Goal: Task Accomplishment & Management: Use online tool/utility

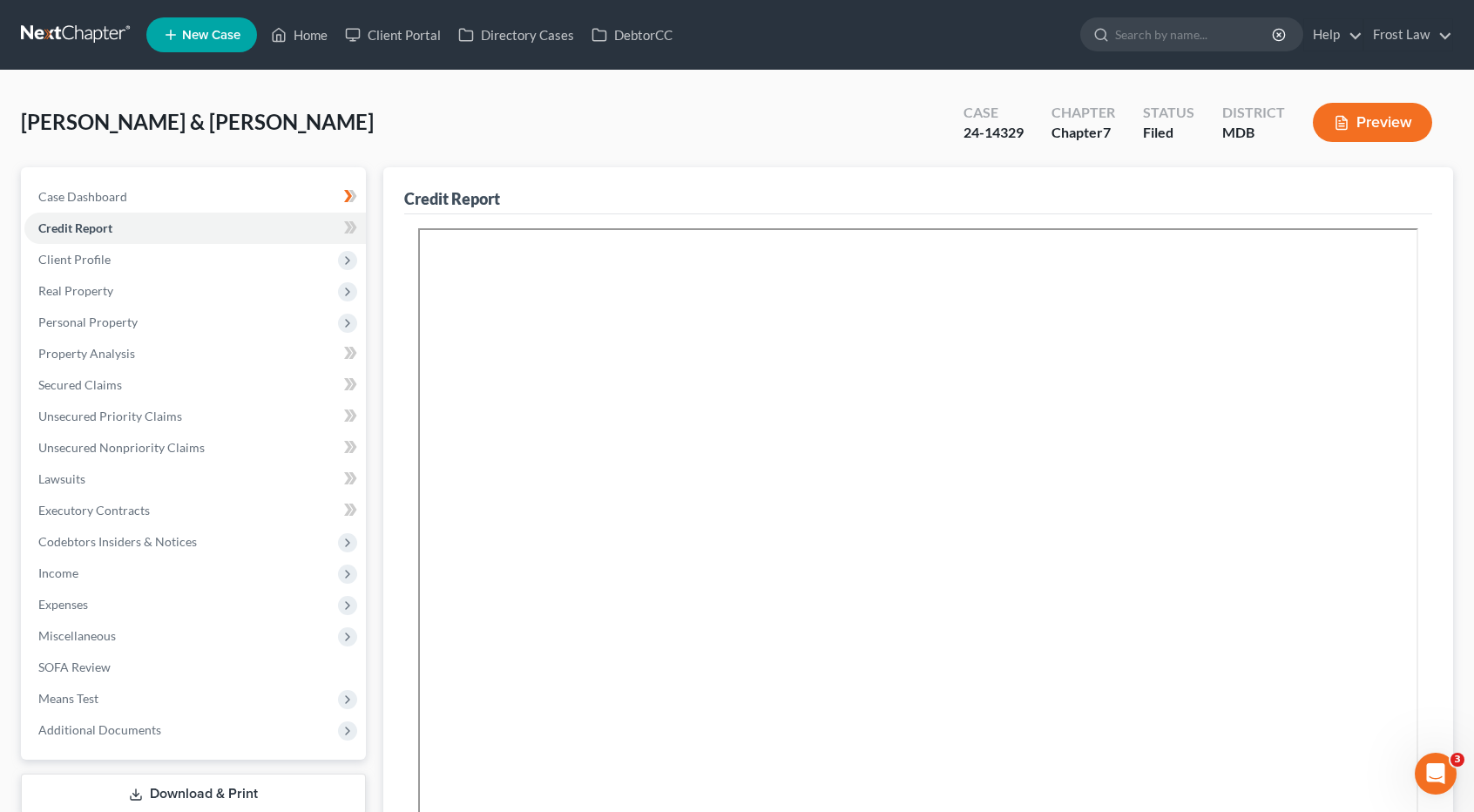
click at [54, 44] on link at bounding box center [76, 34] width 112 height 32
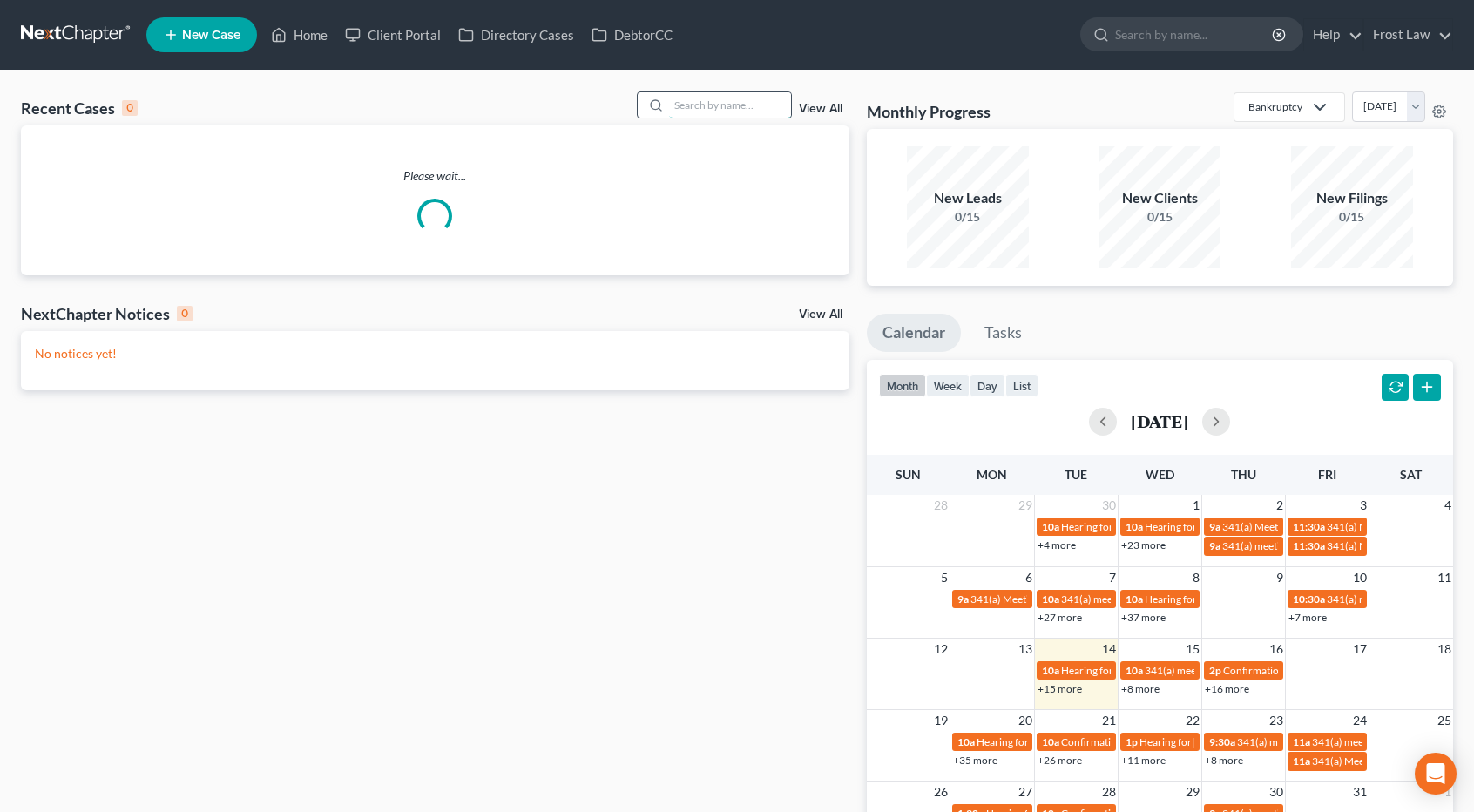
click at [703, 103] on input "search" at bounding box center [730, 105] width 122 height 25
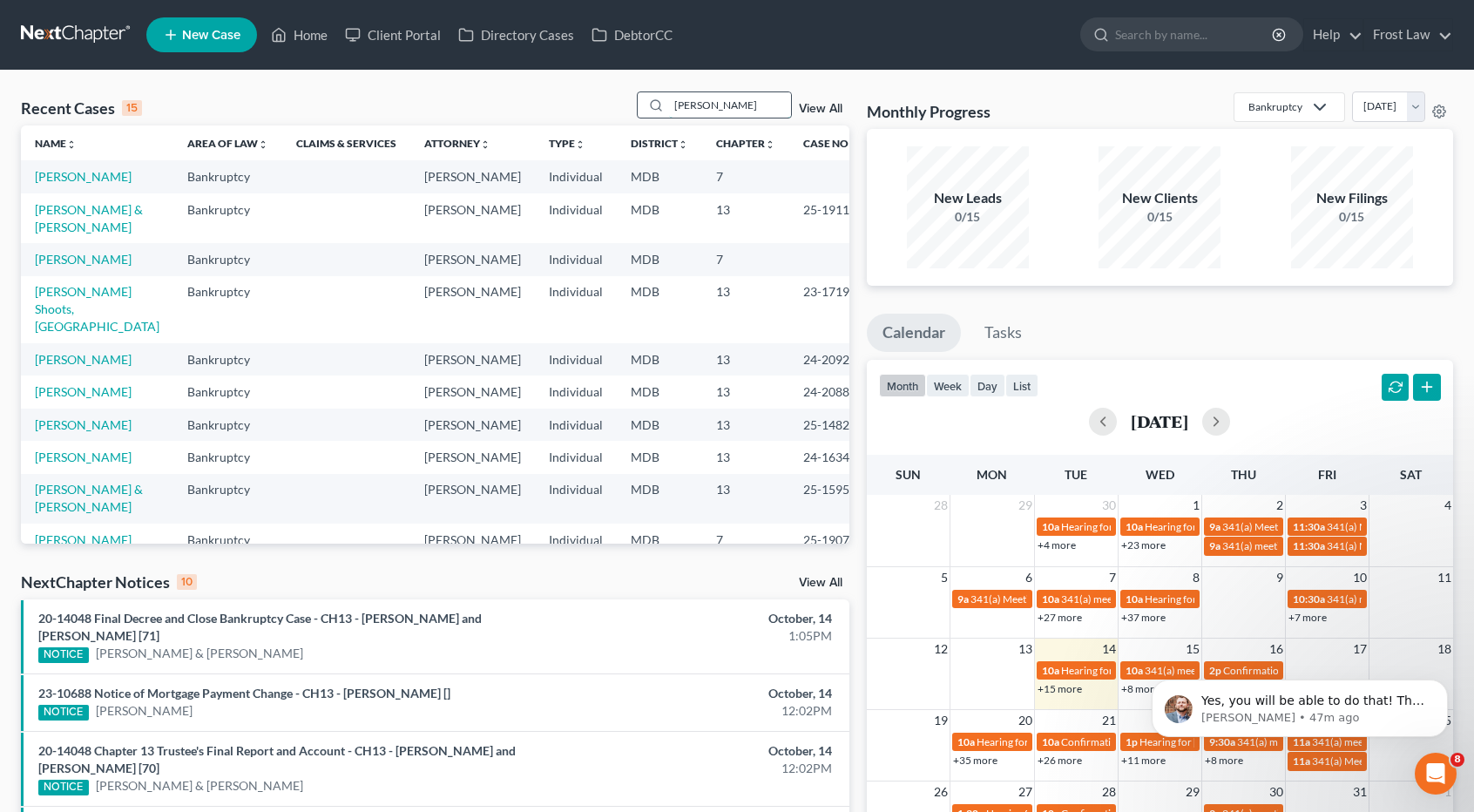
type input "[PERSON_NAME]"
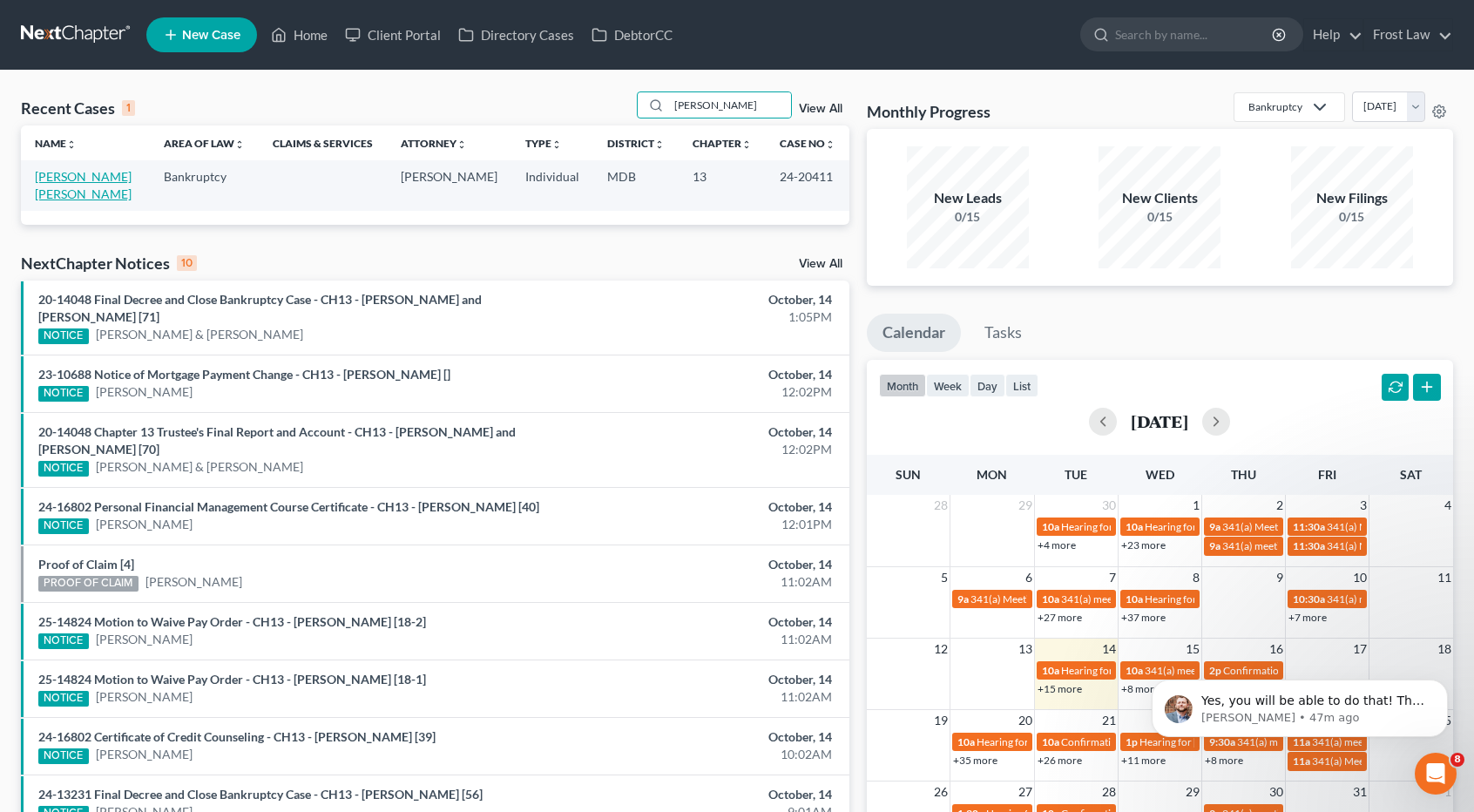
click at [106, 175] on link "[PERSON_NAME] [PERSON_NAME]" at bounding box center [83, 185] width 97 height 33
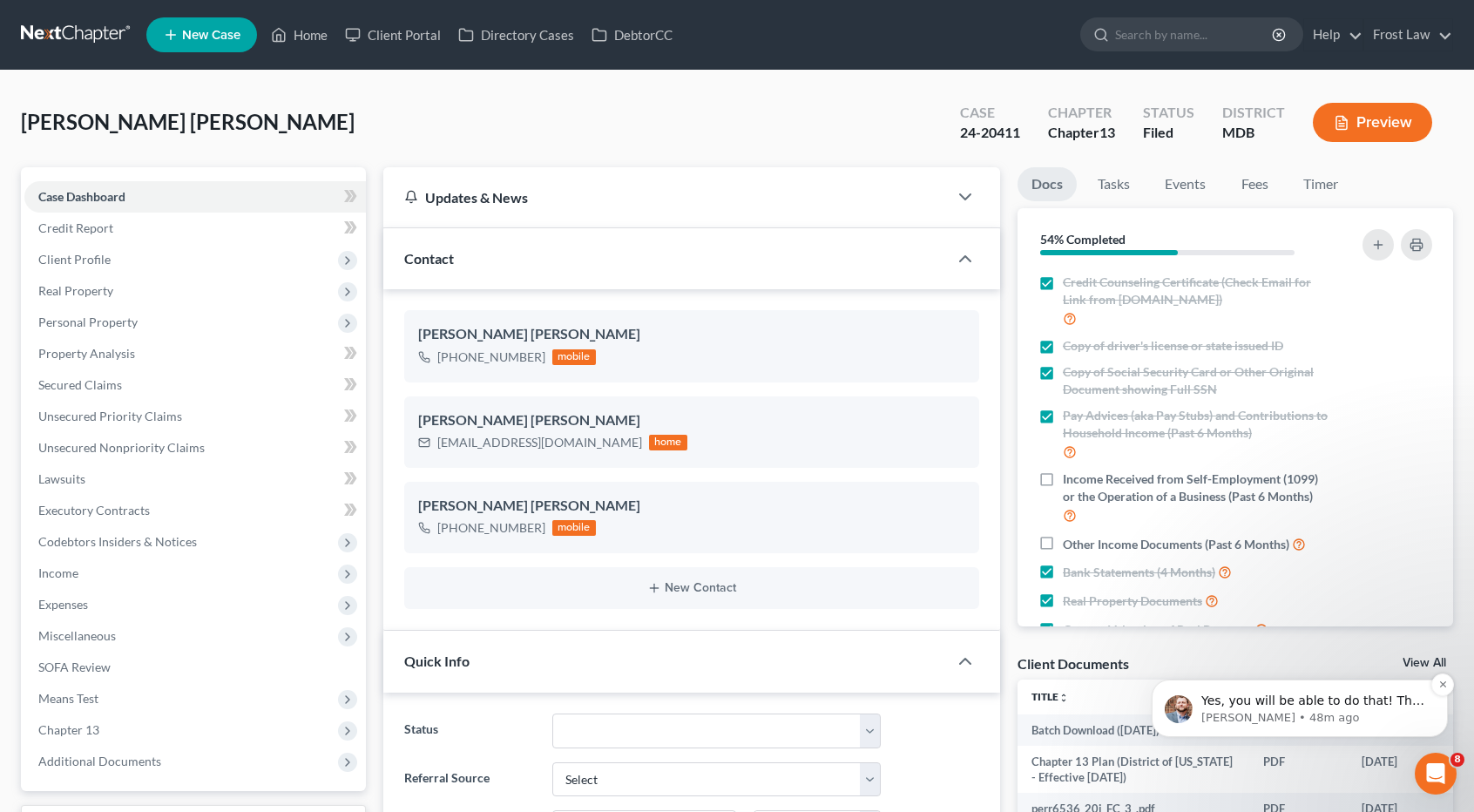
click at [1319, 704] on span "Yes, you will be able to do that! The only thing you will not be able to do is …" at bounding box center [1313, 718] width 223 height 49
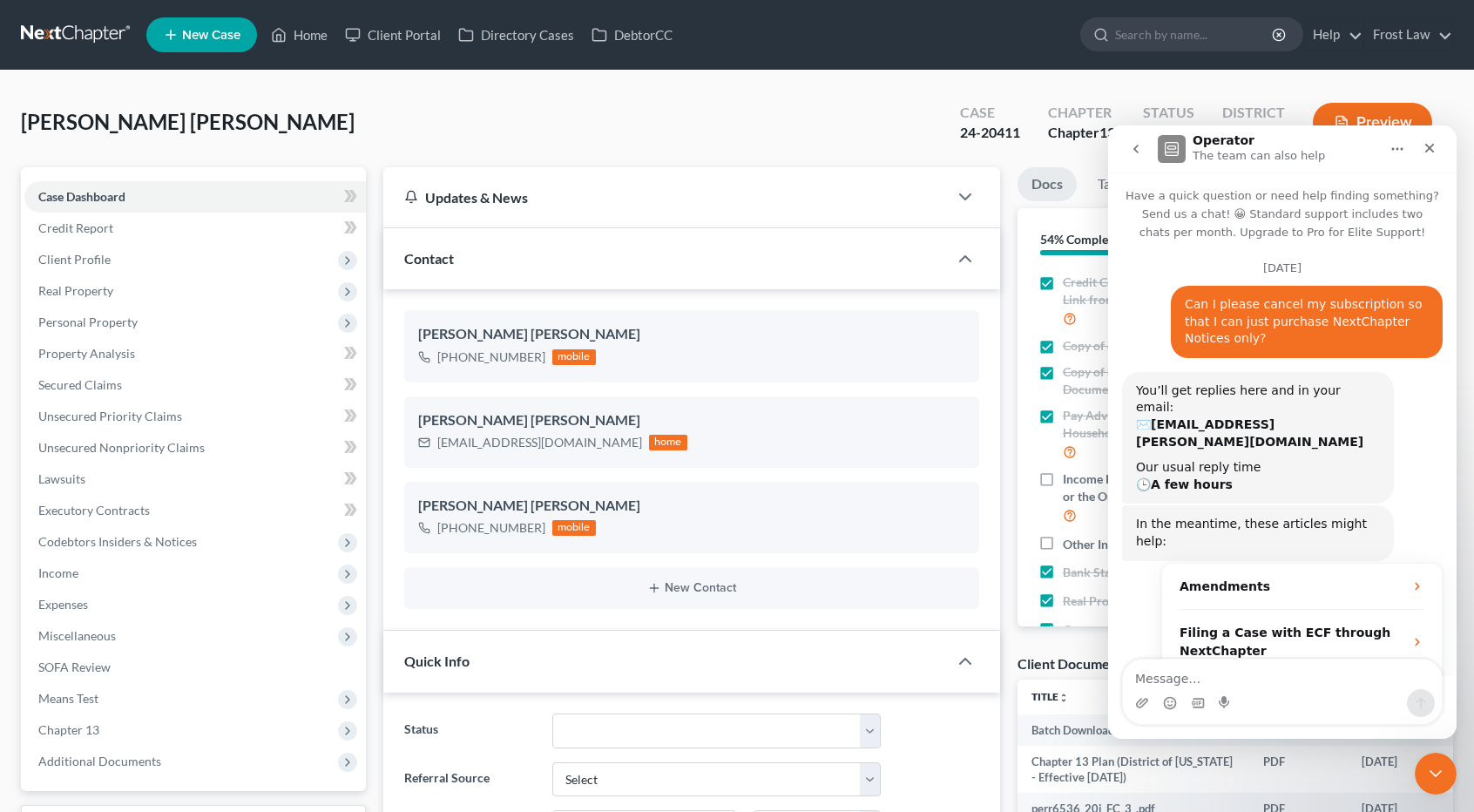
scroll to position [113, 0]
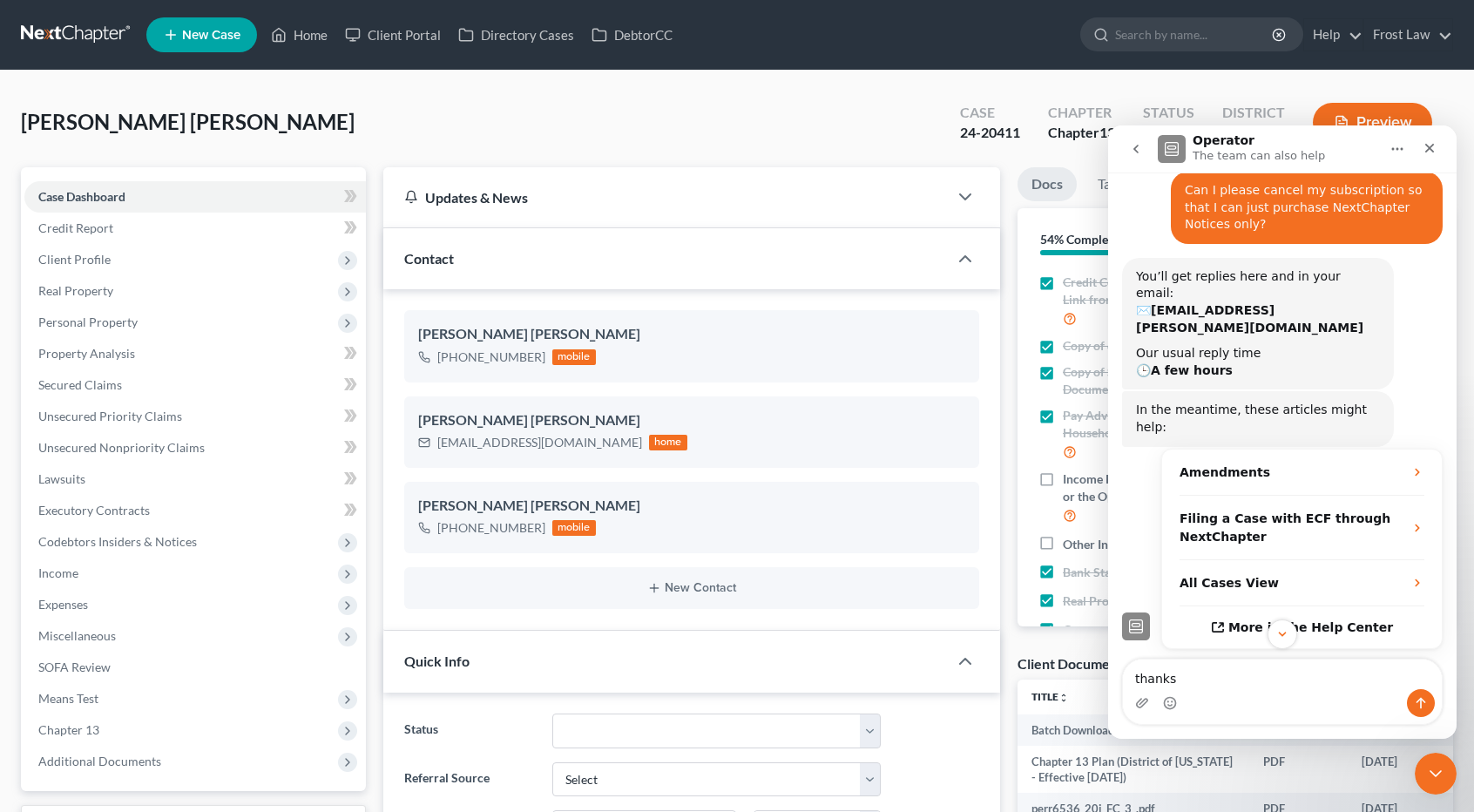
type textarea "thanks!"
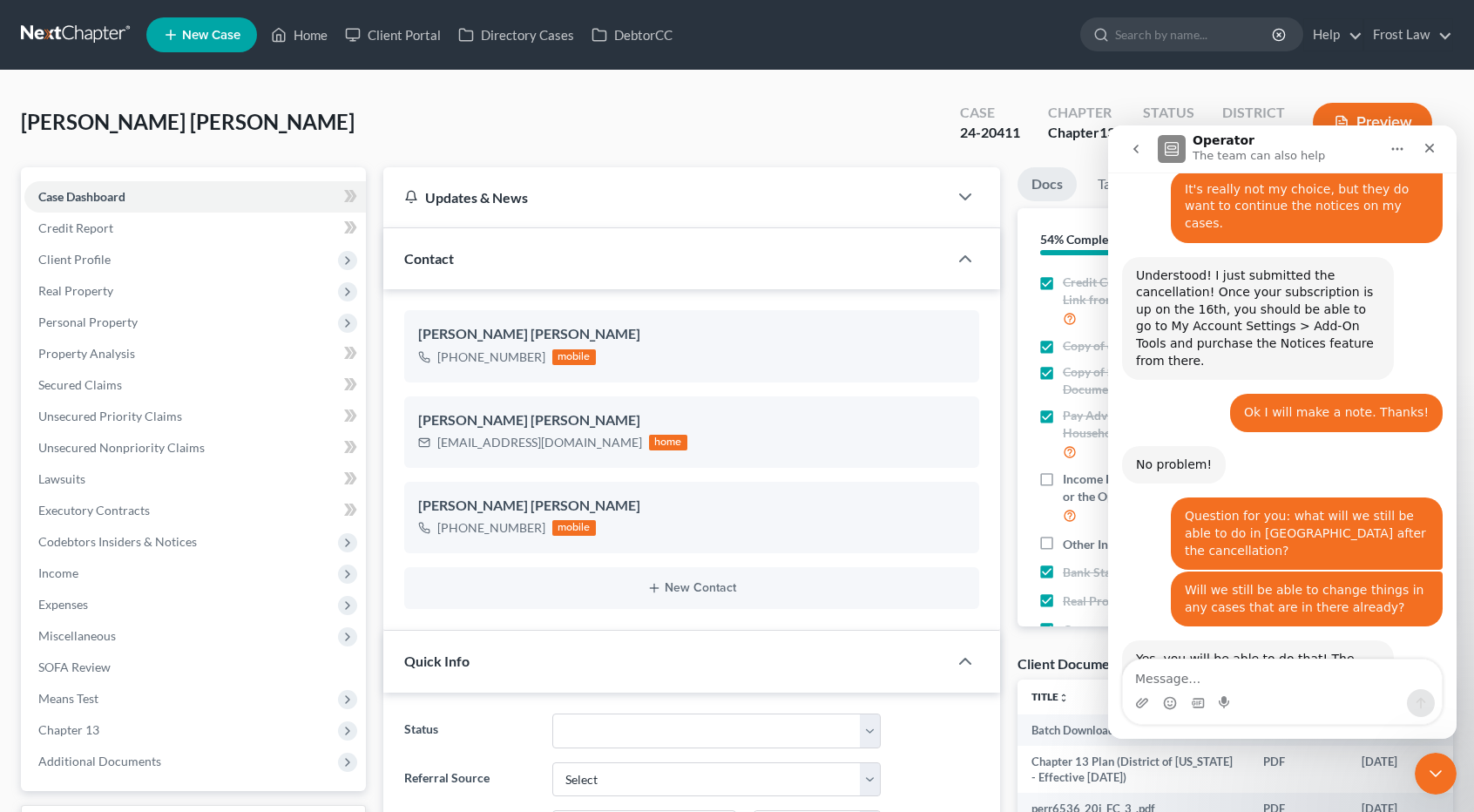
scroll to position [950, 0]
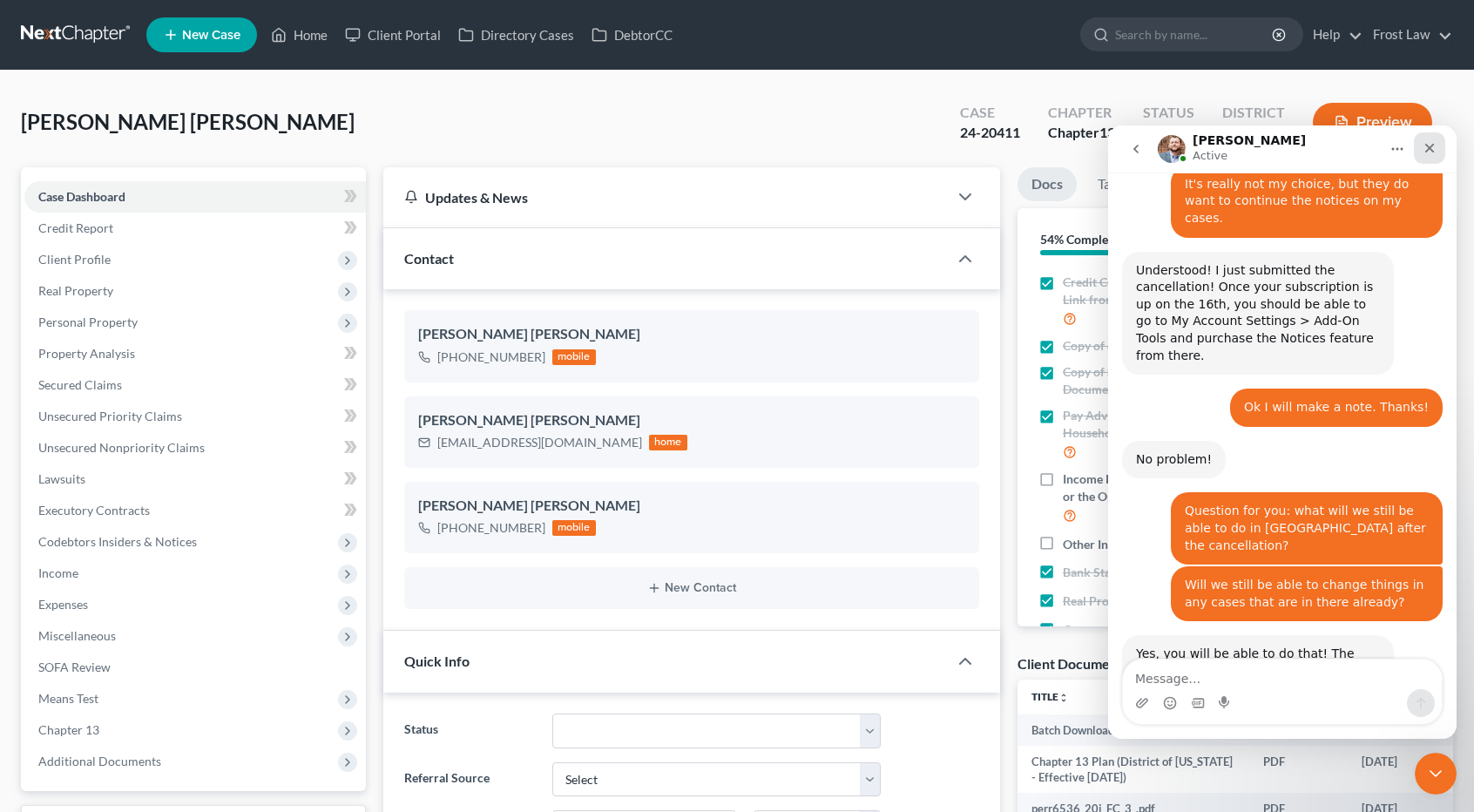
click at [1431, 151] on icon "Close" at bounding box center [1430, 148] width 14 height 14
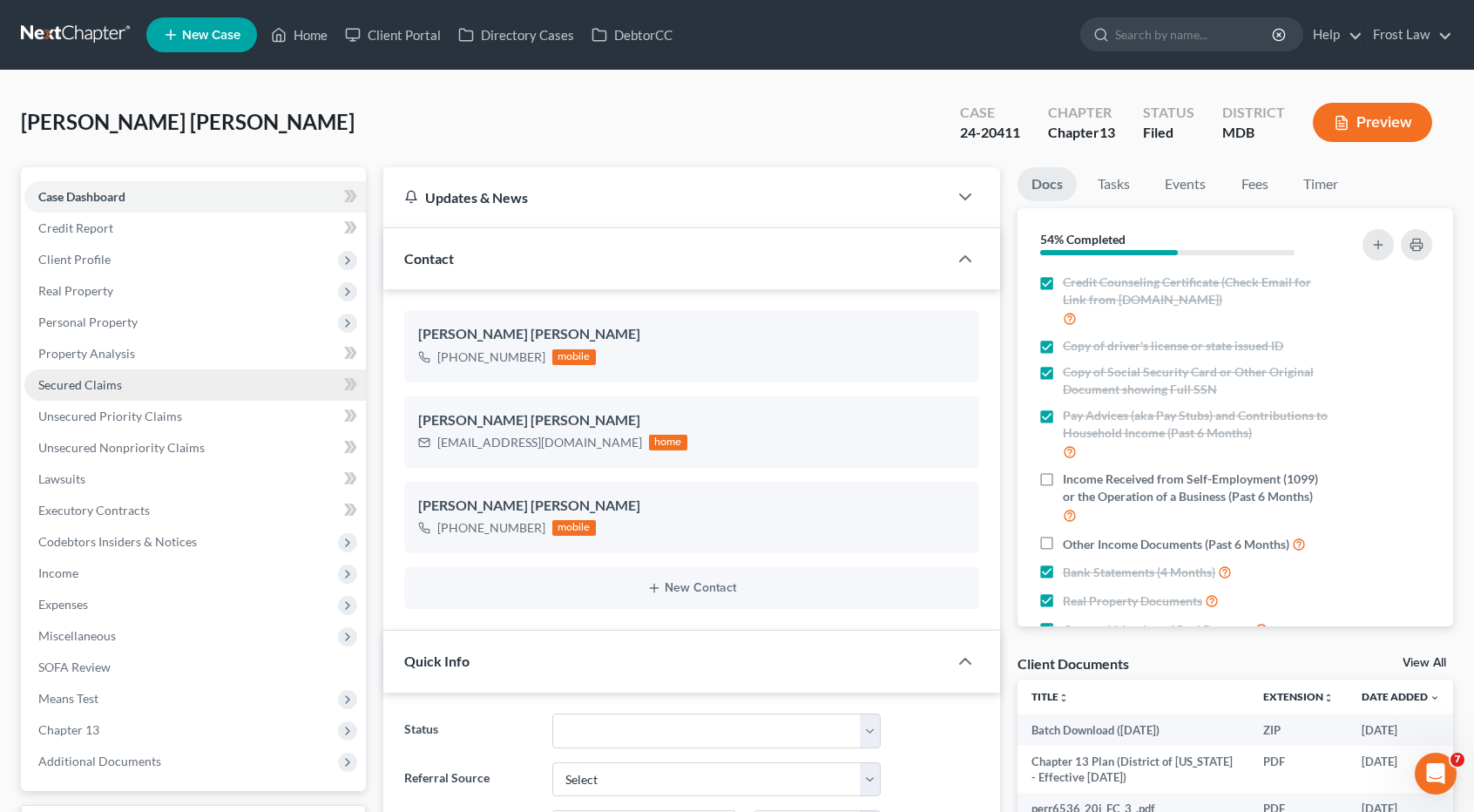
click at [127, 386] on link "Secured Claims" at bounding box center [195, 385] width 341 height 32
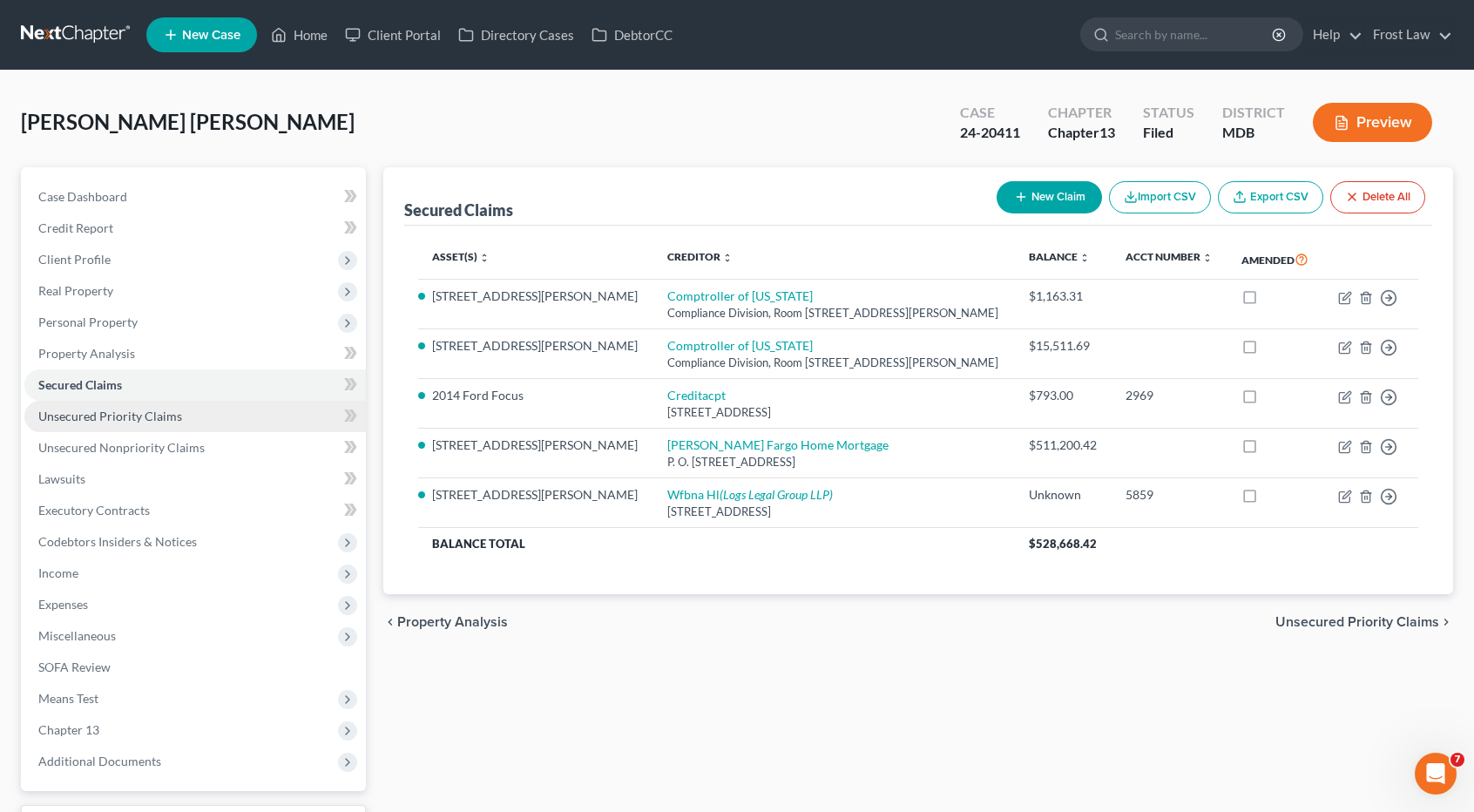
click at [138, 412] on span "Unsecured Priority Claims" at bounding box center [110, 416] width 143 height 15
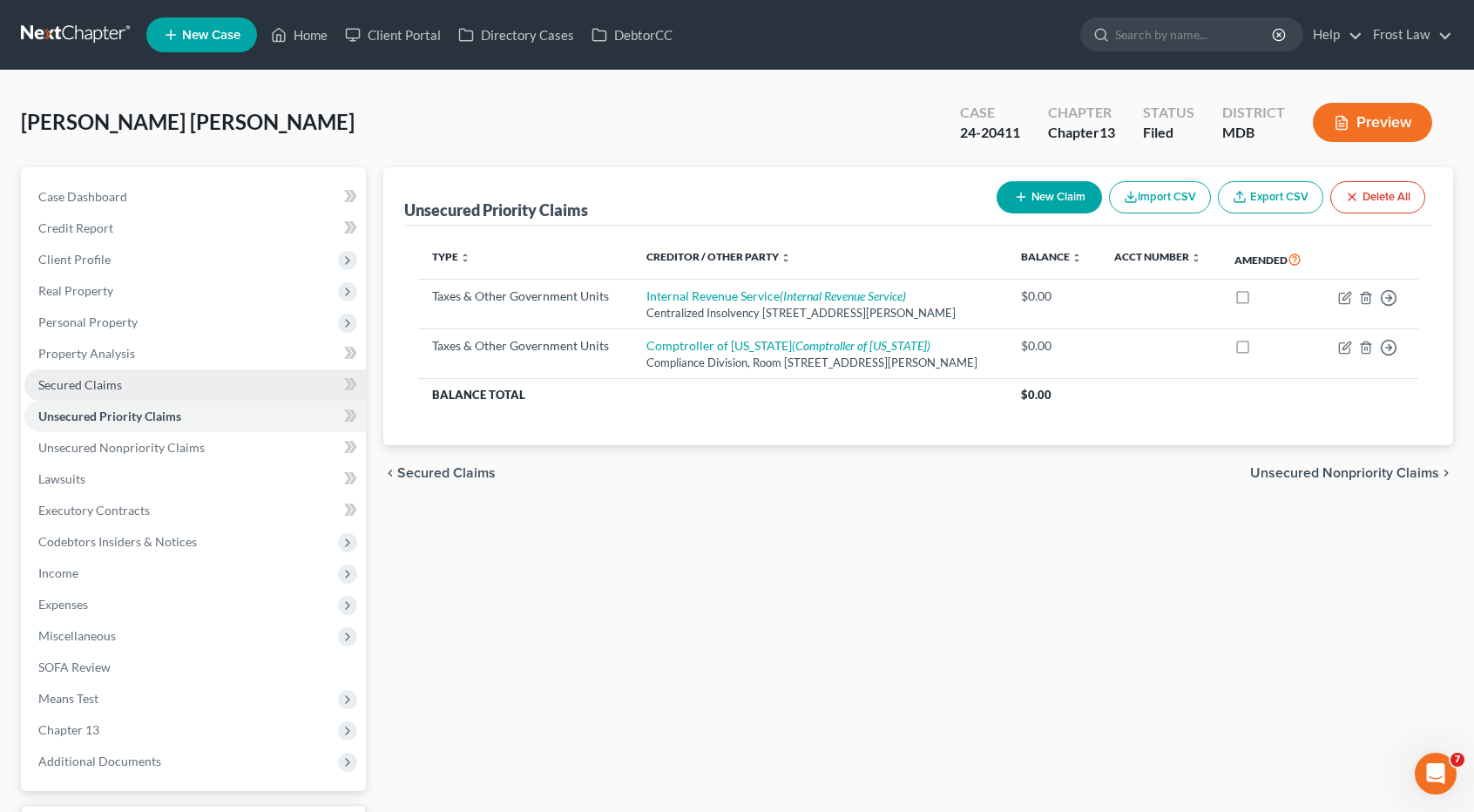
click at [132, 381] on link "Secured Claims" at bounding box center [195, 385] width 341 height 32
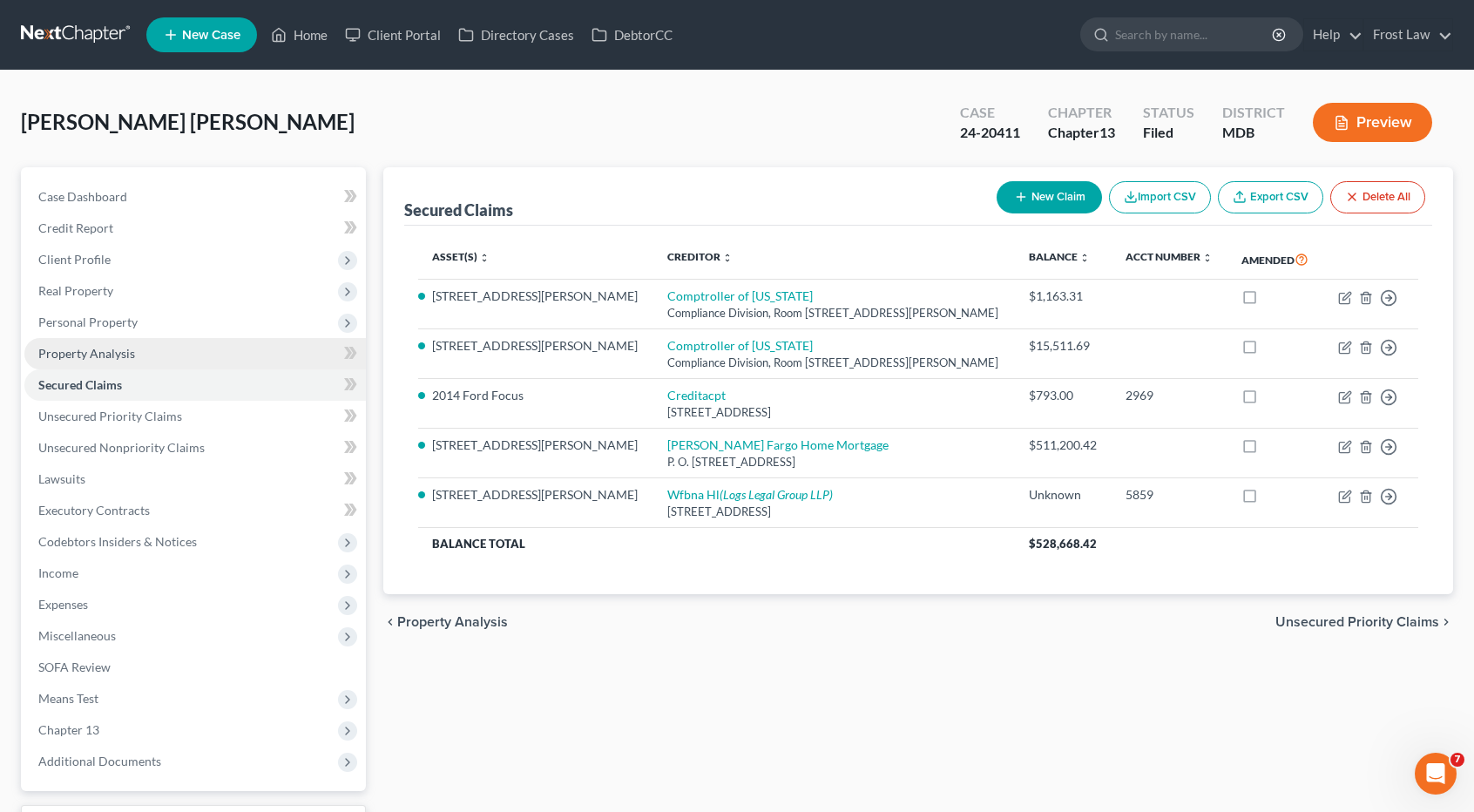
click at [140, 359] on link "Property Analysis" at bounding box center [195, 353] width 341 height 32
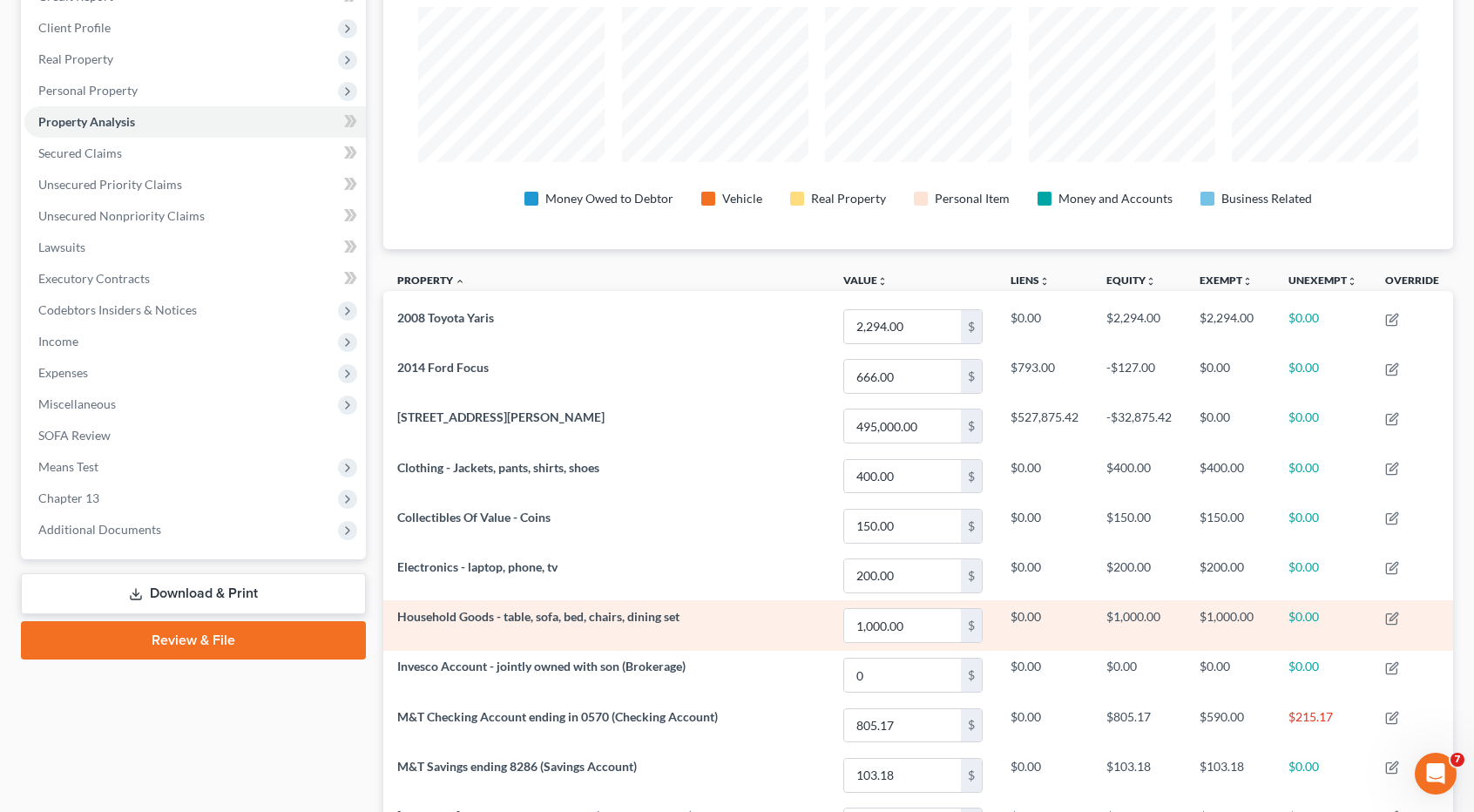
scroll to position [174, 0]
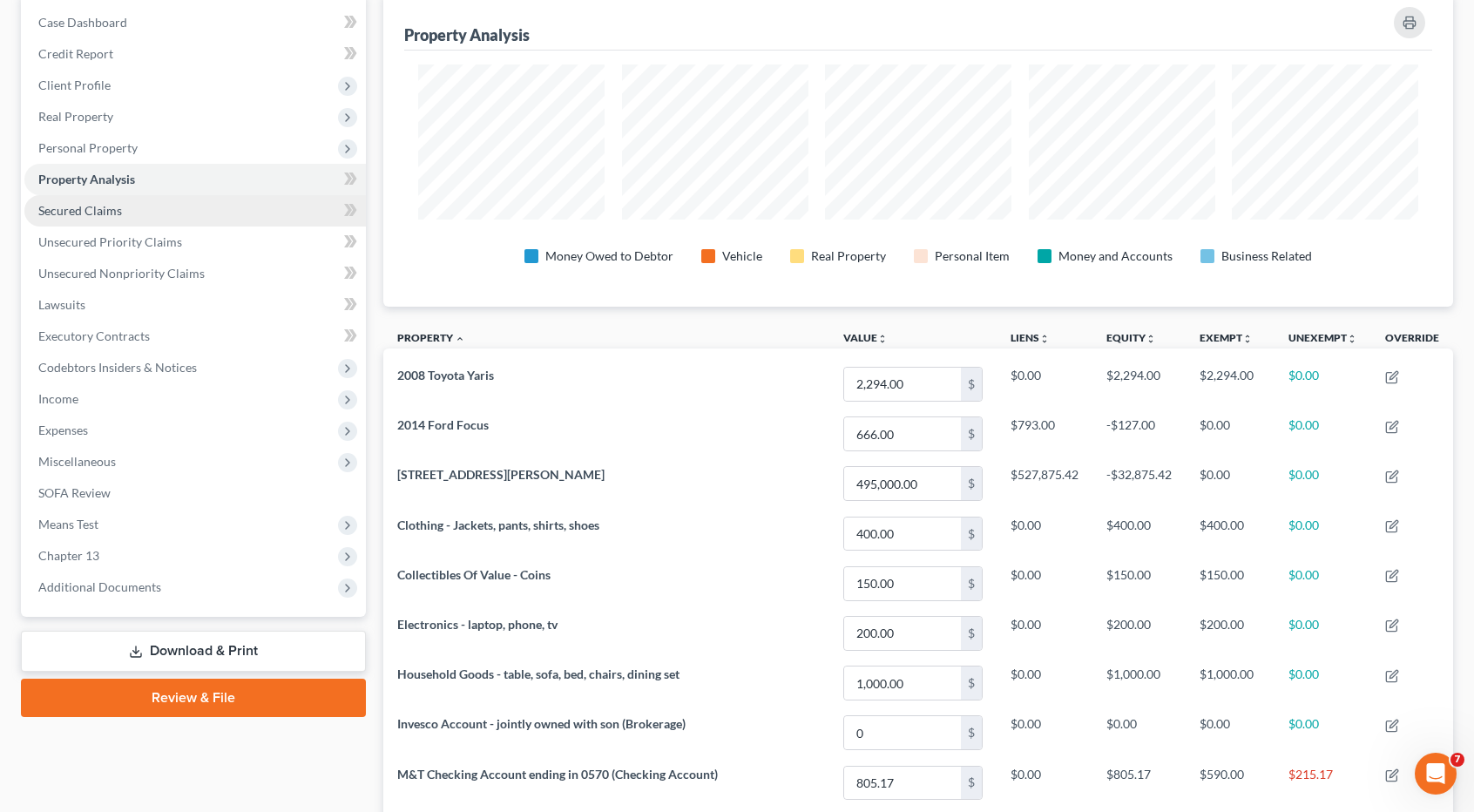
click at [126, 208] on link "Secured Claims" at bounding box center [195, 210] width 341 height 32
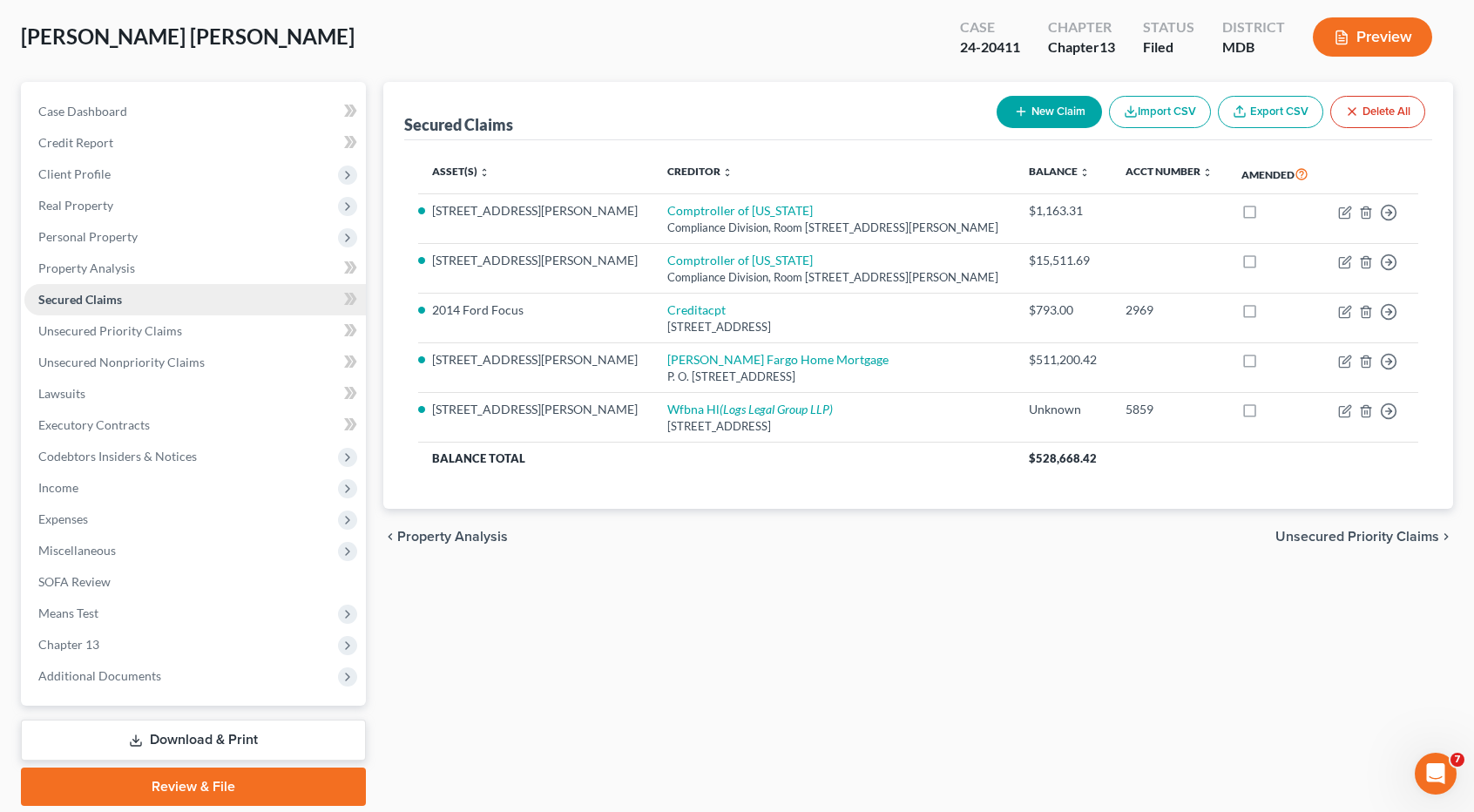
scroll to position [142, 0]
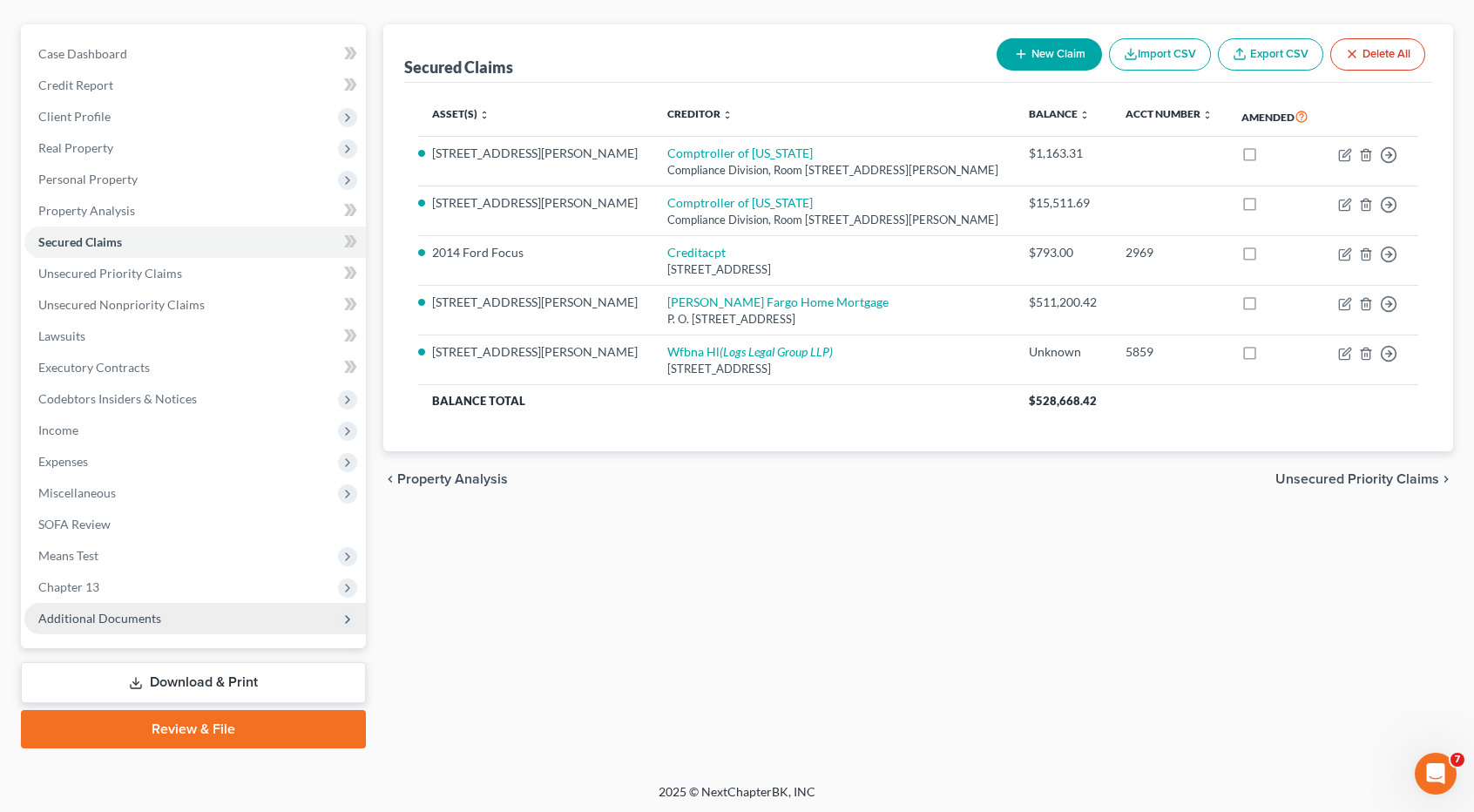
click at [135, 614] on span "Additional Documents" at bounding box center [99, 618] width 123 height 15
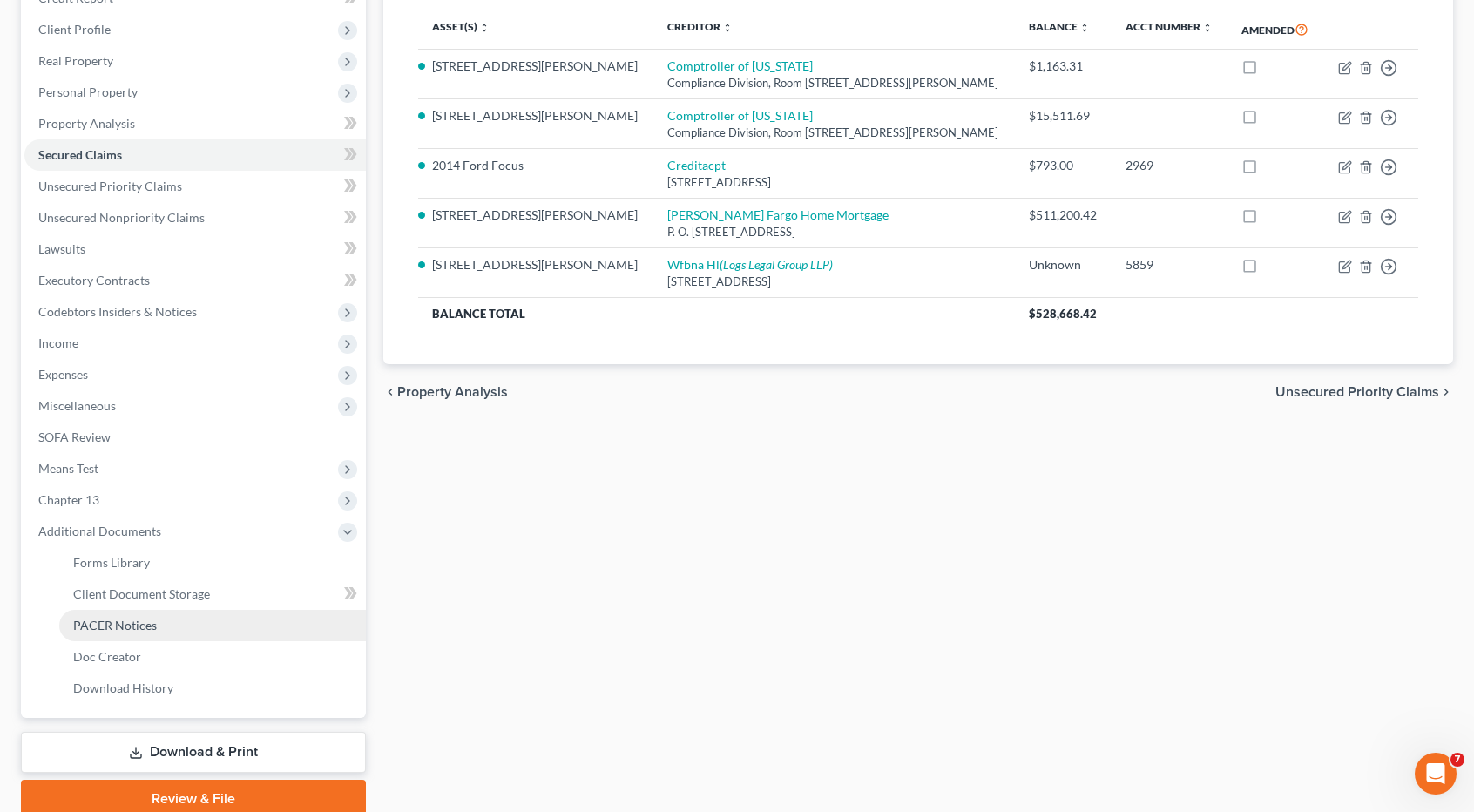
click at [153, 624] on link "PACER Notices" at bounding box center [212, 625] width 307 height 32
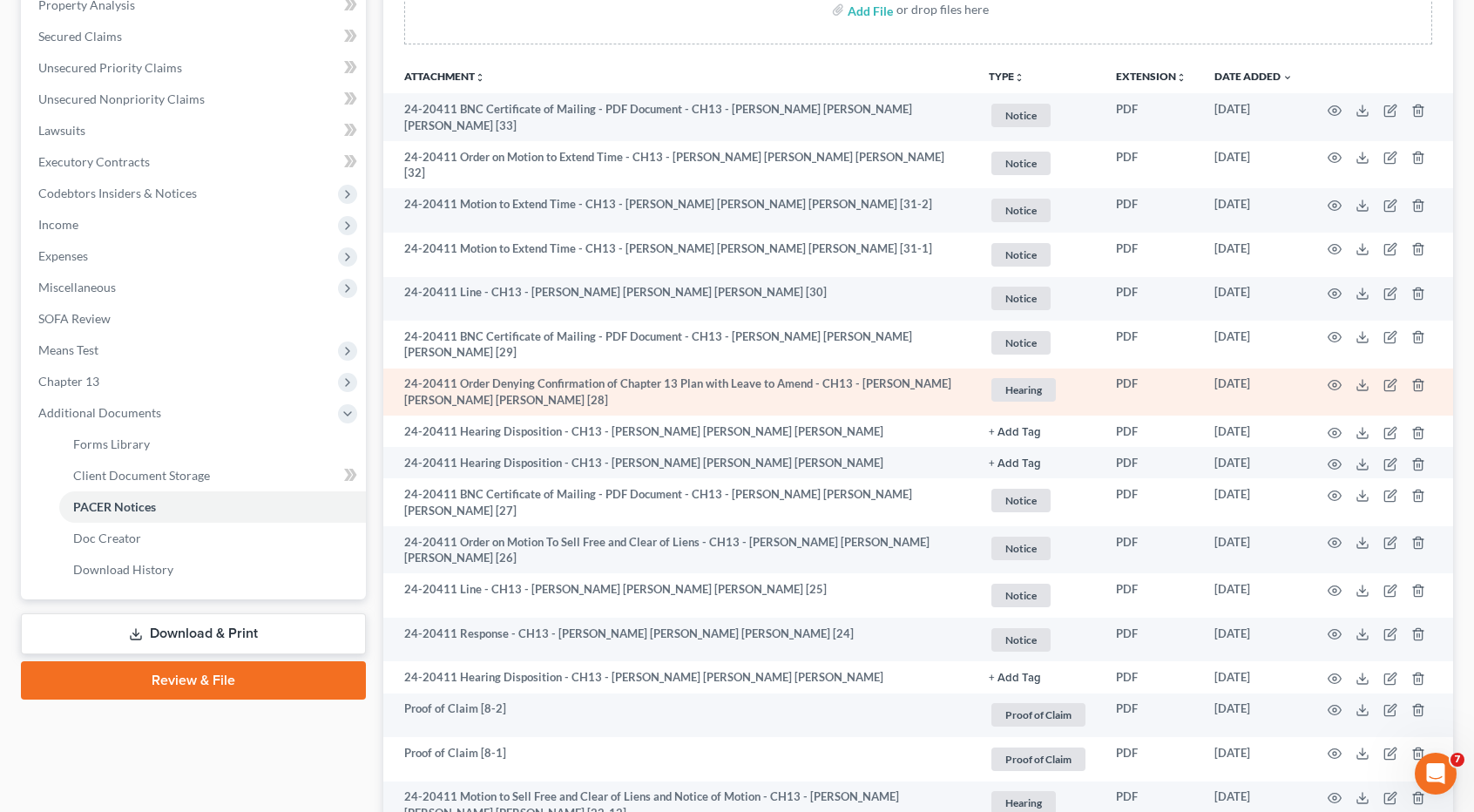
scroll to position [261, 0]
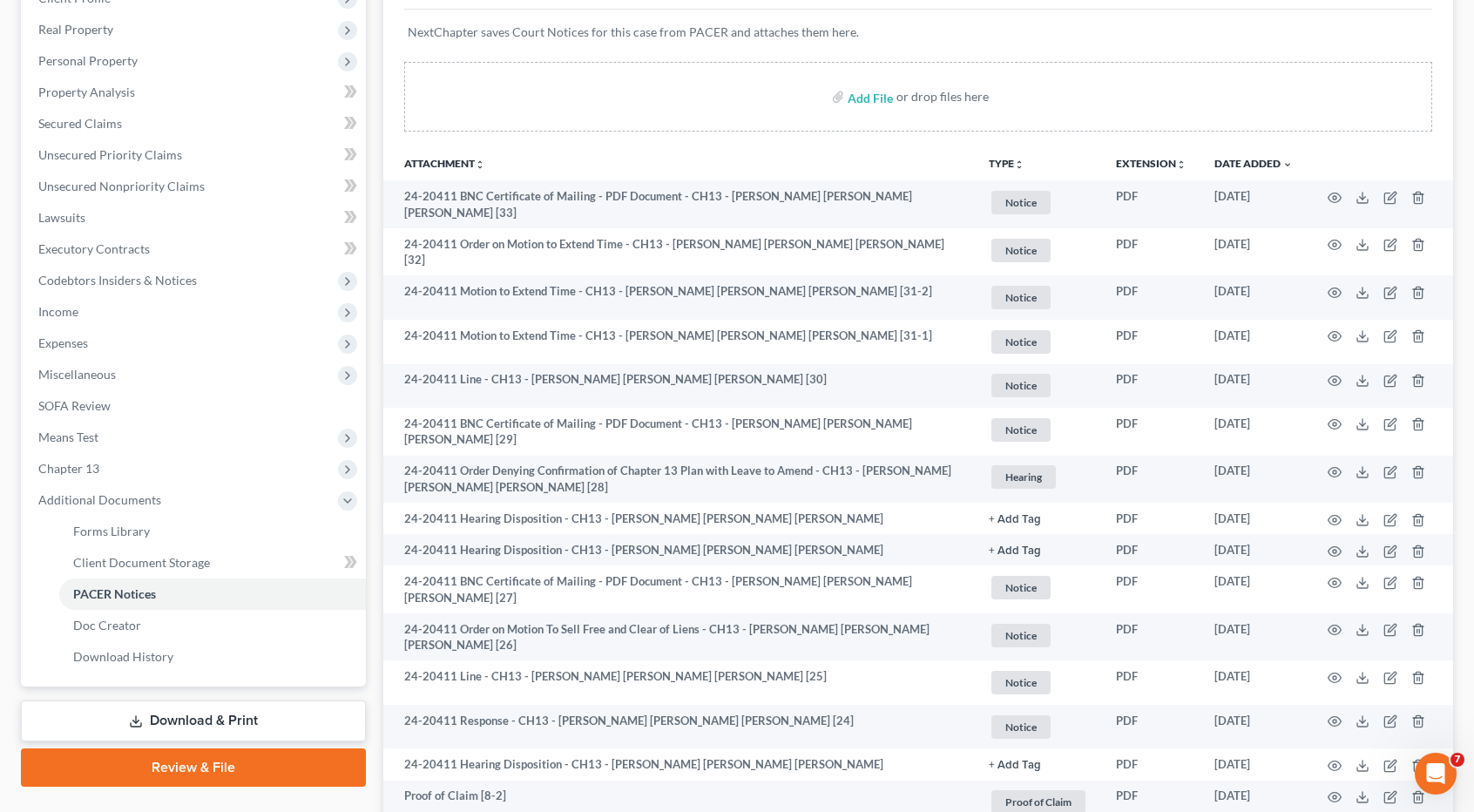
click at [1021, 163] on icon "unfold_more" at bounding box center [1019, 165] width 11 height 11
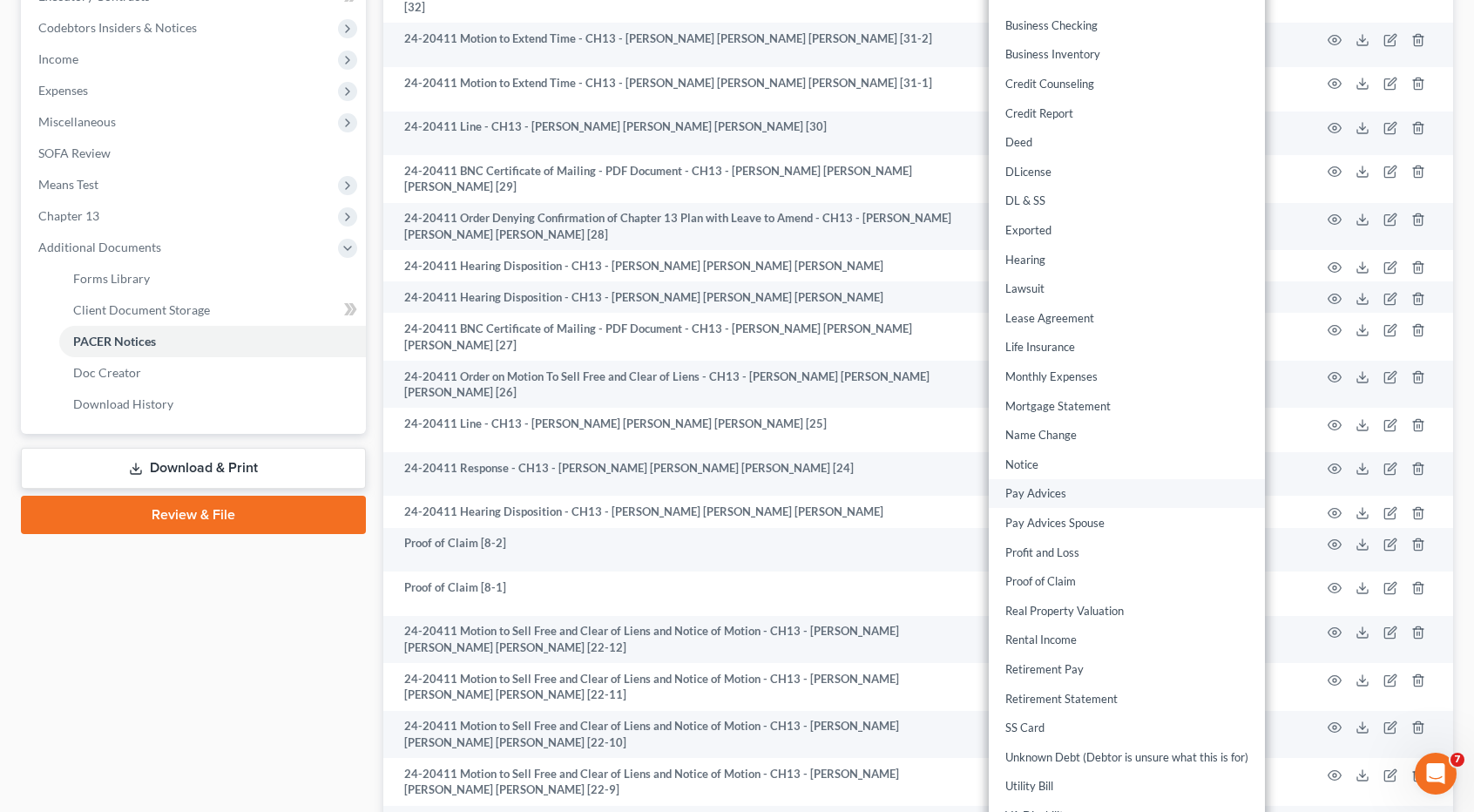
scroll to position [523, 0]
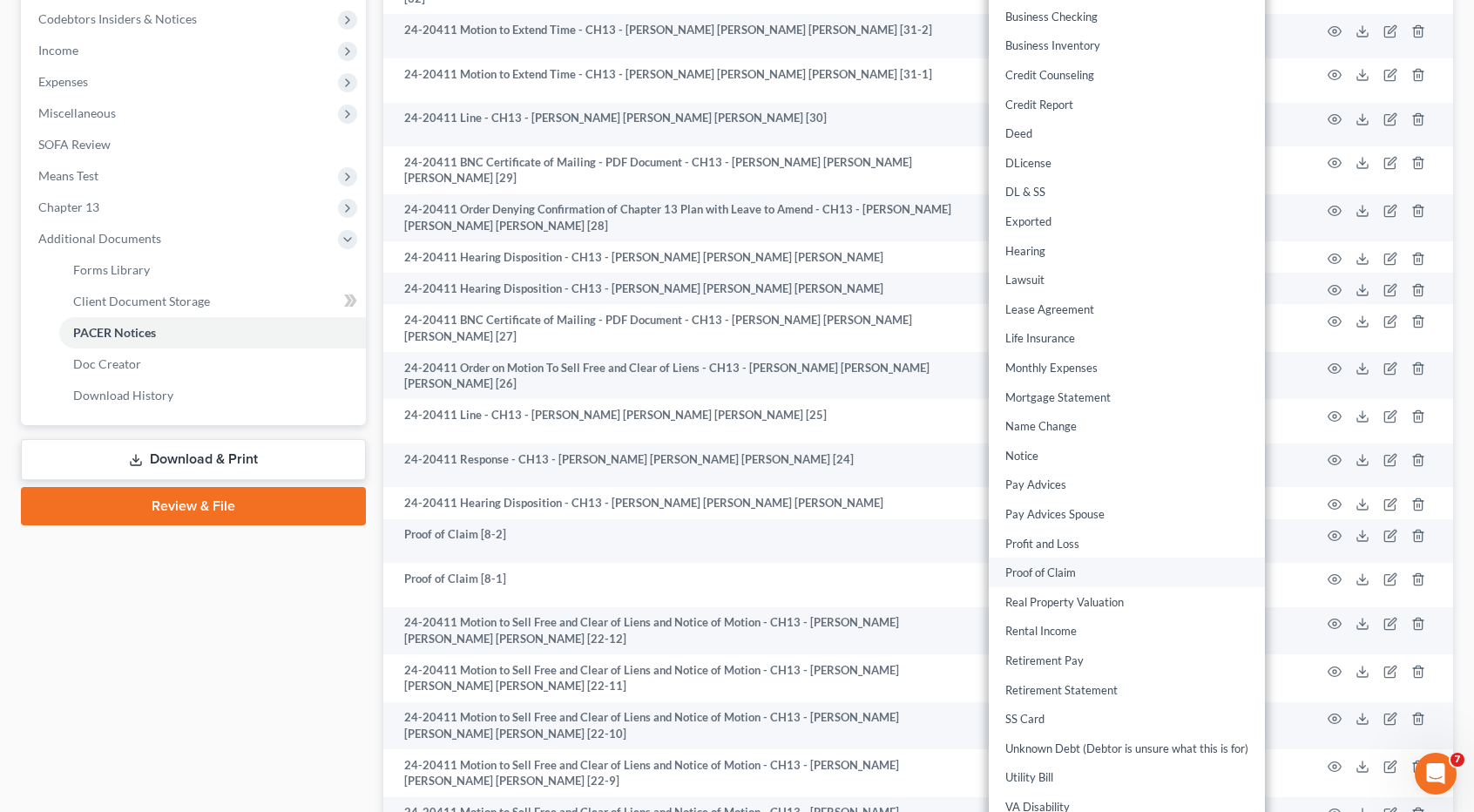
click at [1056, 572] on link "Proof of Claim" at bounding box center [1127, 572] width 276 height 30
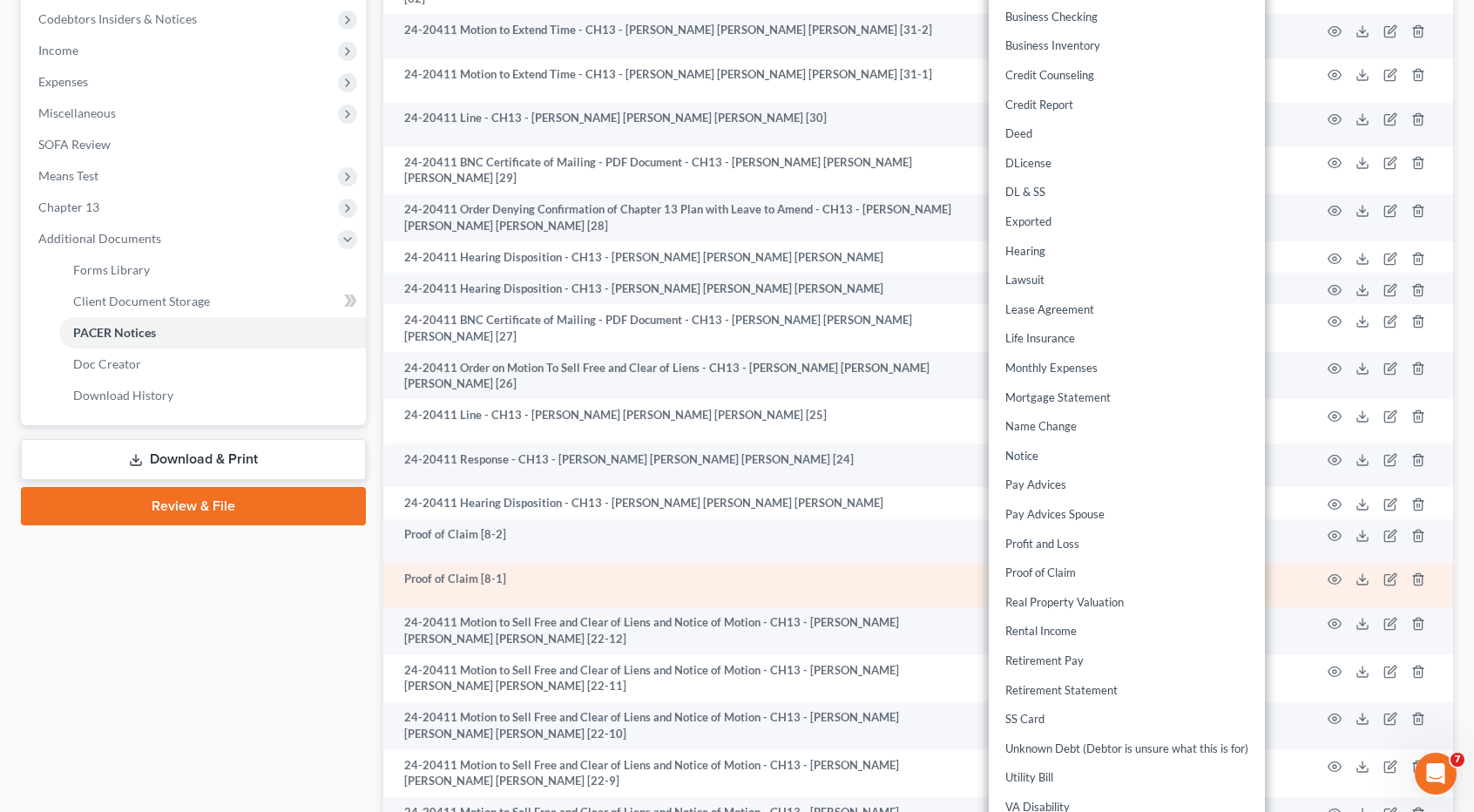
scroll to position [299, 0]
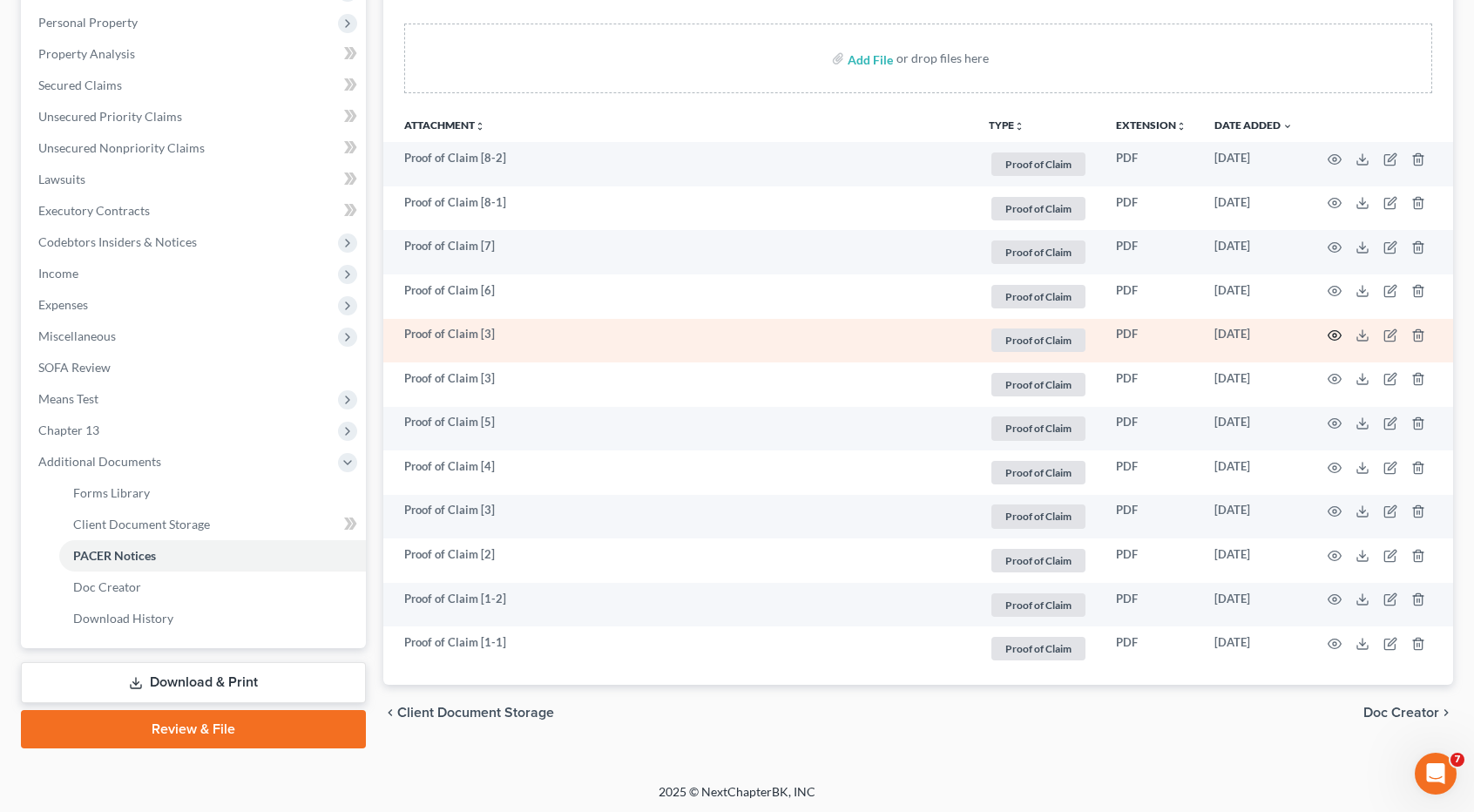
click at [1333, 334] on circle "button" at bounding box center [1335, 336] width 4 height 4
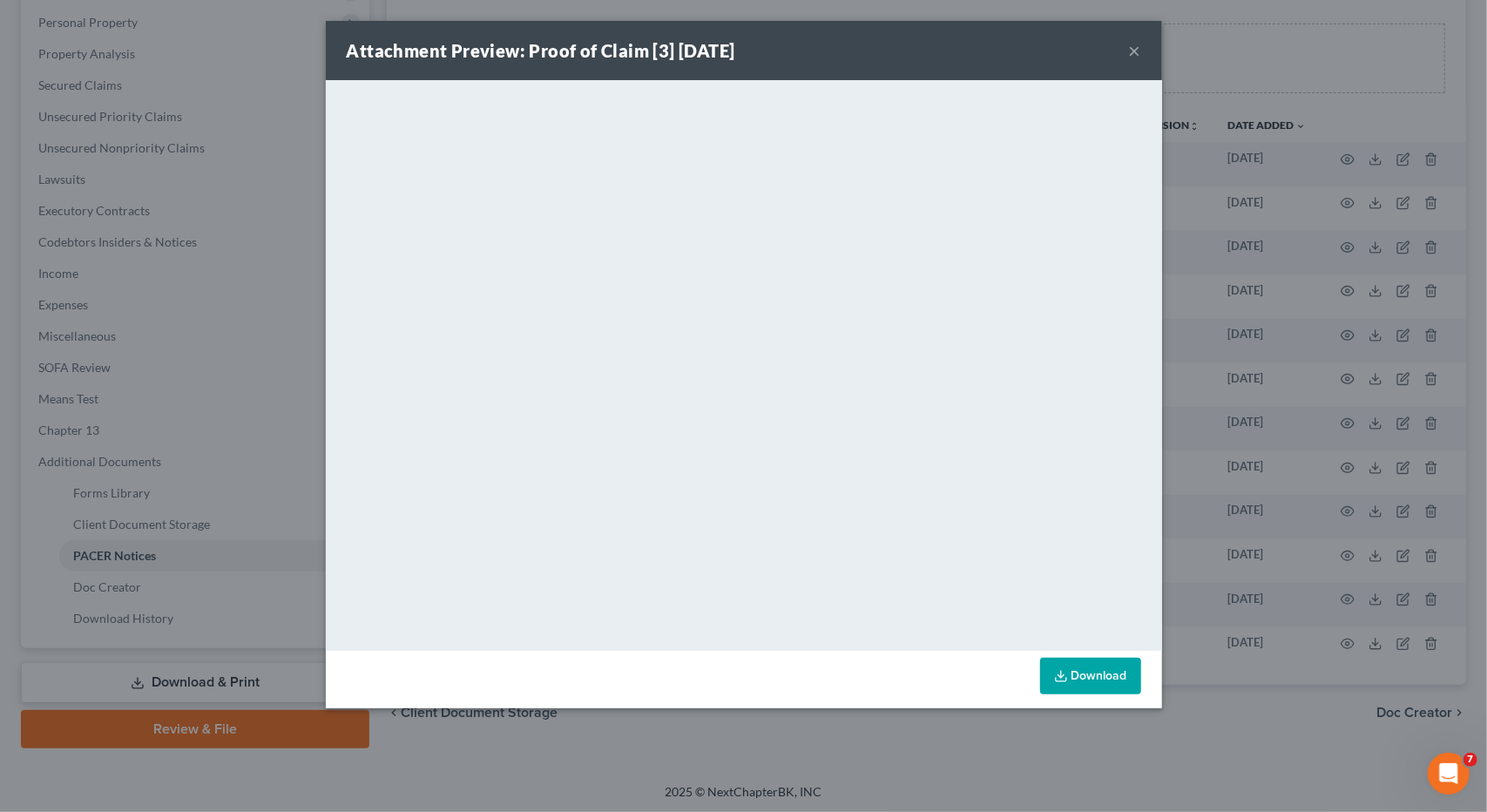
click at [1137, 56] on button "×" at bounding box center [1134, 50] width 12 height 21
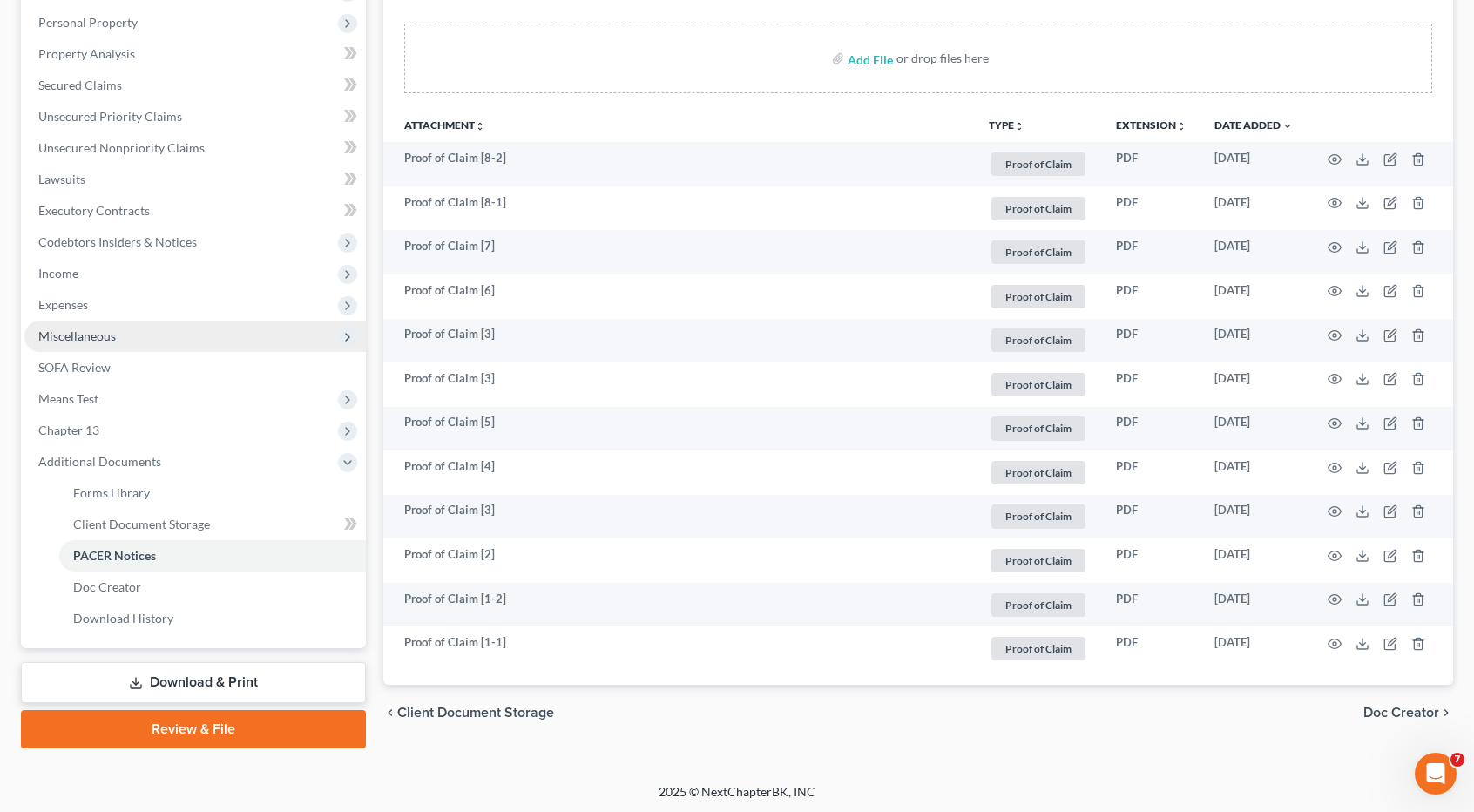
click at [108, 344] on span "Miscellaneous" at bounding box center [195, 336] width 341 height 32
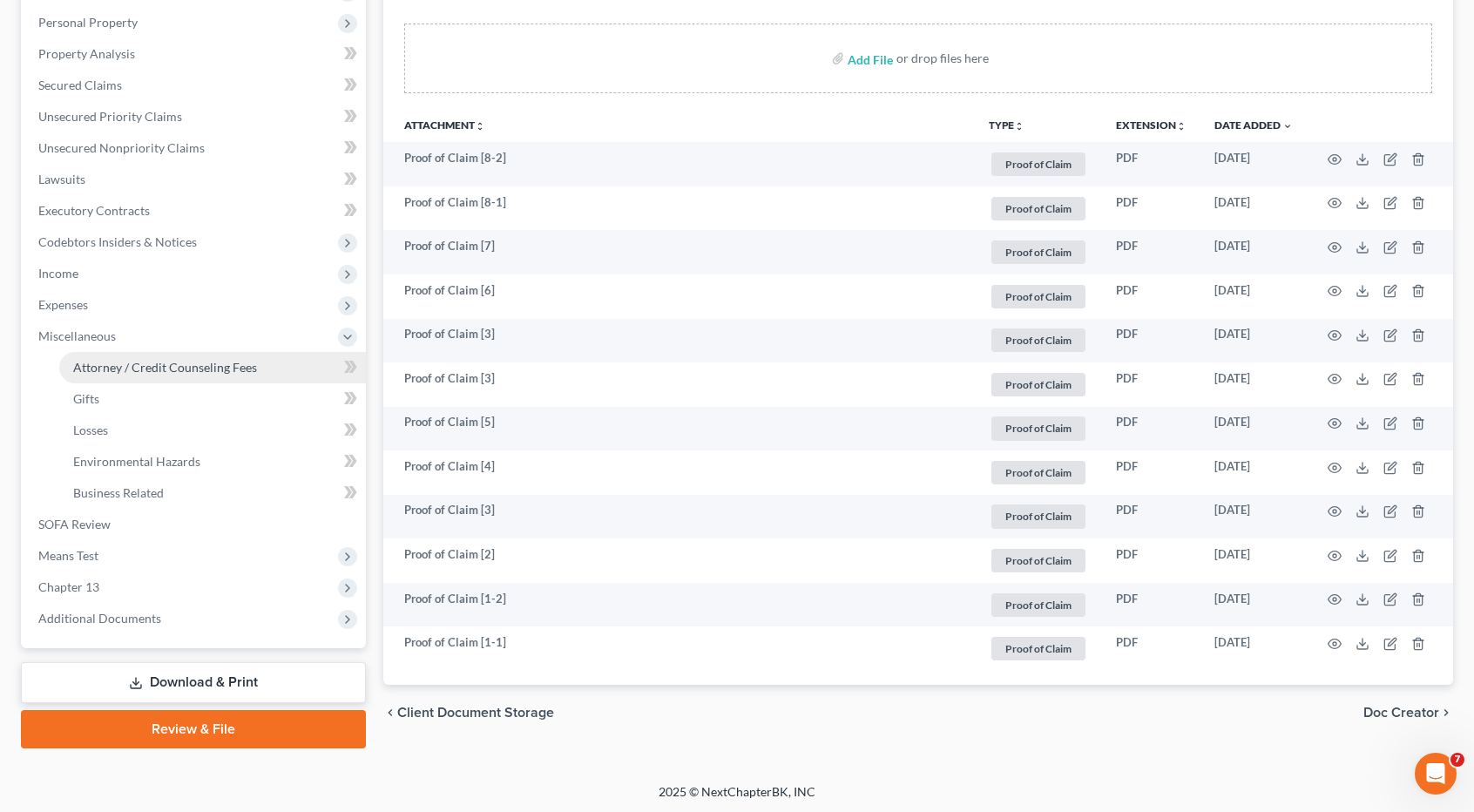
click at [123, 374] on link "Attorney / Credit Counseling Fees" at bounding box center [212, 367] width 307 height 32
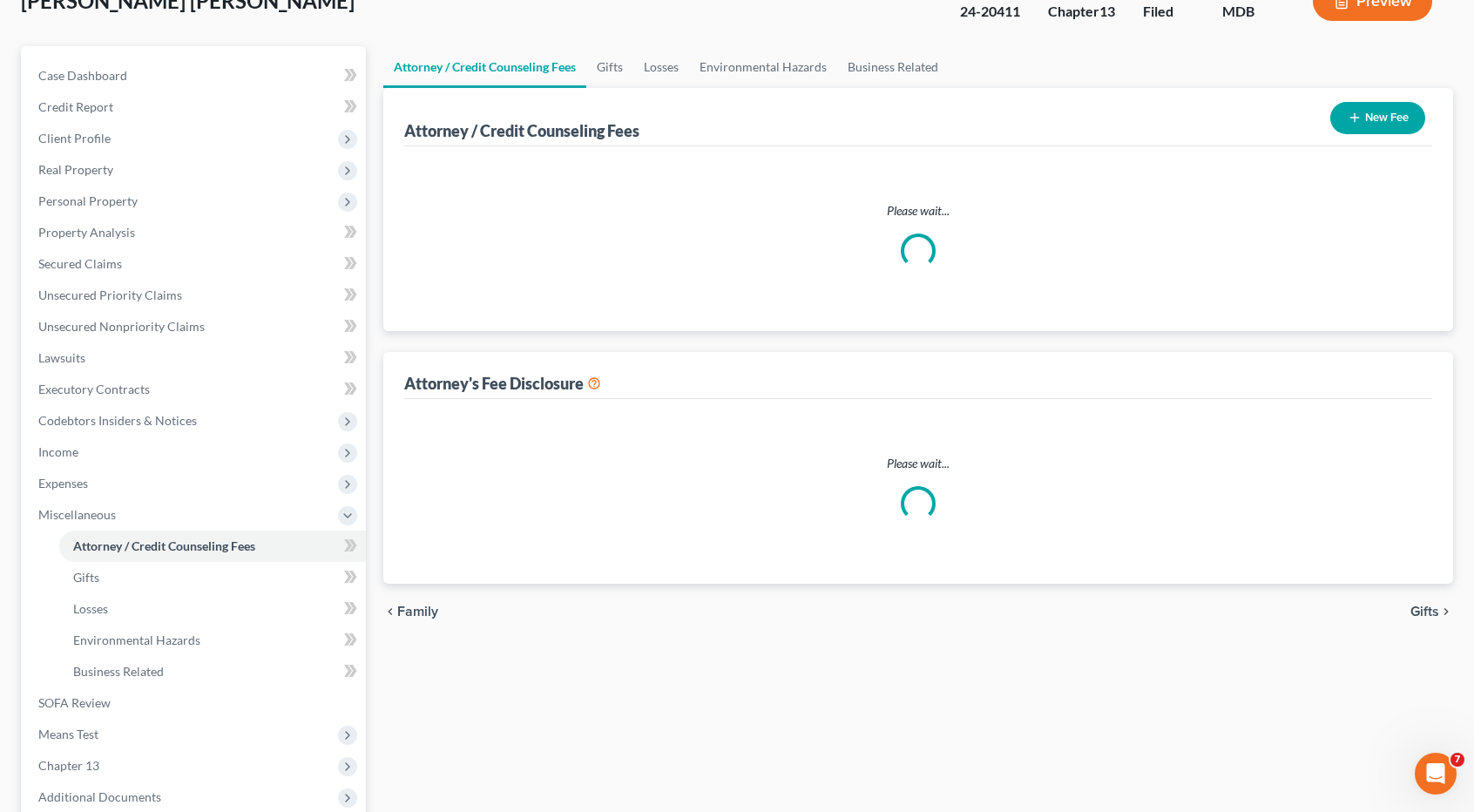
scroll to position [21, 0]
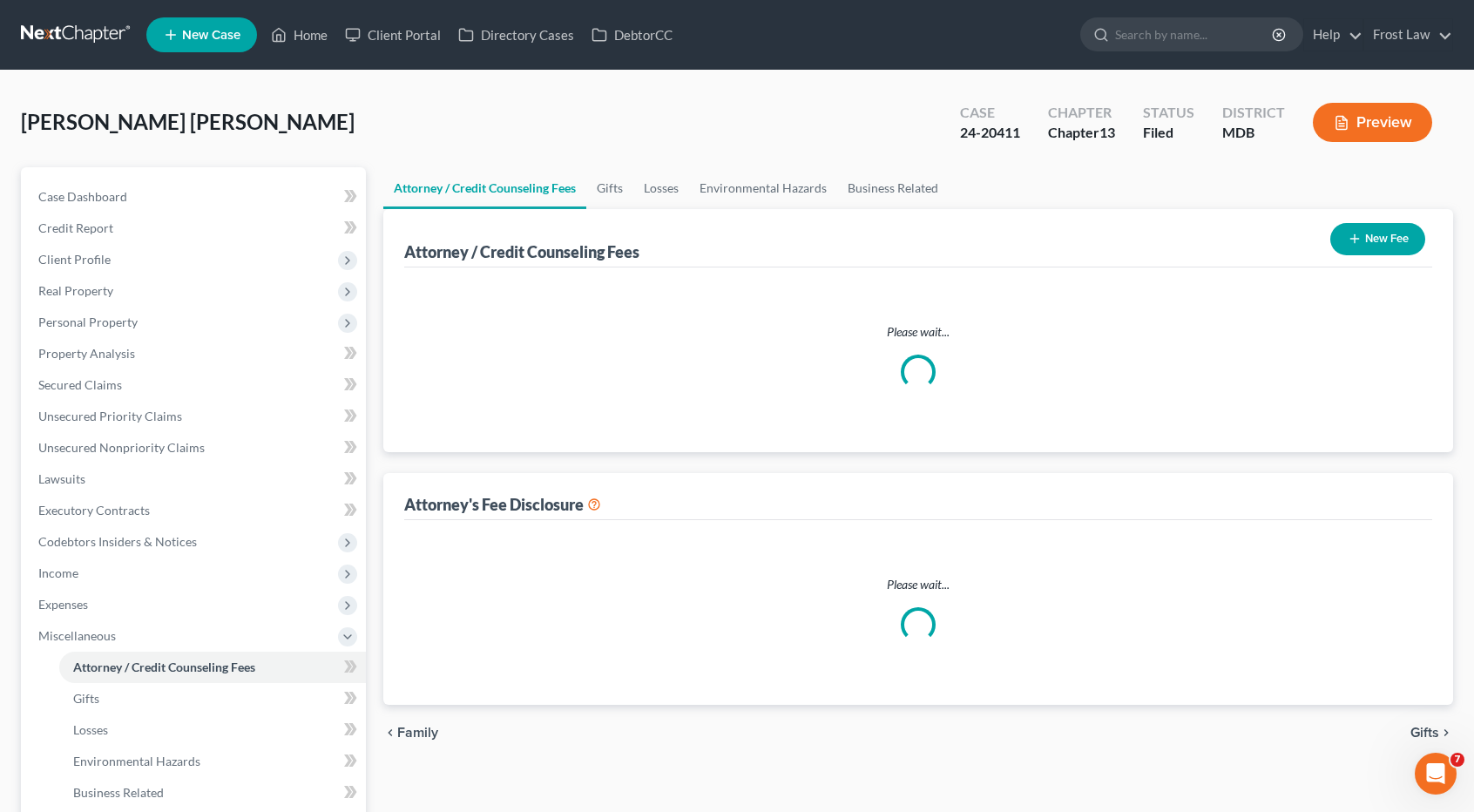
select select "5"
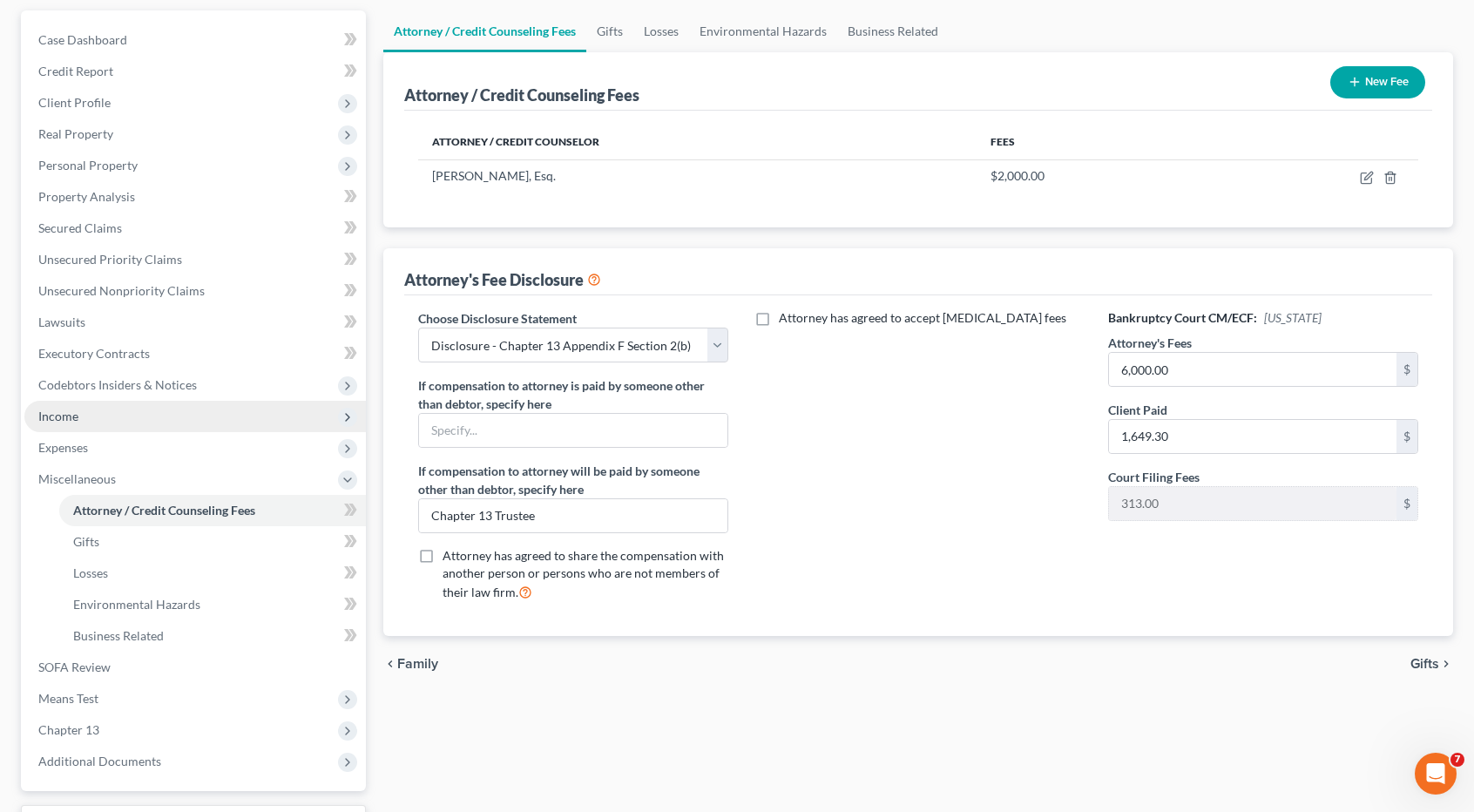
scroll to position [174, 0]
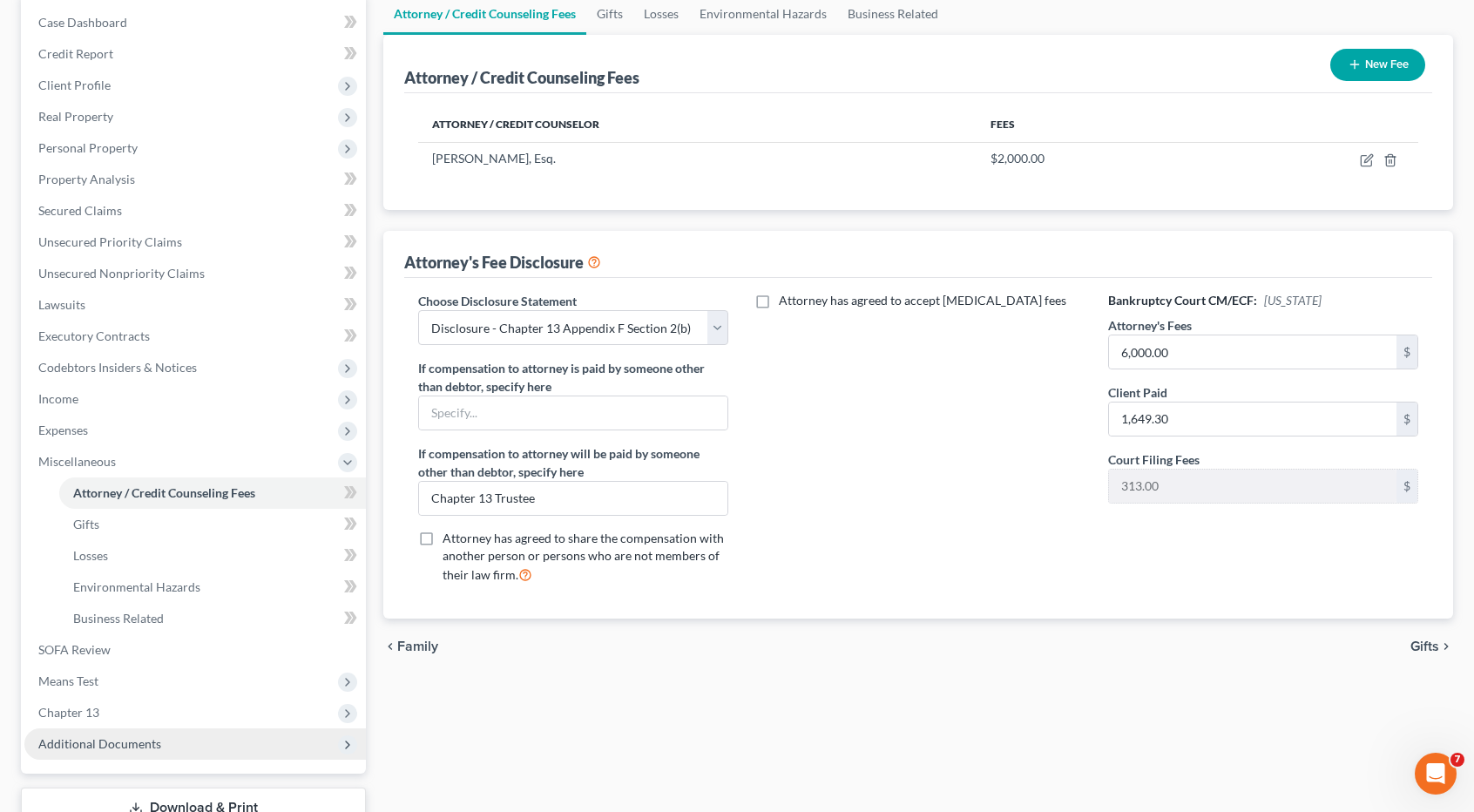
click at [131, 734] on span "Additional Documents" at bounding box center [195, 744] width 341 height 32
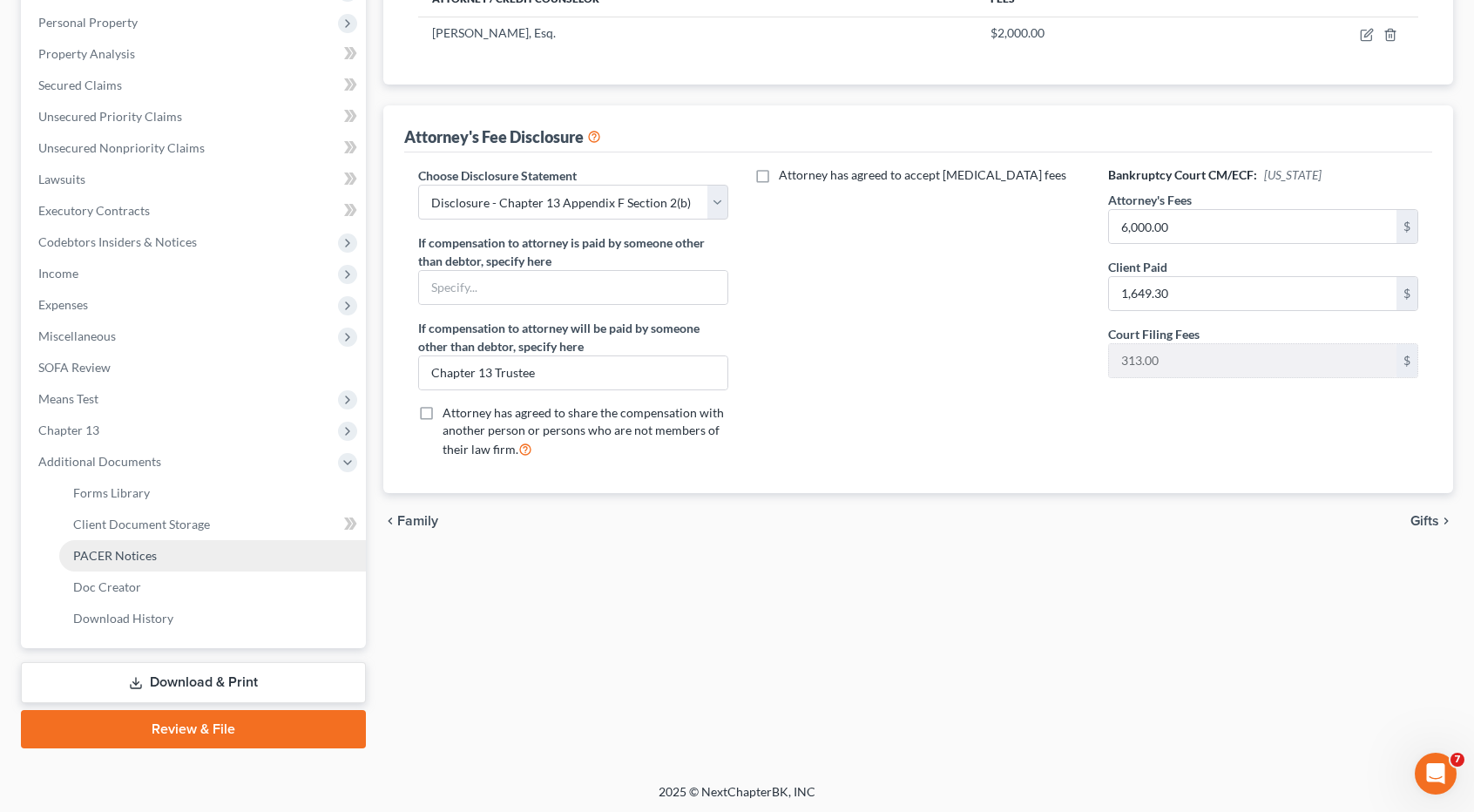
click at [144, 555] on span "PACER Notices" at bounding box center [115, 555] width 84 height 15
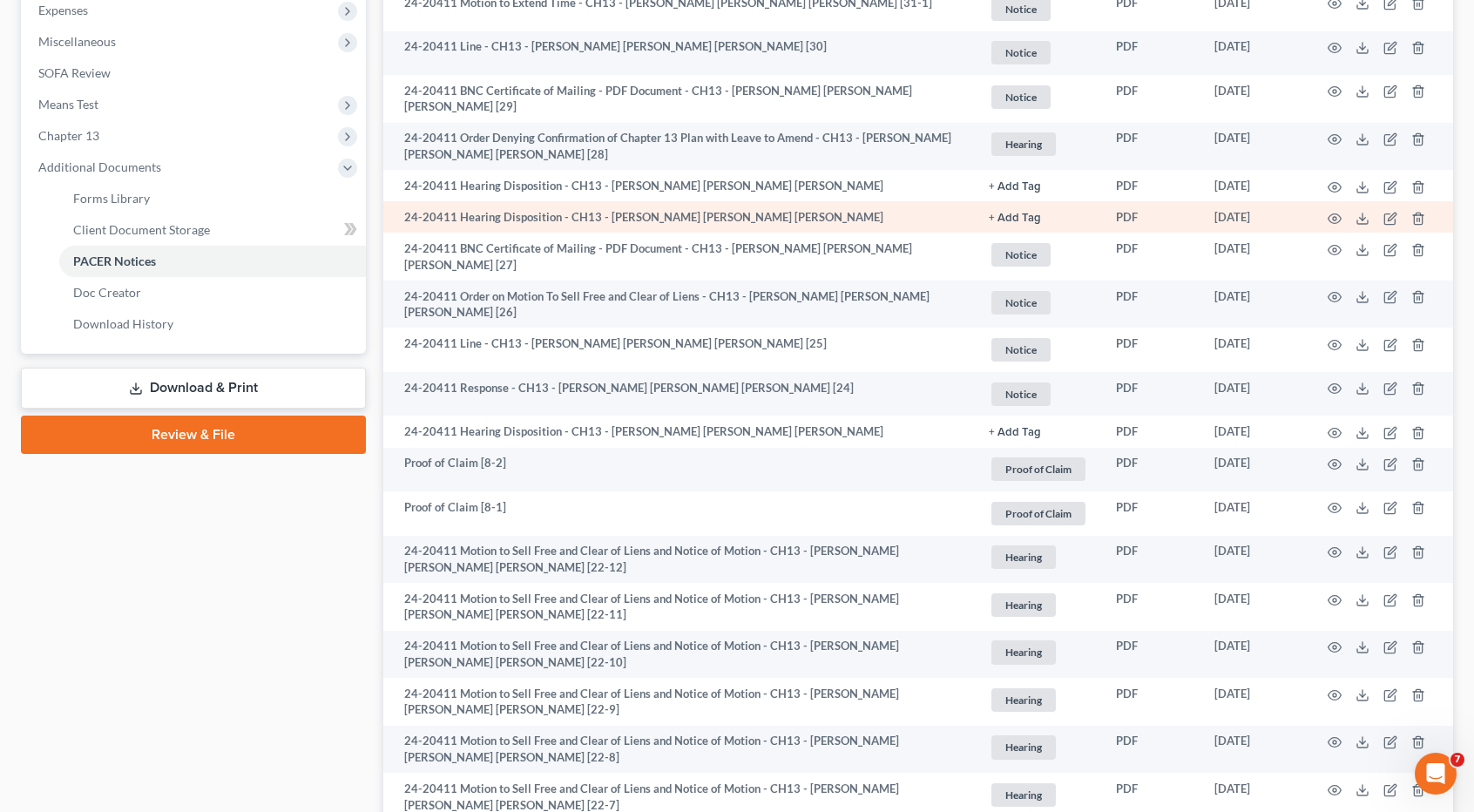
scroll to position [87, 0]
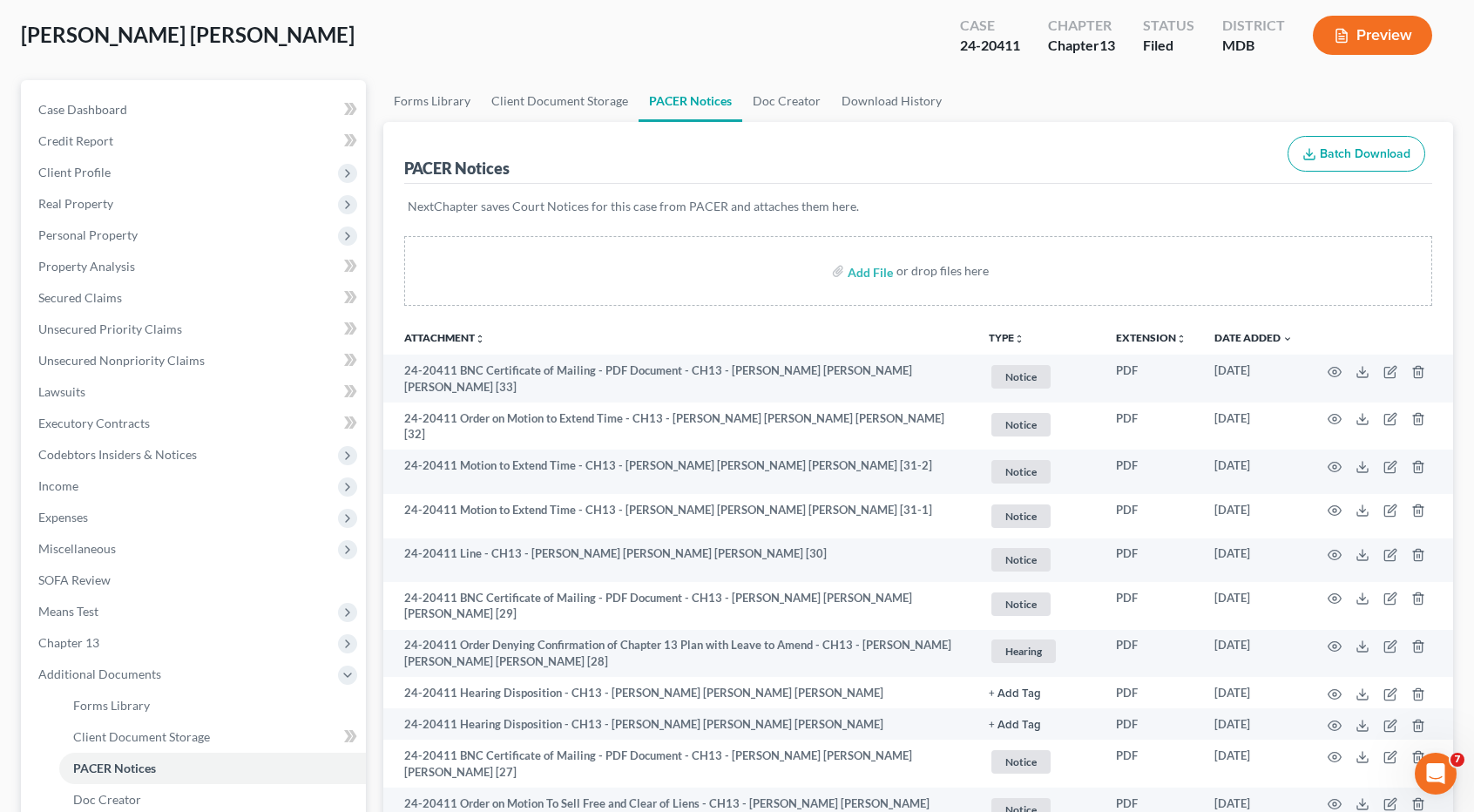
click at [1004, 336] on button "TYPE unfold_more" at bounding box center [1007, 338] width 35 height 11
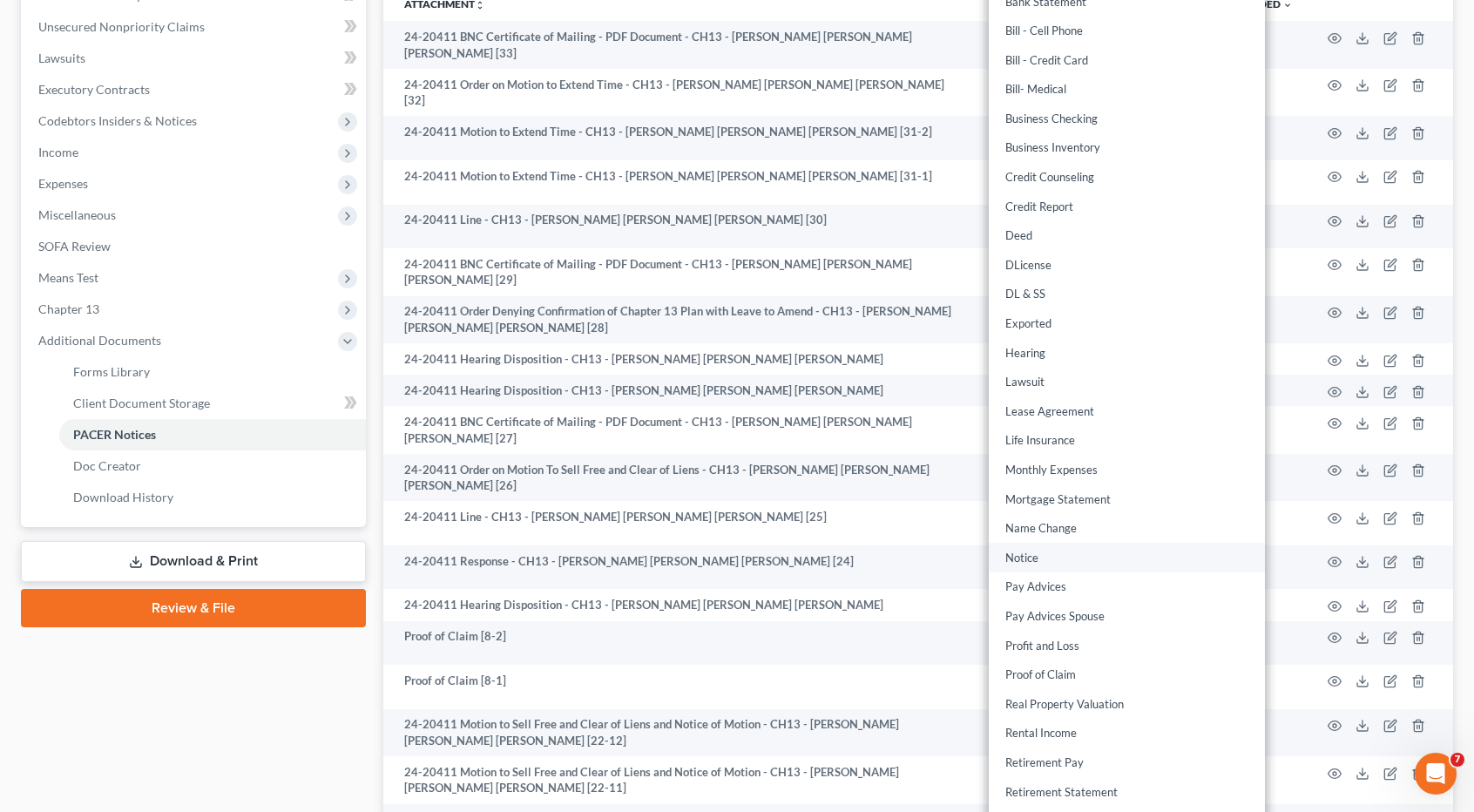
scroll to position [435, 0]
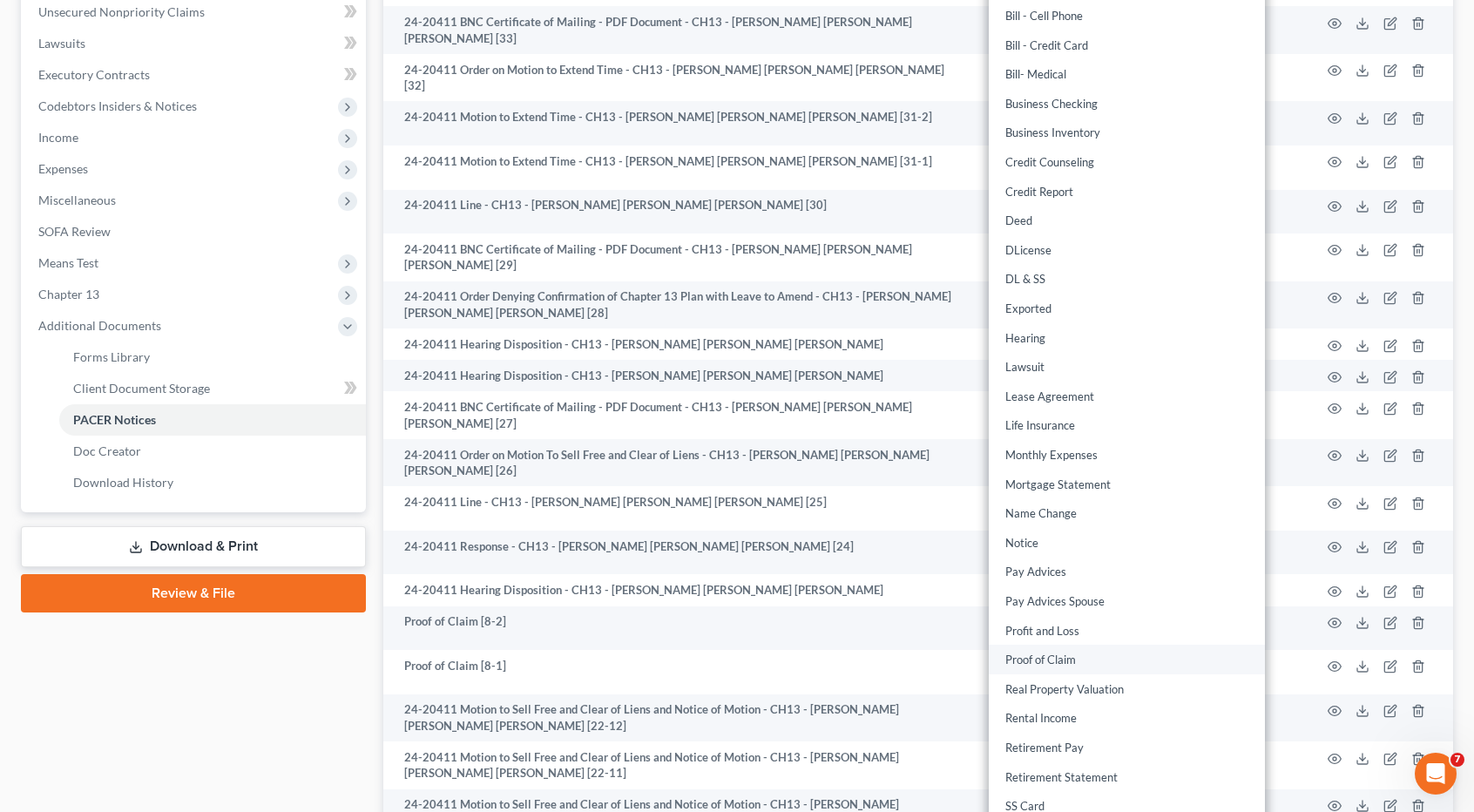
click at [1061, 656] on link "Proof of Claim" at bounding box center [1127, 660] width 276 height 30
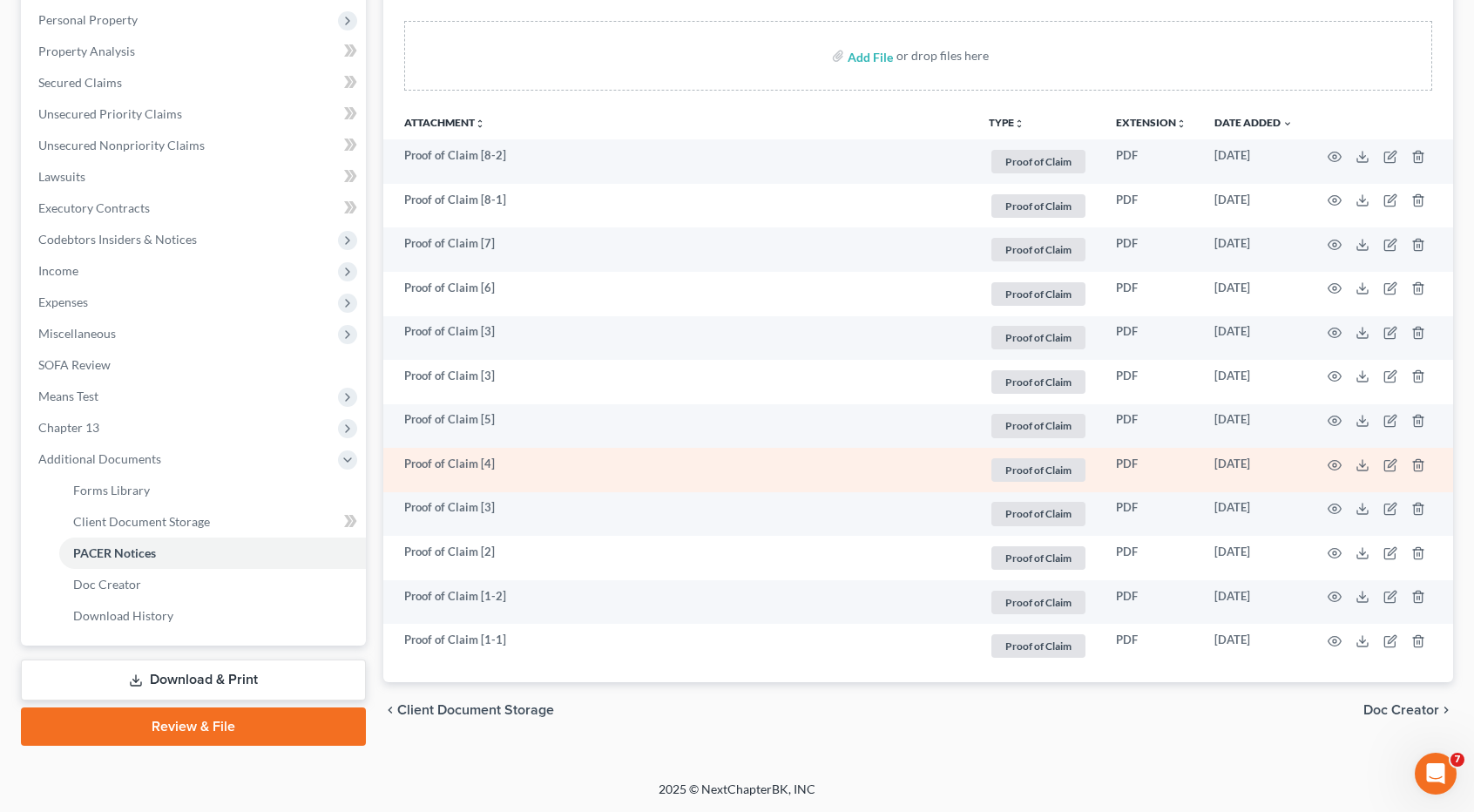
scroll to position [299, 0]
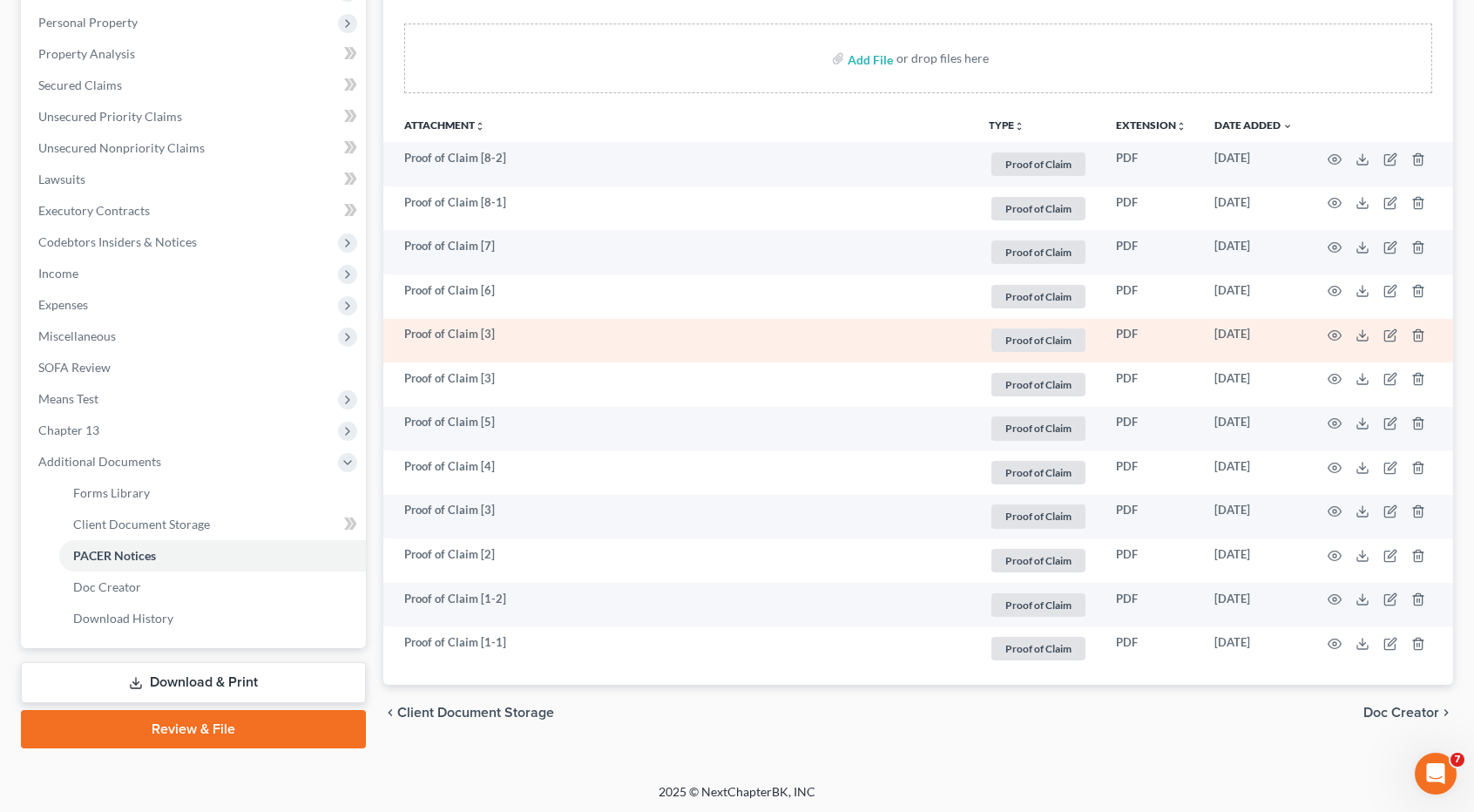
click at [1331, 340] on td at bounding box center [1380, 340] width 146 height 44
click at [1332, 334] on icon "button" at bounding box center [1334, 335] width 14 height 14
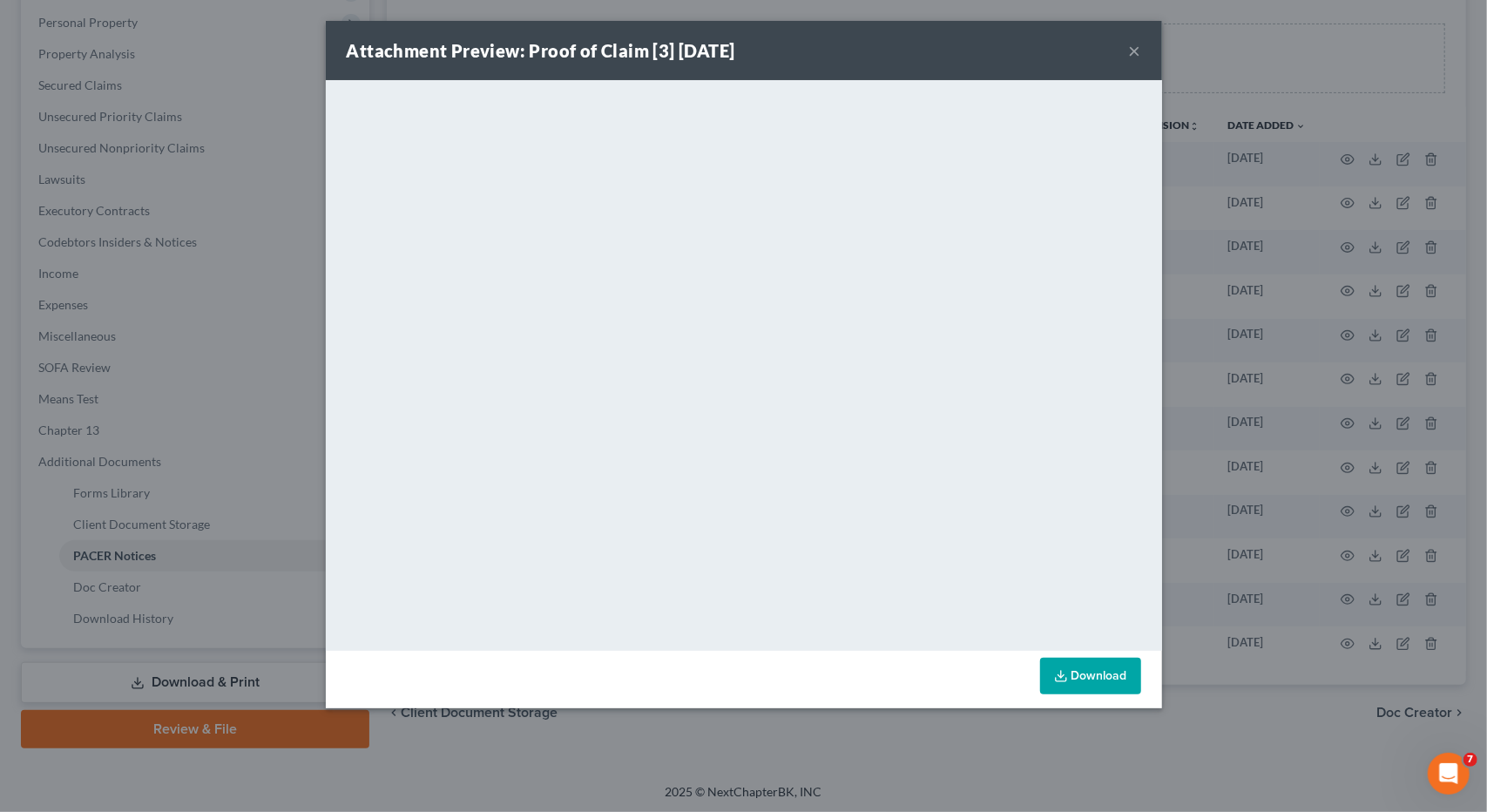
click at [1134, 54] on button "×" at bounding box center [1134, 50] width 12 height 21
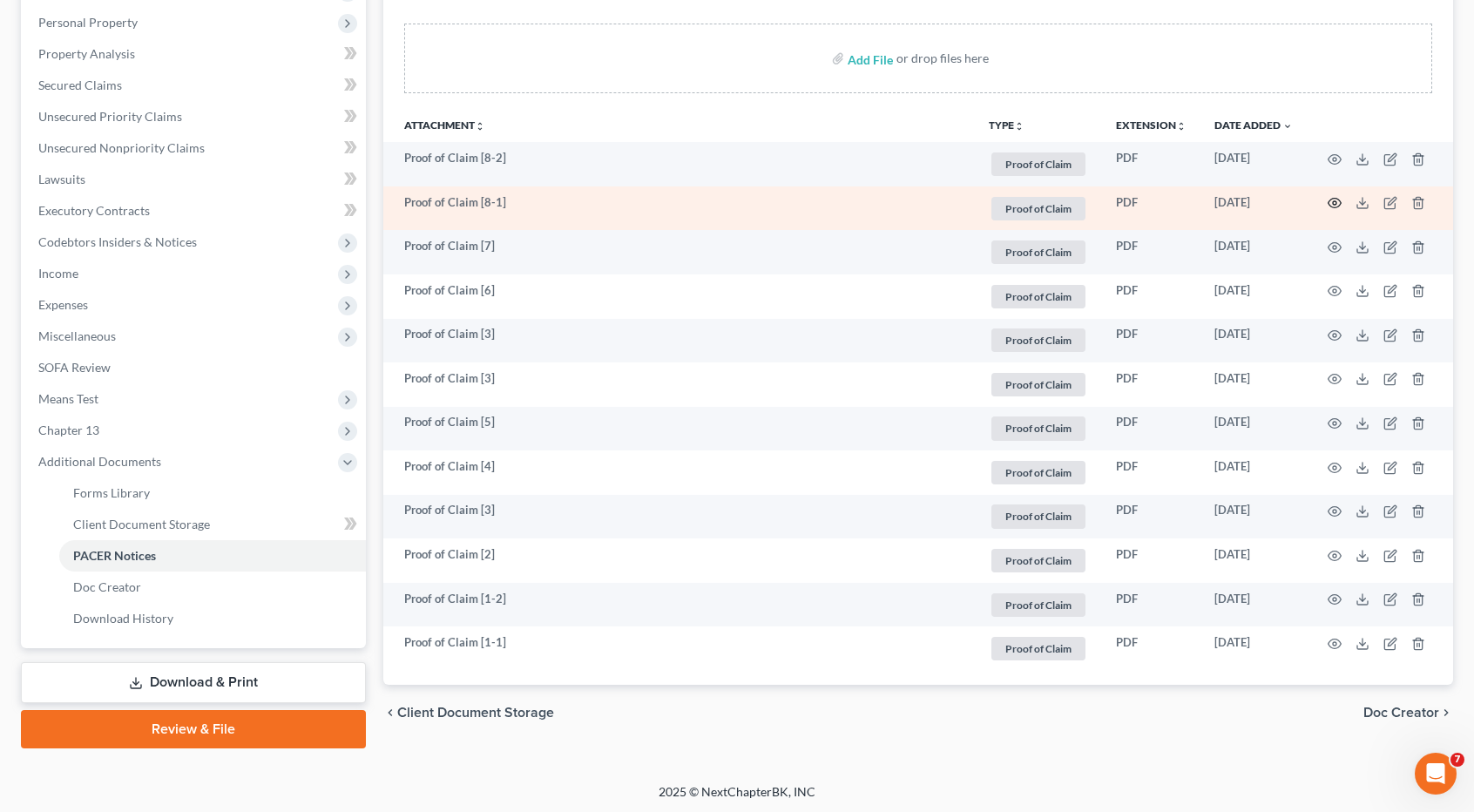
click at [1334, 198] on icon "button" at bounding box center [1334, 202] width 14 height 14
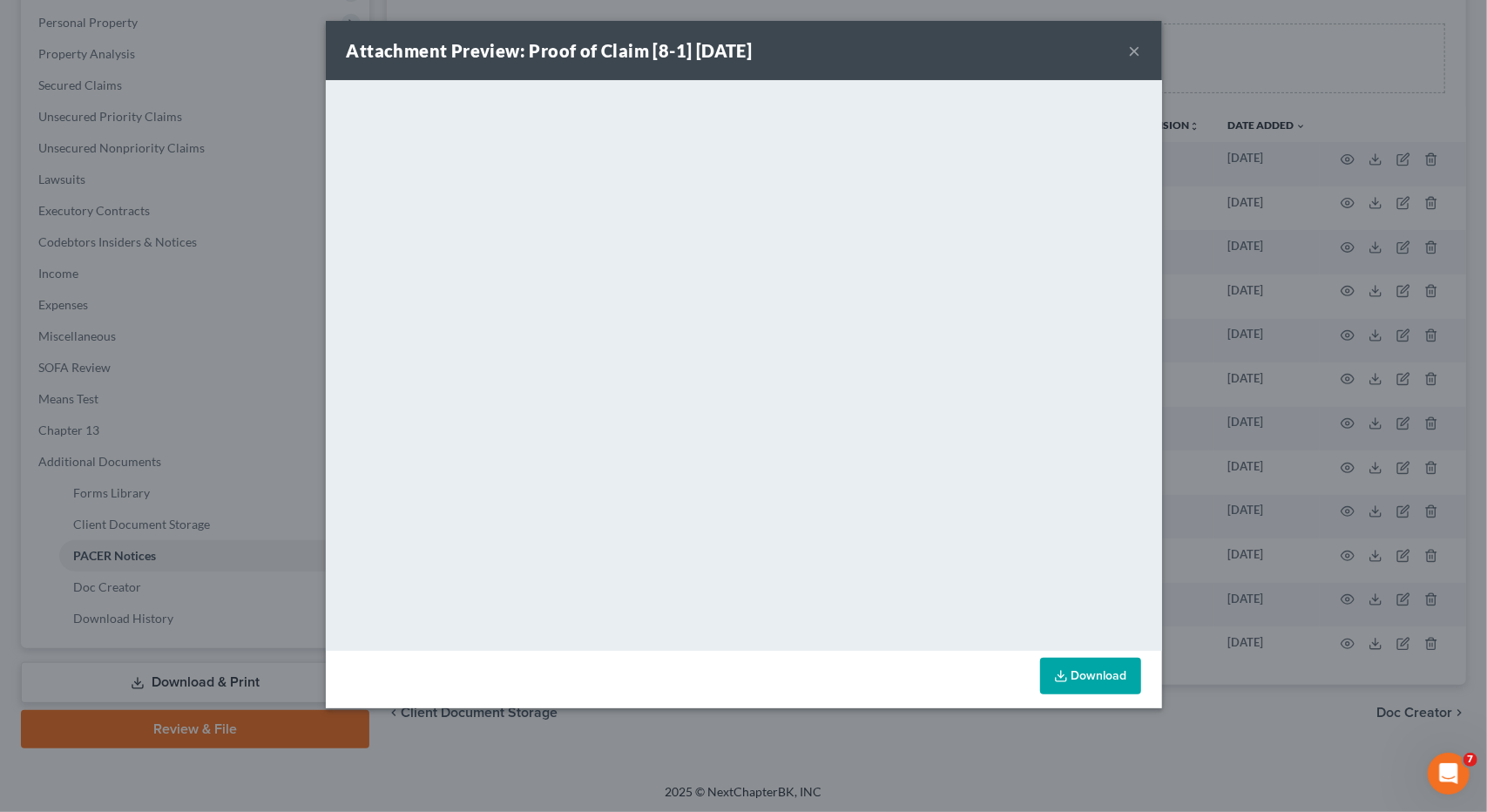
click at [1136, 58] on button "×" at bounding box center [1134, 50] width 12 height 21
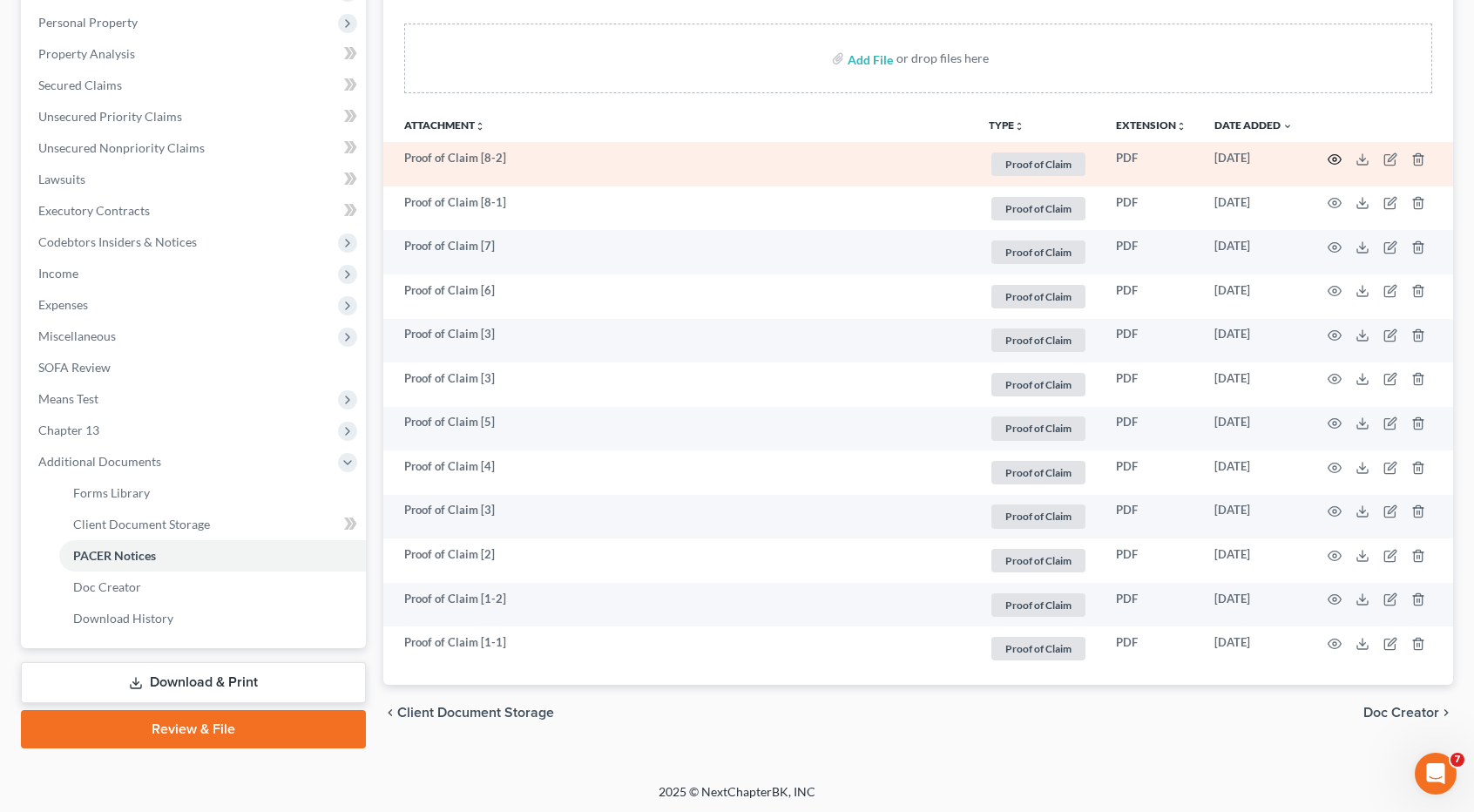
click at [1331, 160] on icon "button" at bounding box center [1335, 159] width 13 height 10
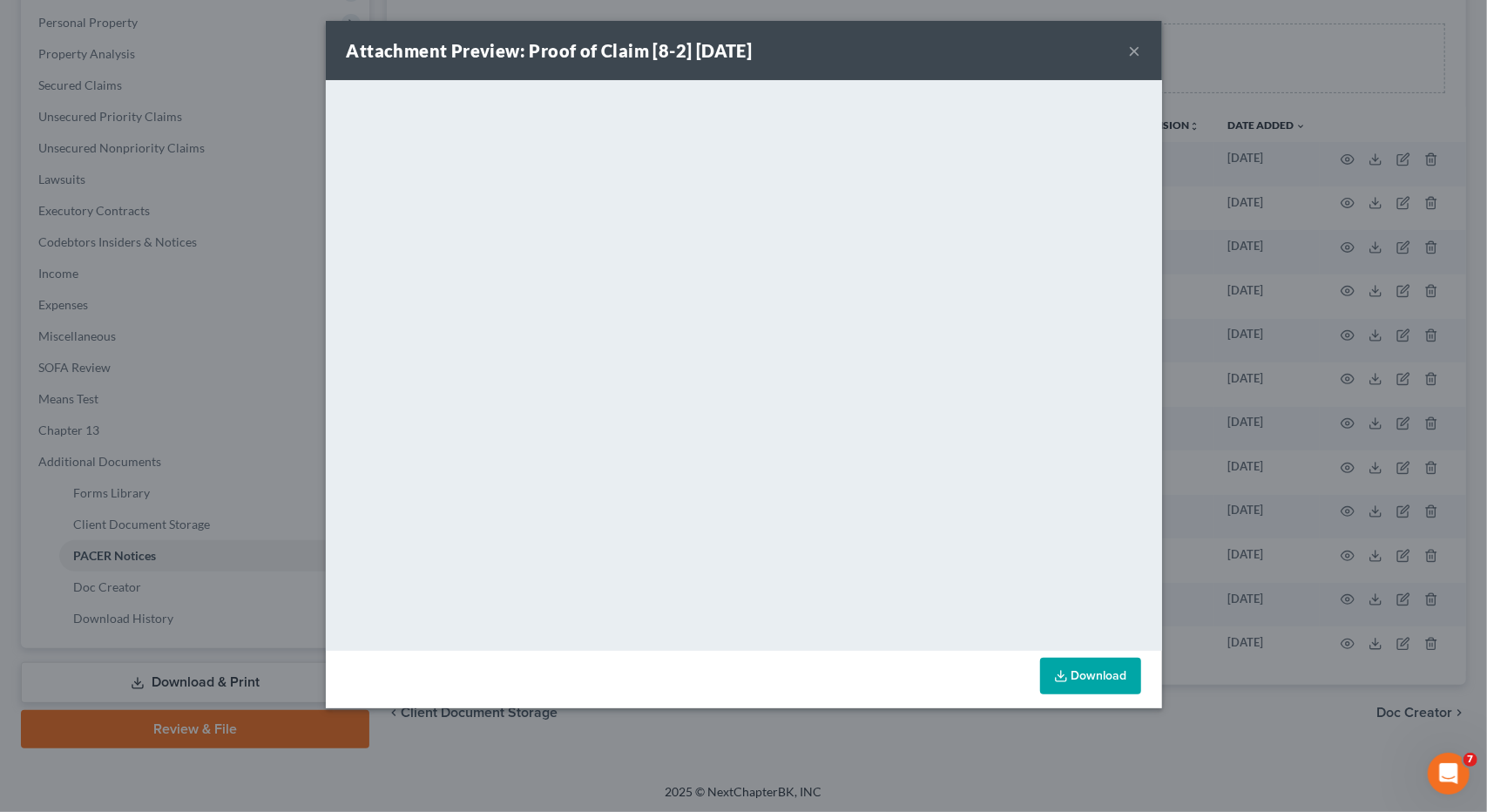
click at [1121, 61] on div "Attachment Preview: Proof of Claim [8-2] [DATE] ×" at bounding box center [744, 50] width 836 height 59
click at [1127, 56] on div "Attachment Preview: Proof of Claim [8-2] [DATE] ×" at bounding box center [744, 50] width 836 height 59
click at [1130, 54] on button "×" at bounding box center [1134, 50] width 12 height 21
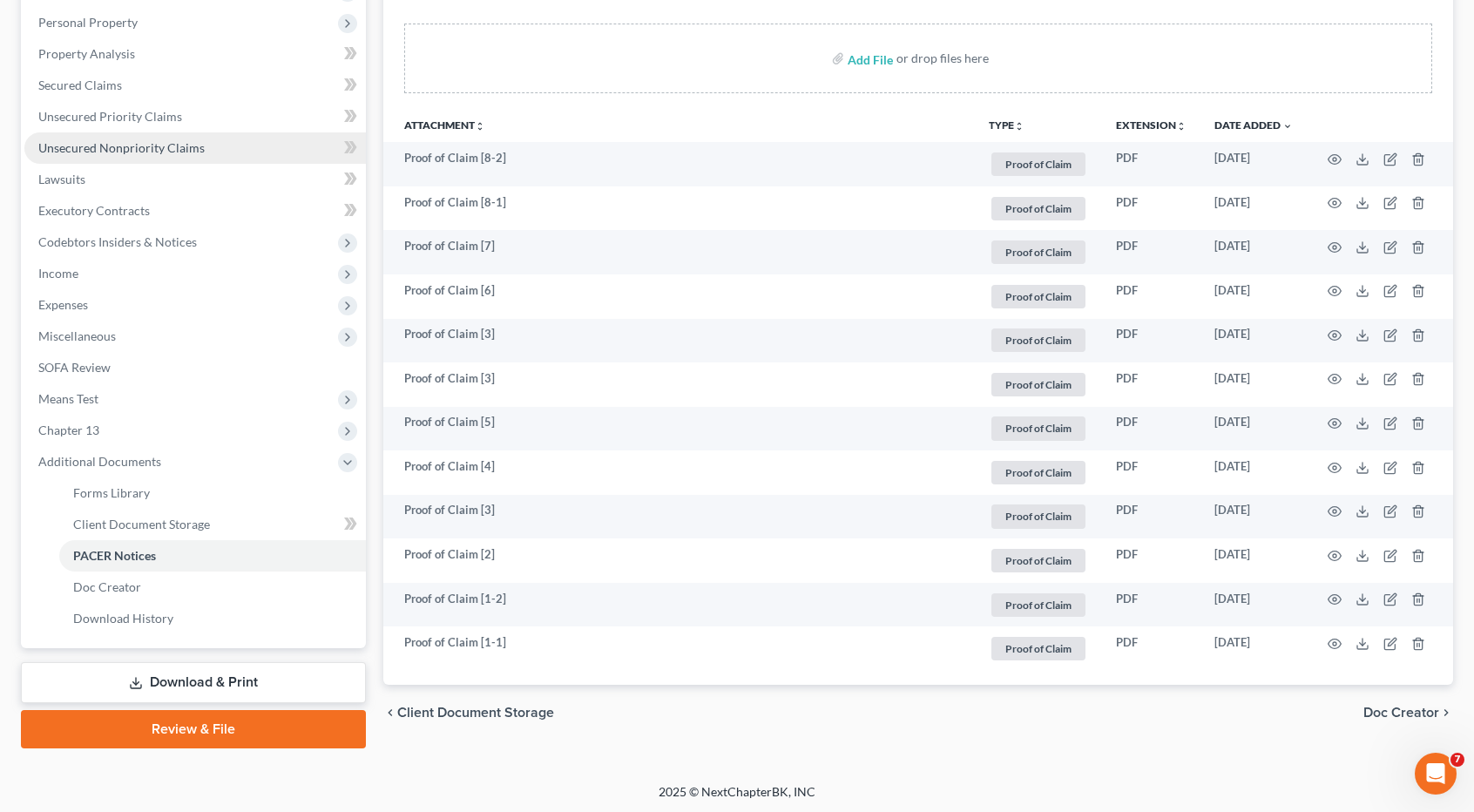
click at [192, 156] on link "Unsecured Nonpriority Claims" at bounding box center [195, 148] width 341 height 32
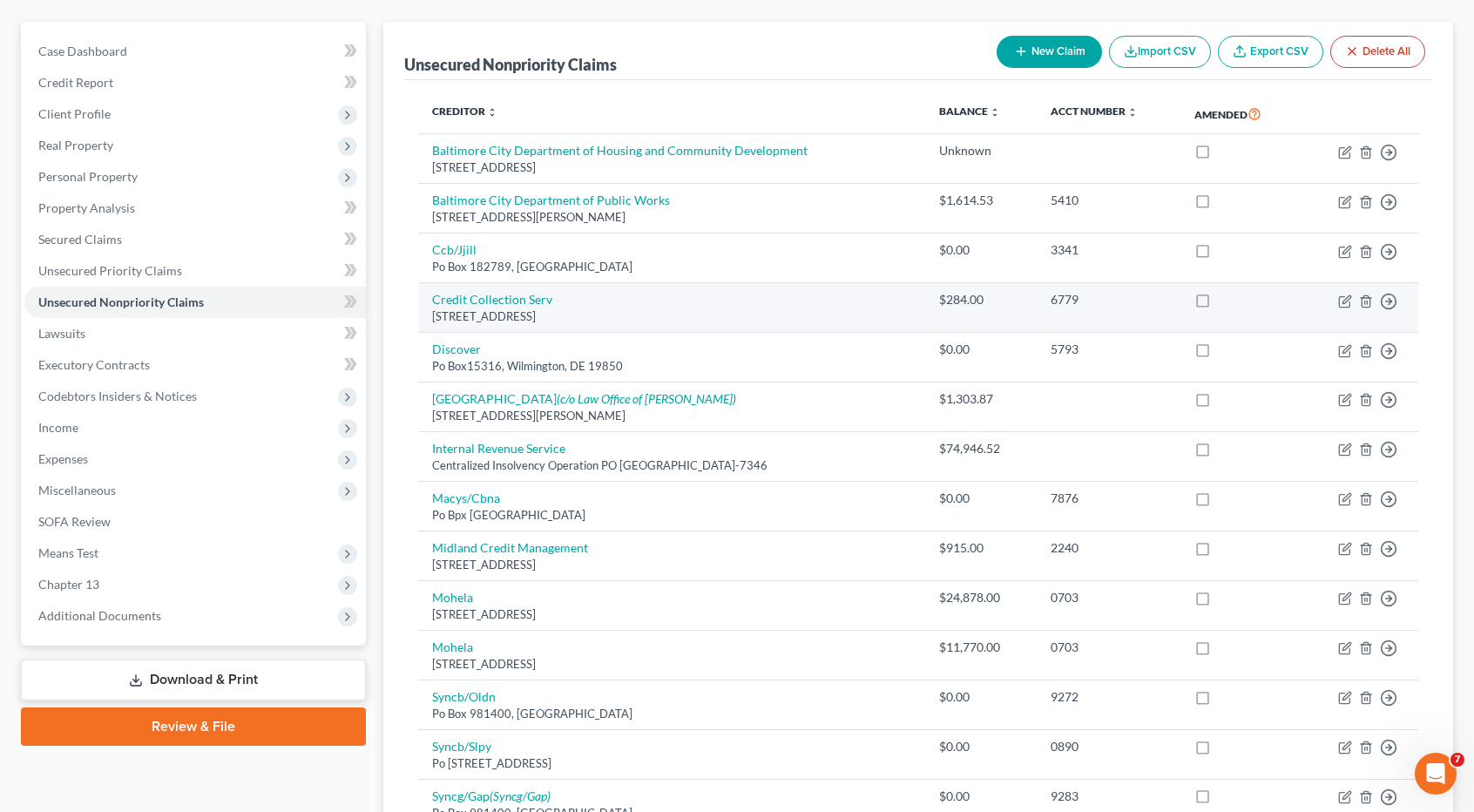
scroll to position [58, 0]
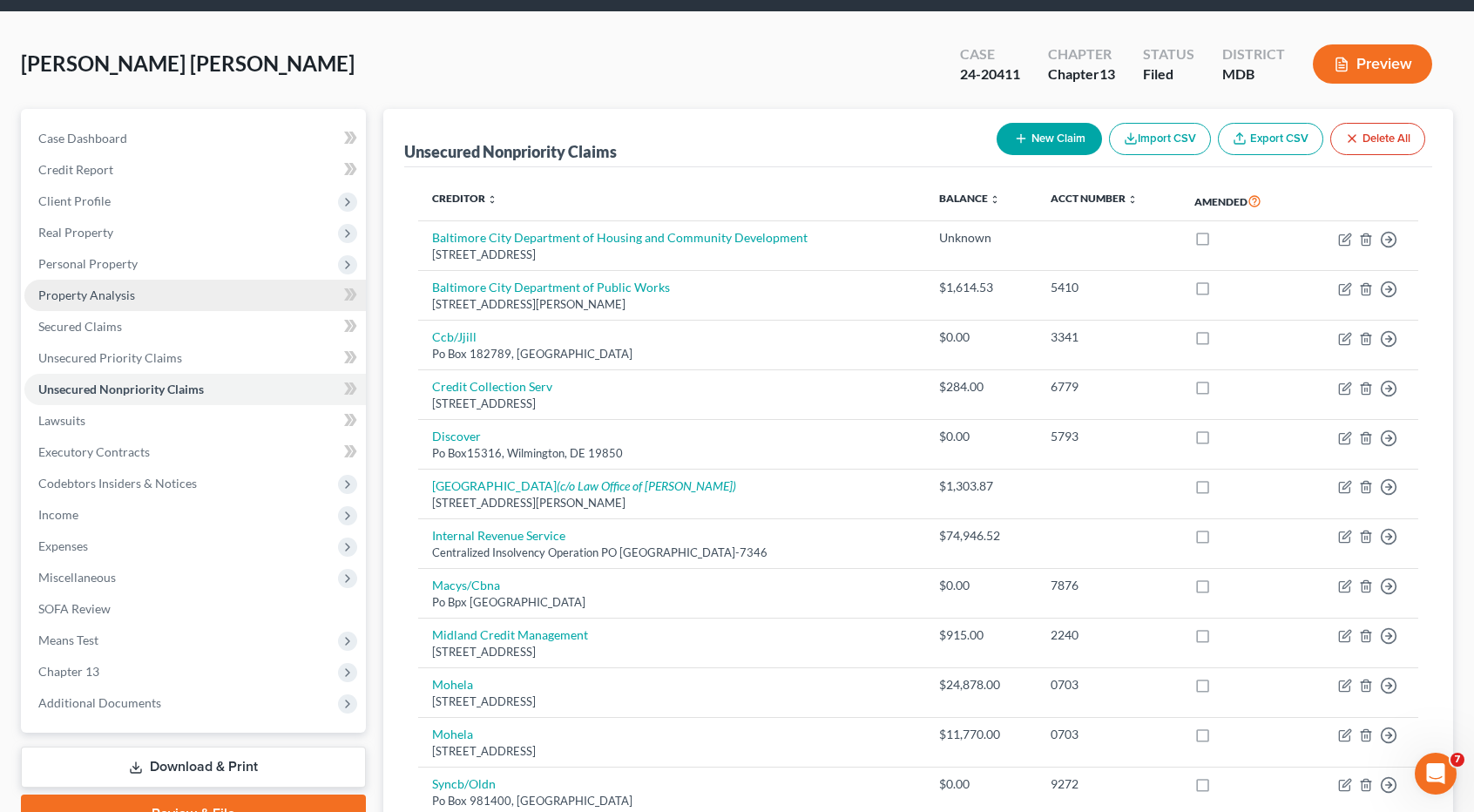
click at [142, 297] on link "Property Analysis" at bounding box center [195, 295] width 341 height 32
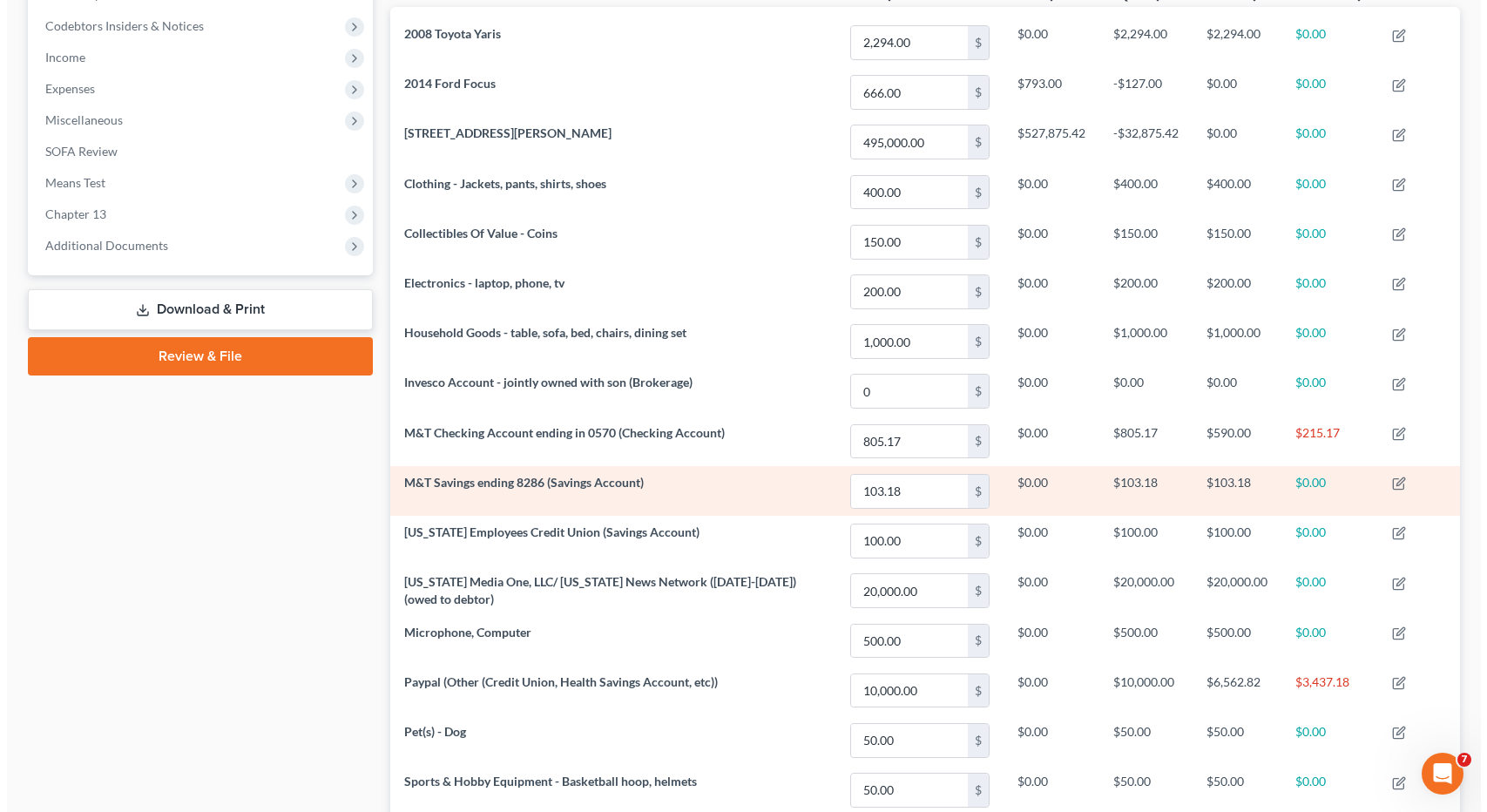
scroll to position [555, 0]
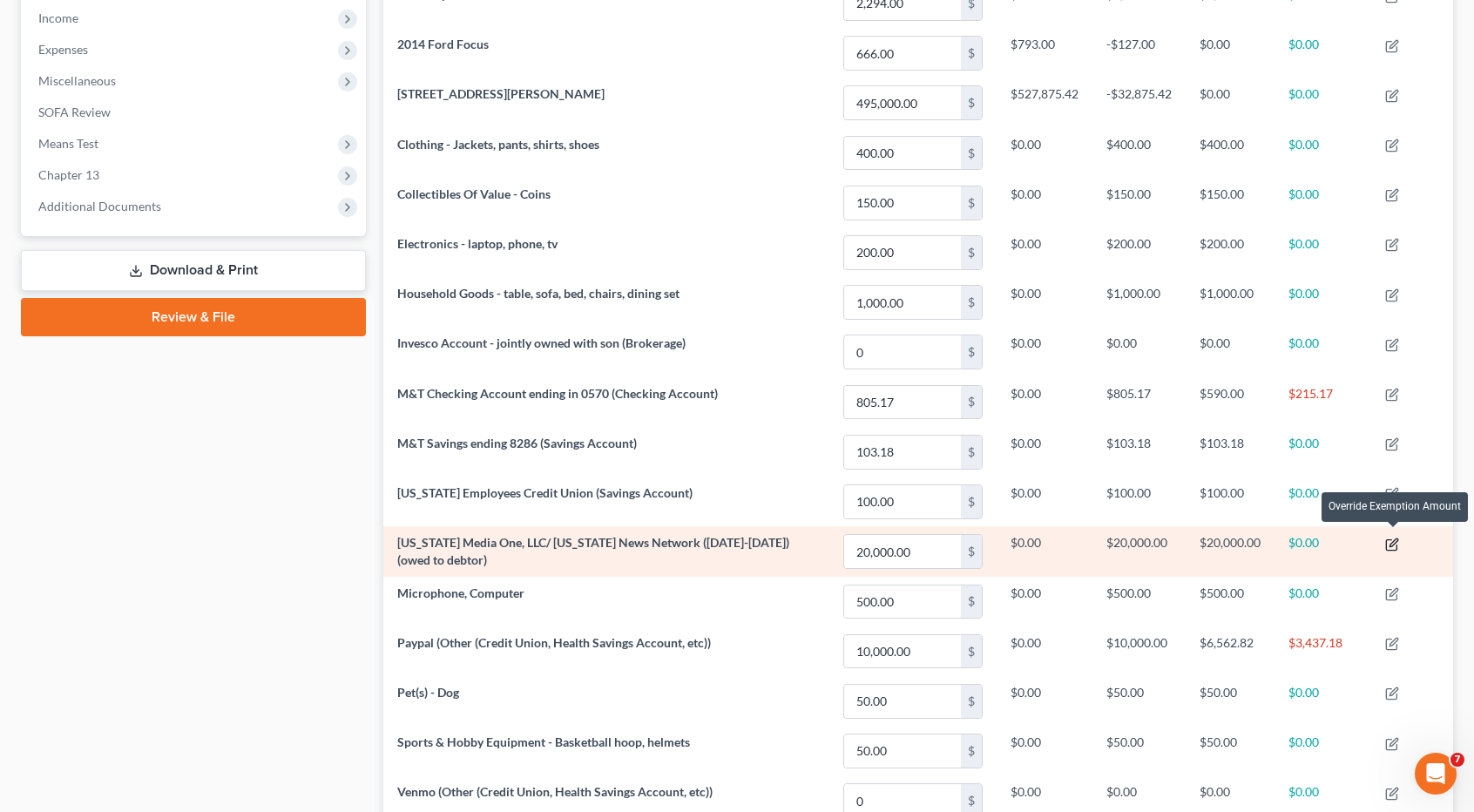
click at [1388, 537] on icon "button" at bounding box center [1391, 543] width 14 height 14
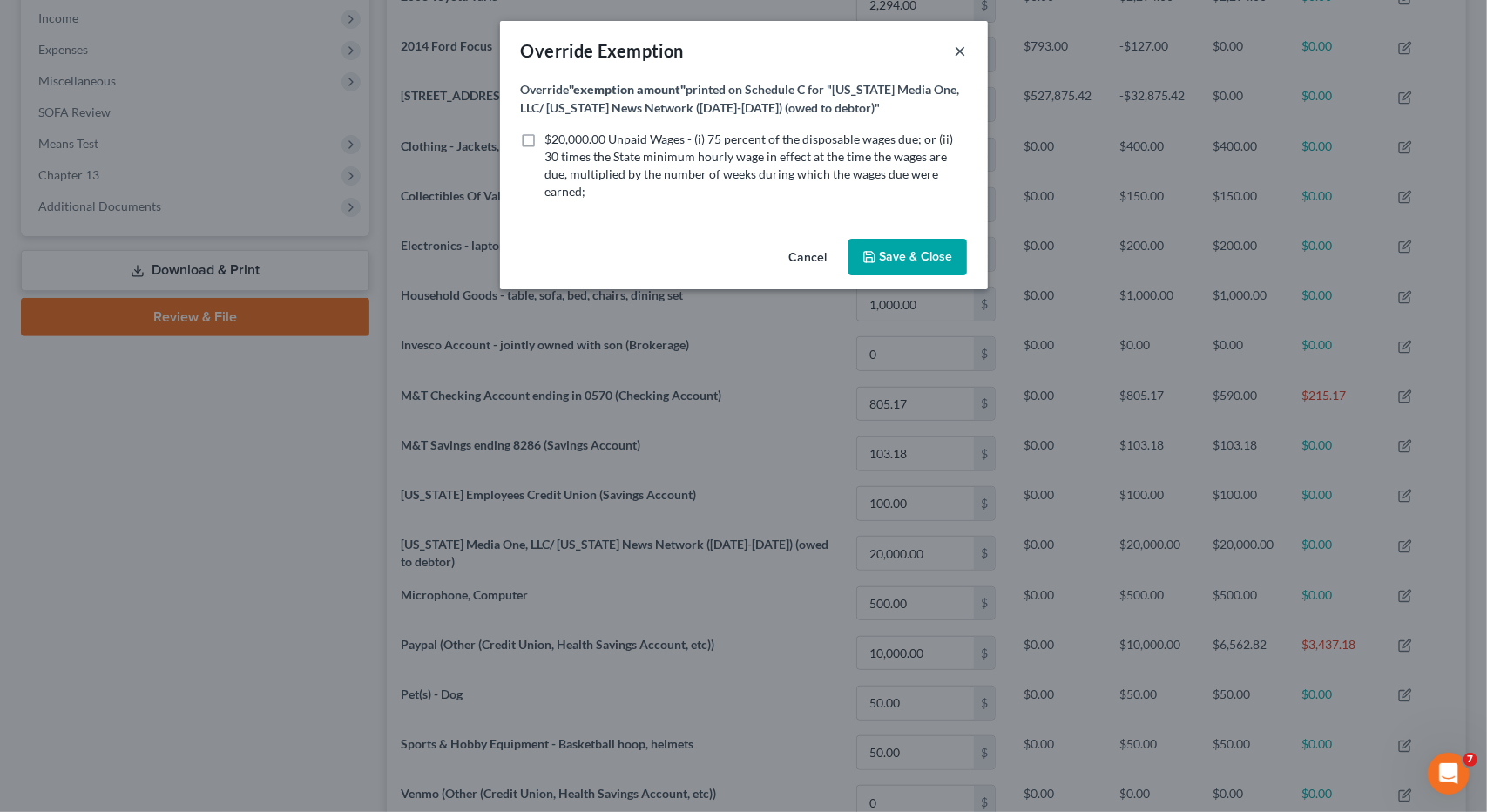
click at [956, 55] on button "×" at bounding box center [960, 50] width 12 height 21
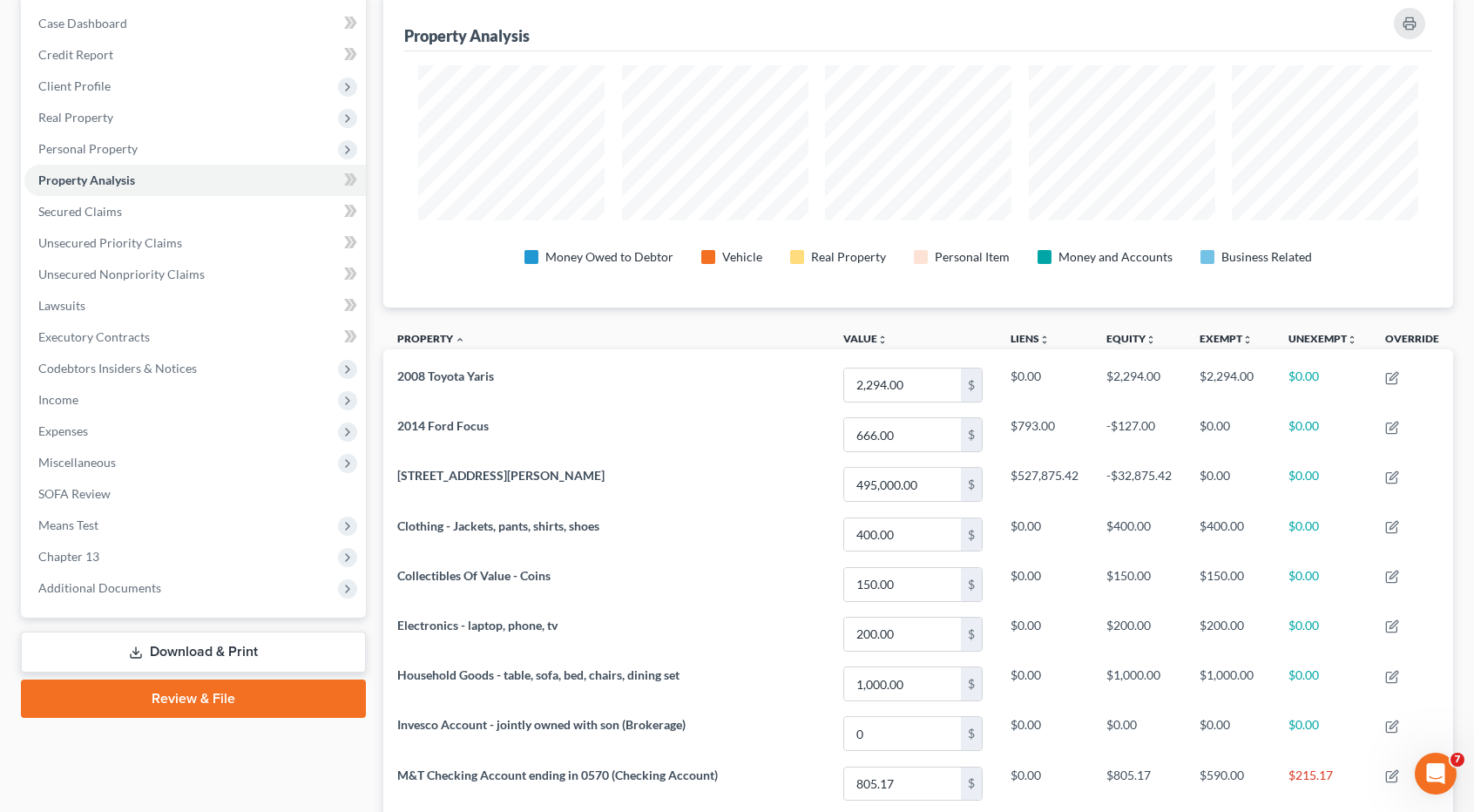
scroll to position [0, 0]
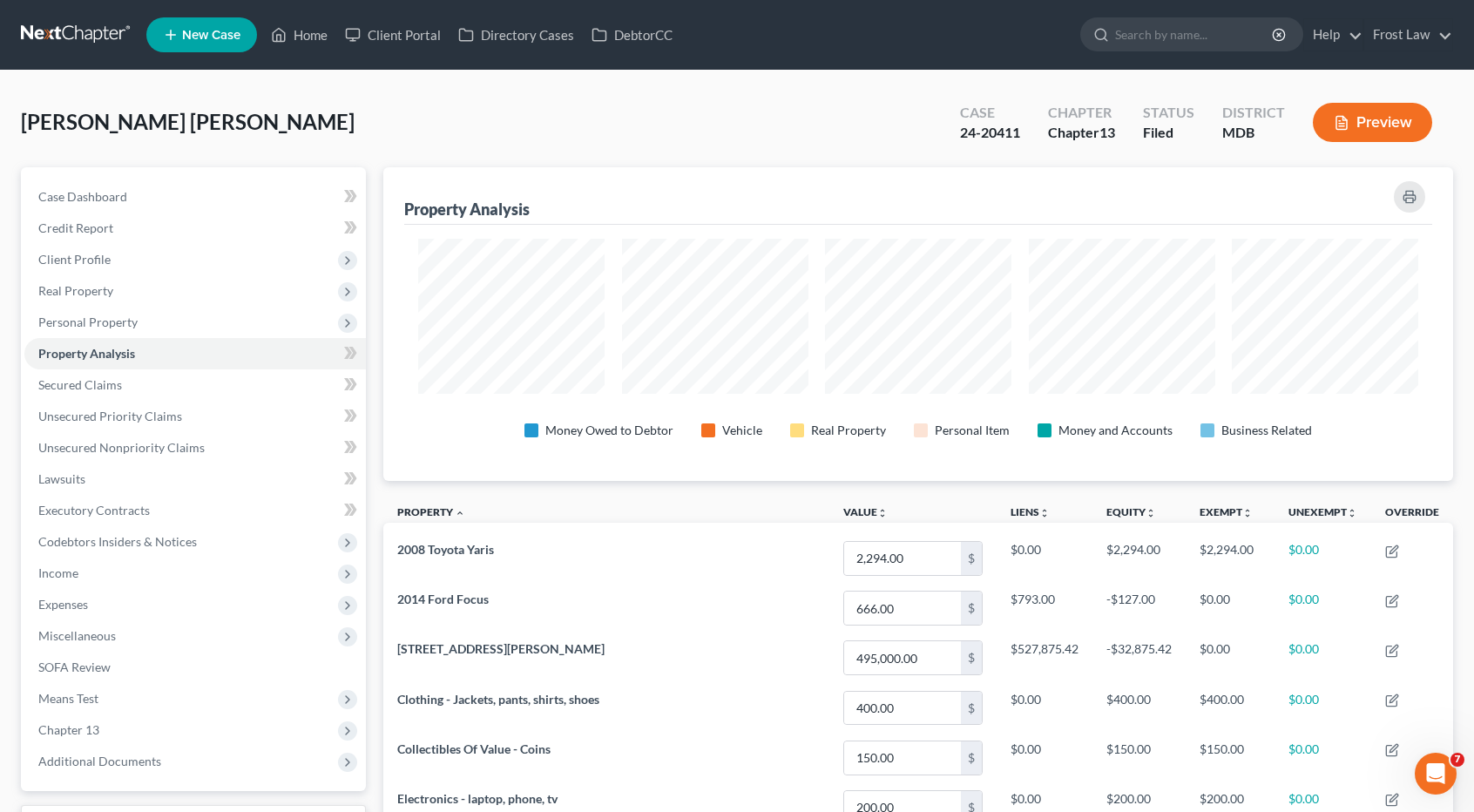
click at [93, 33] on link at bounding box center [76, 34] width 112 height 32
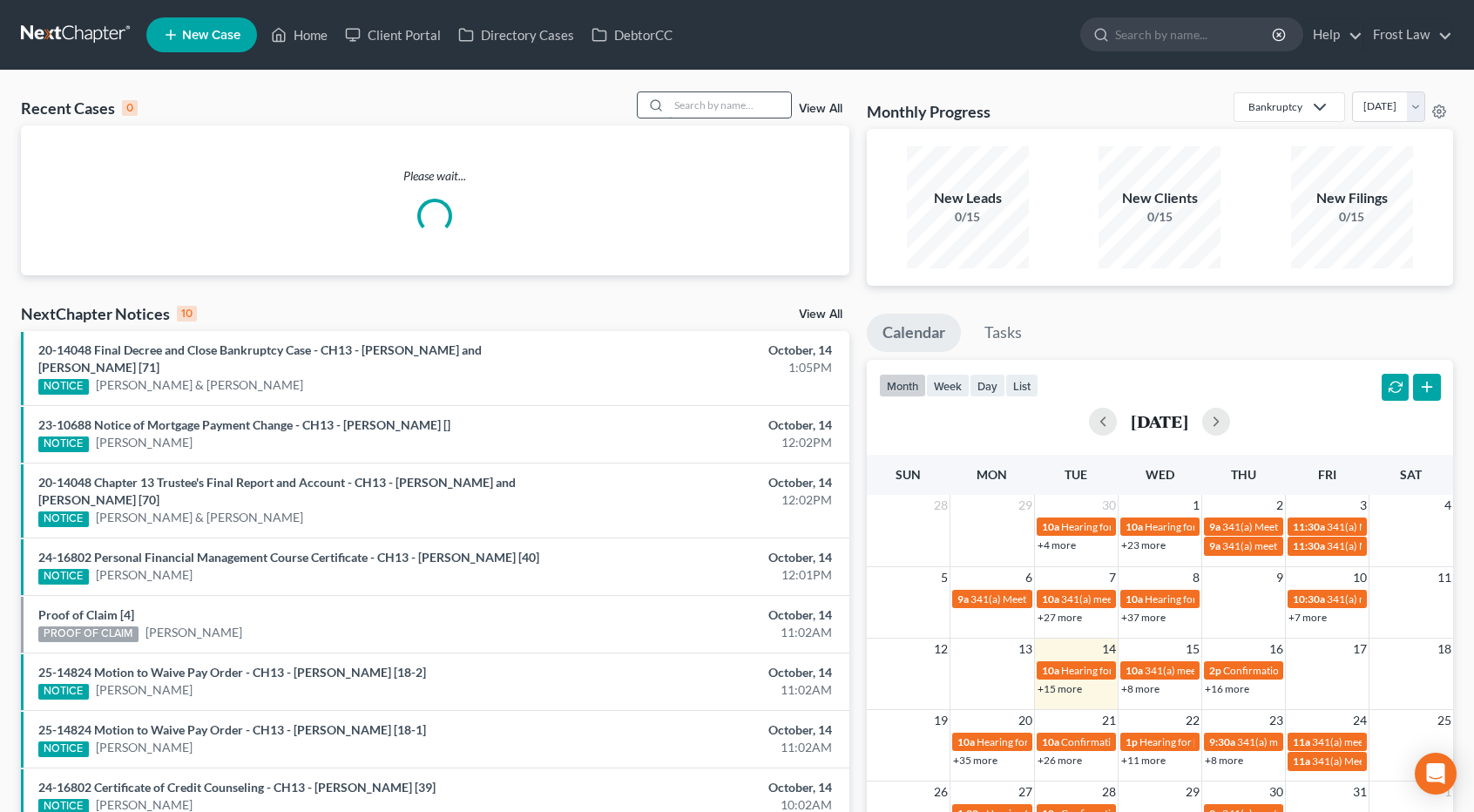
click at [692, 110] on input "search" at bounding box center [730, 105] width 122 height 25
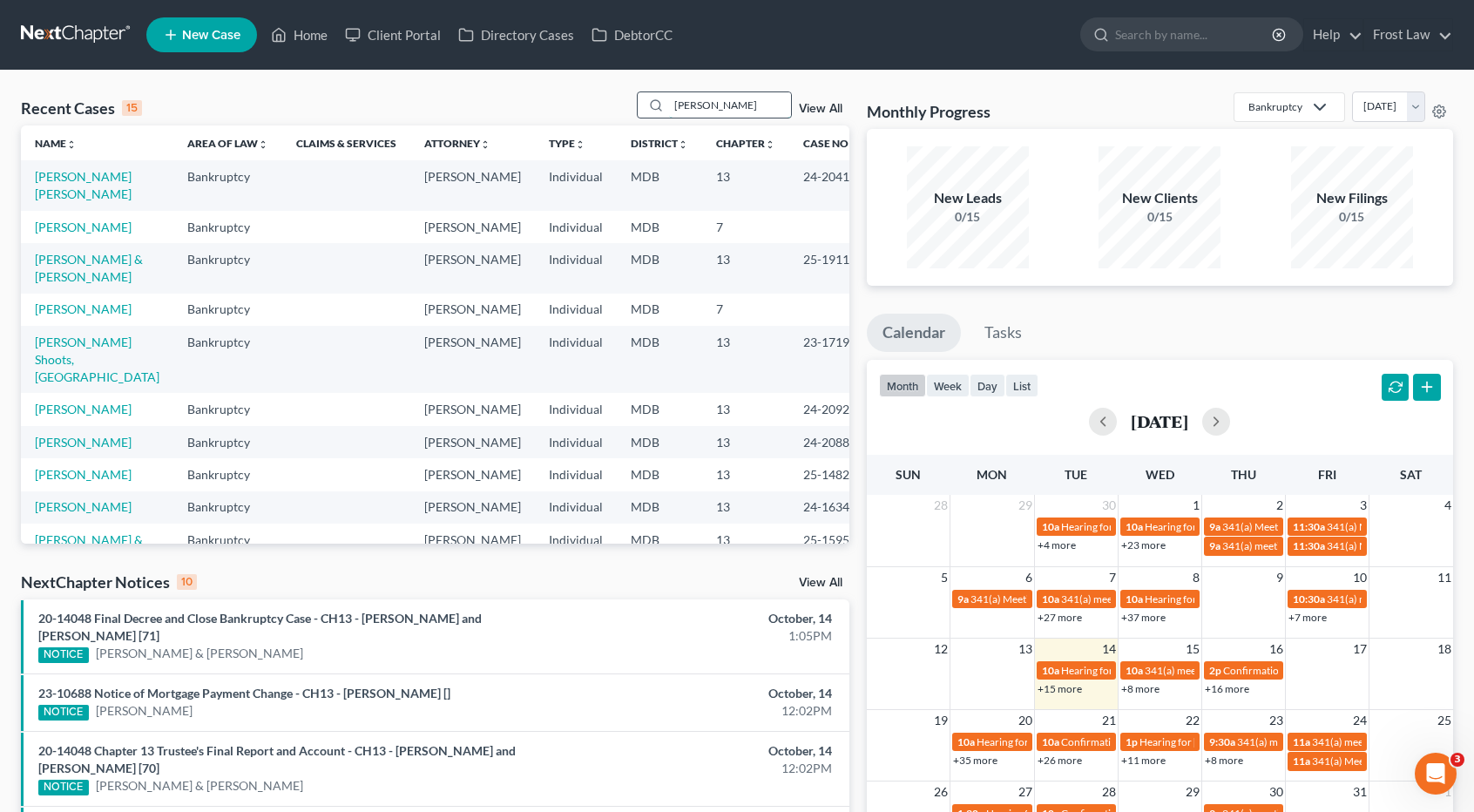
type input "gertz"
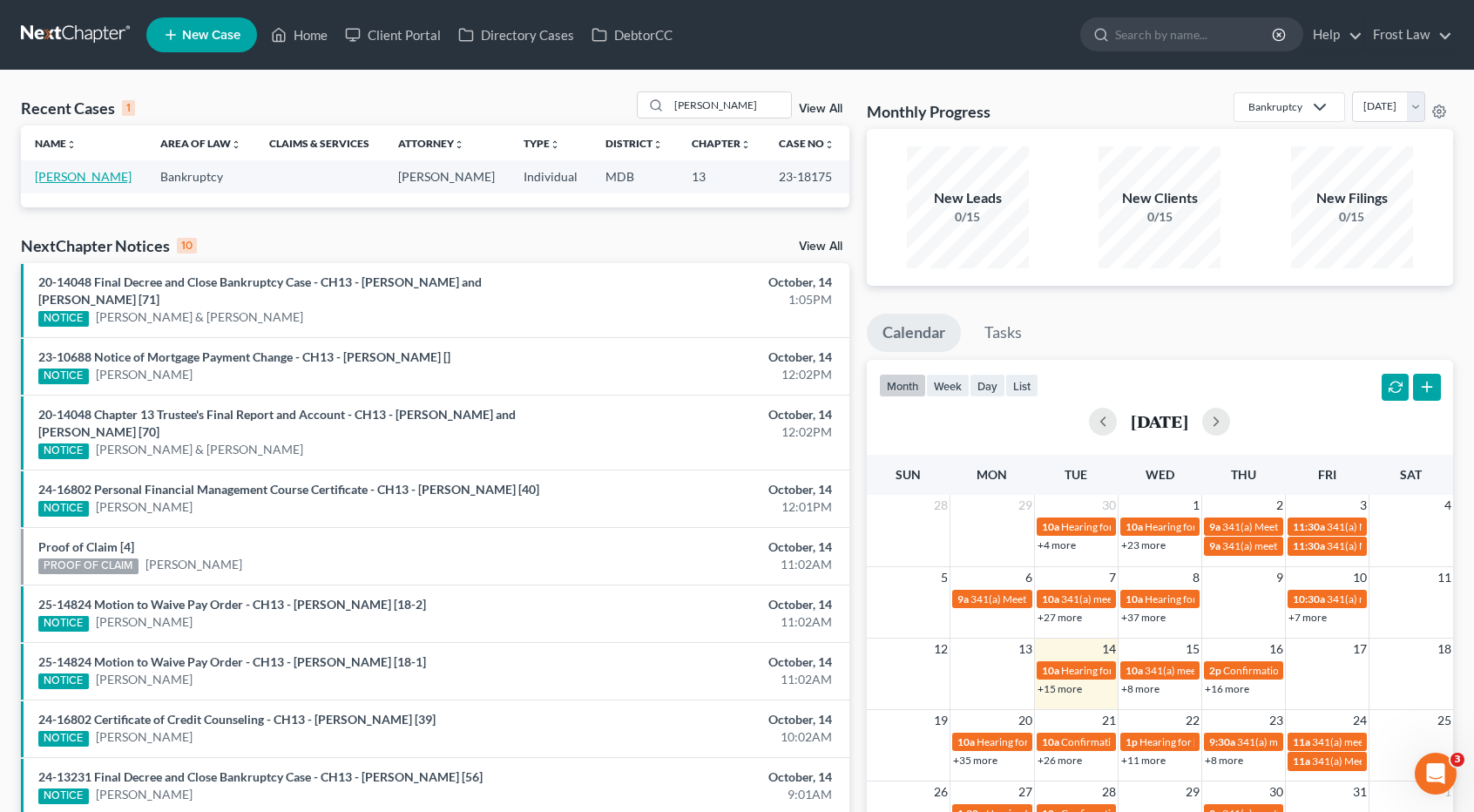
click at [50, 175] on link "Gertz, Ashley" at bounding box center [83, 176] width 97 height 15
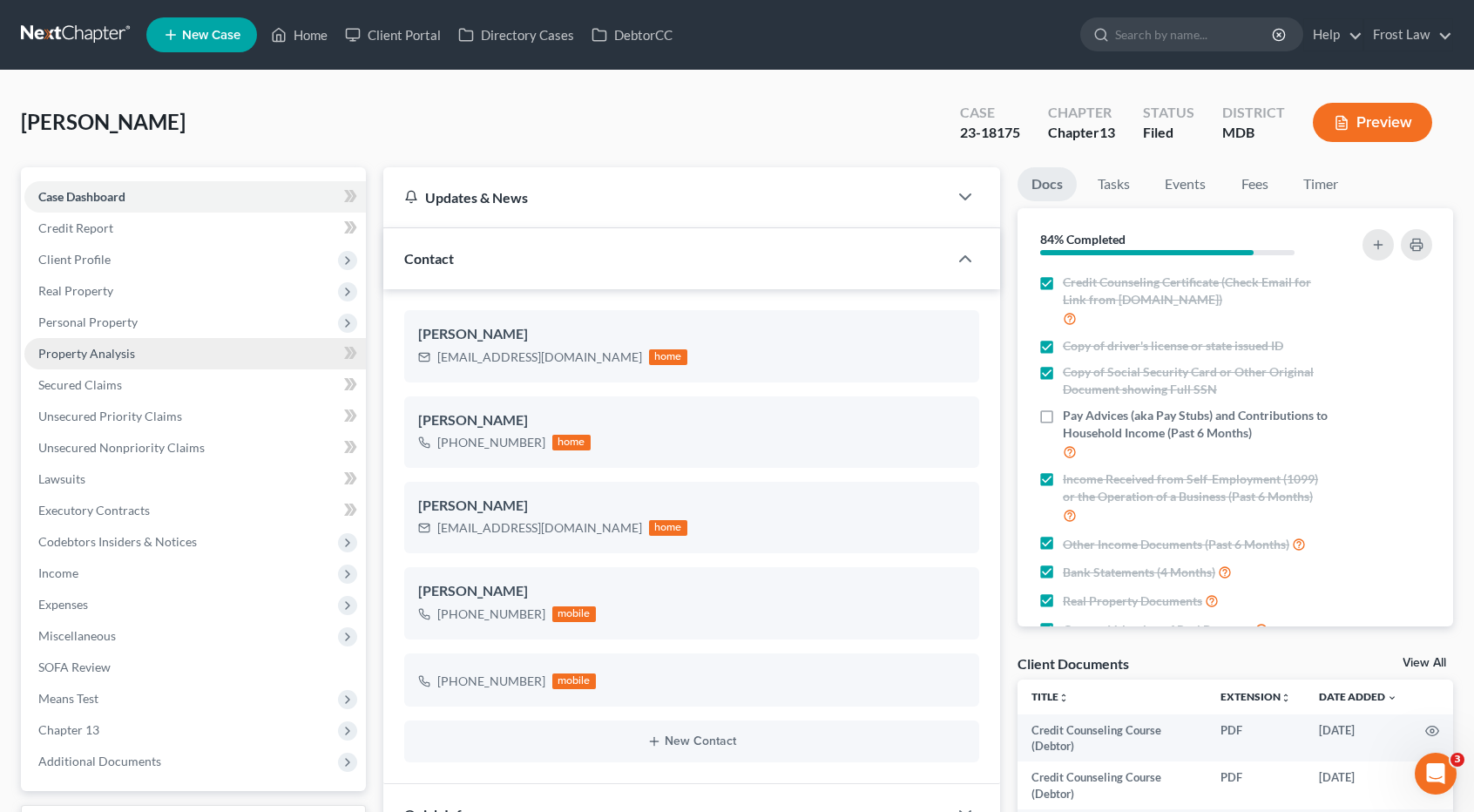
click at [131, 352] on span "Property Analysis" at bounding box center [86, 353] width 97 height 15
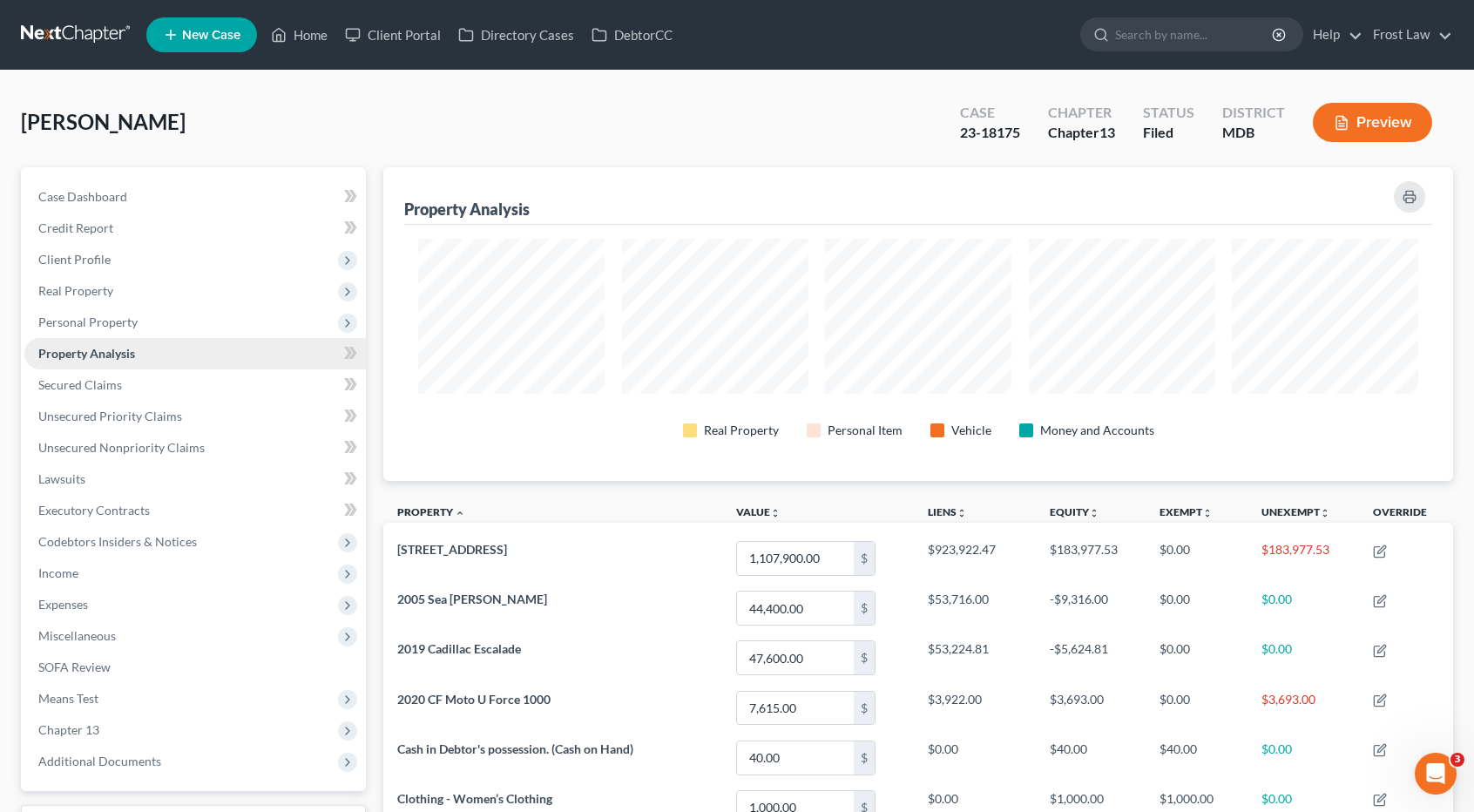
scroll to position [313, 1070]
click at [151, 452] on span "Unsecured Nonpriority Claims" at bounding box center [121, 447] width 166 height 15
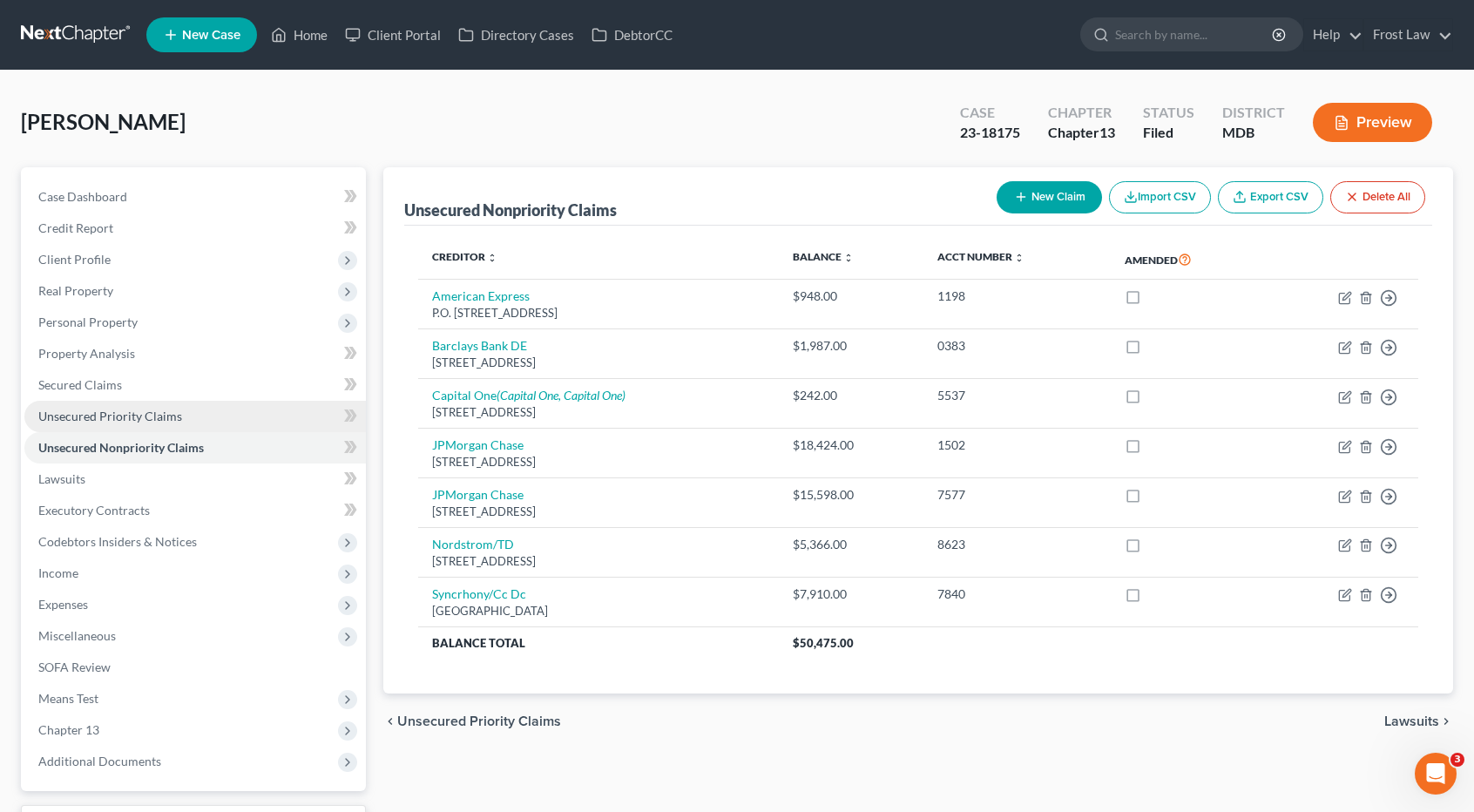
click at [166, 425] on link "Unsecured Priority Claims" at bounding box center [195, 416] width 341 height 32
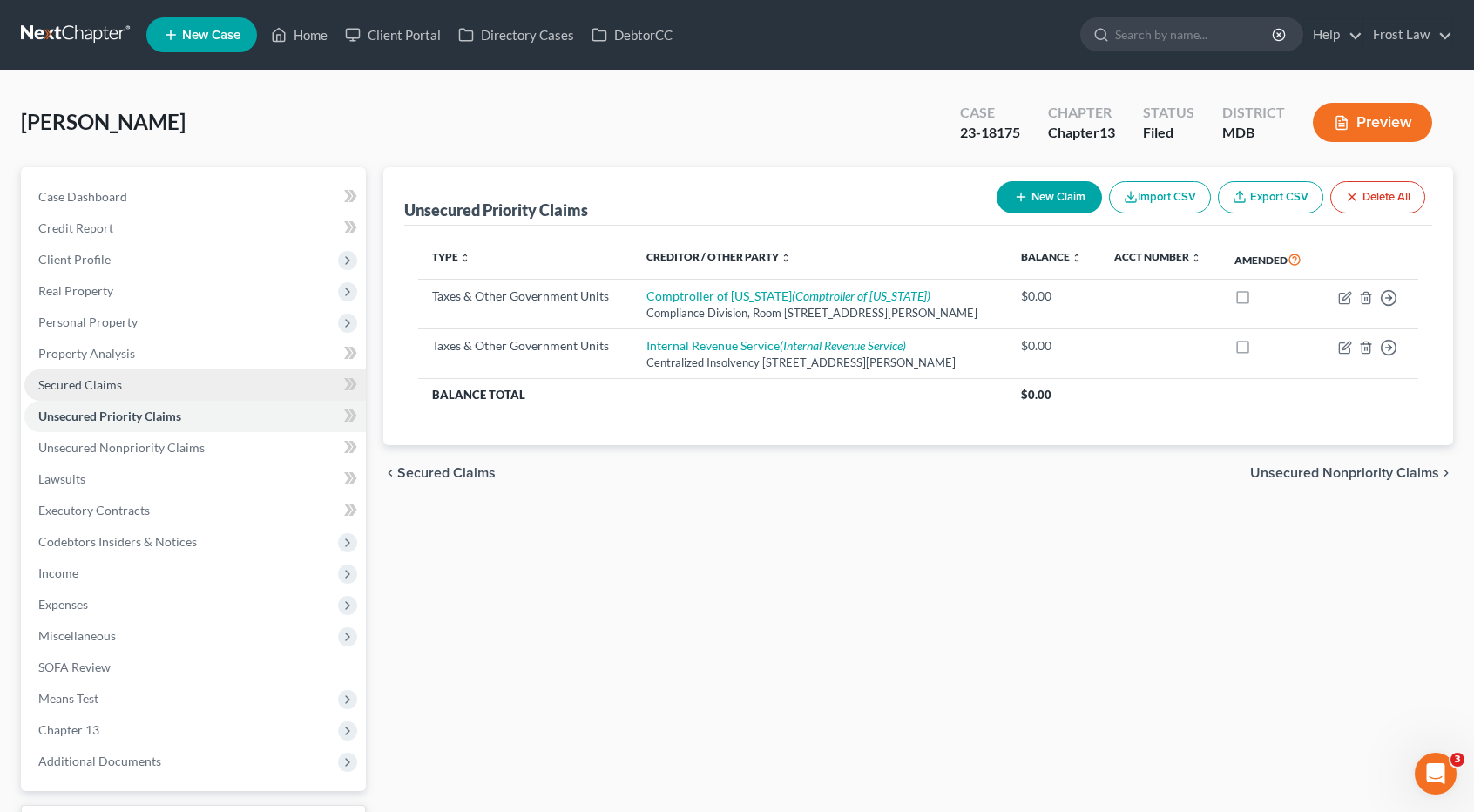
click at [135, 384] on link "Secured Claims" at bounding box center [195, 385] width 341 height 32
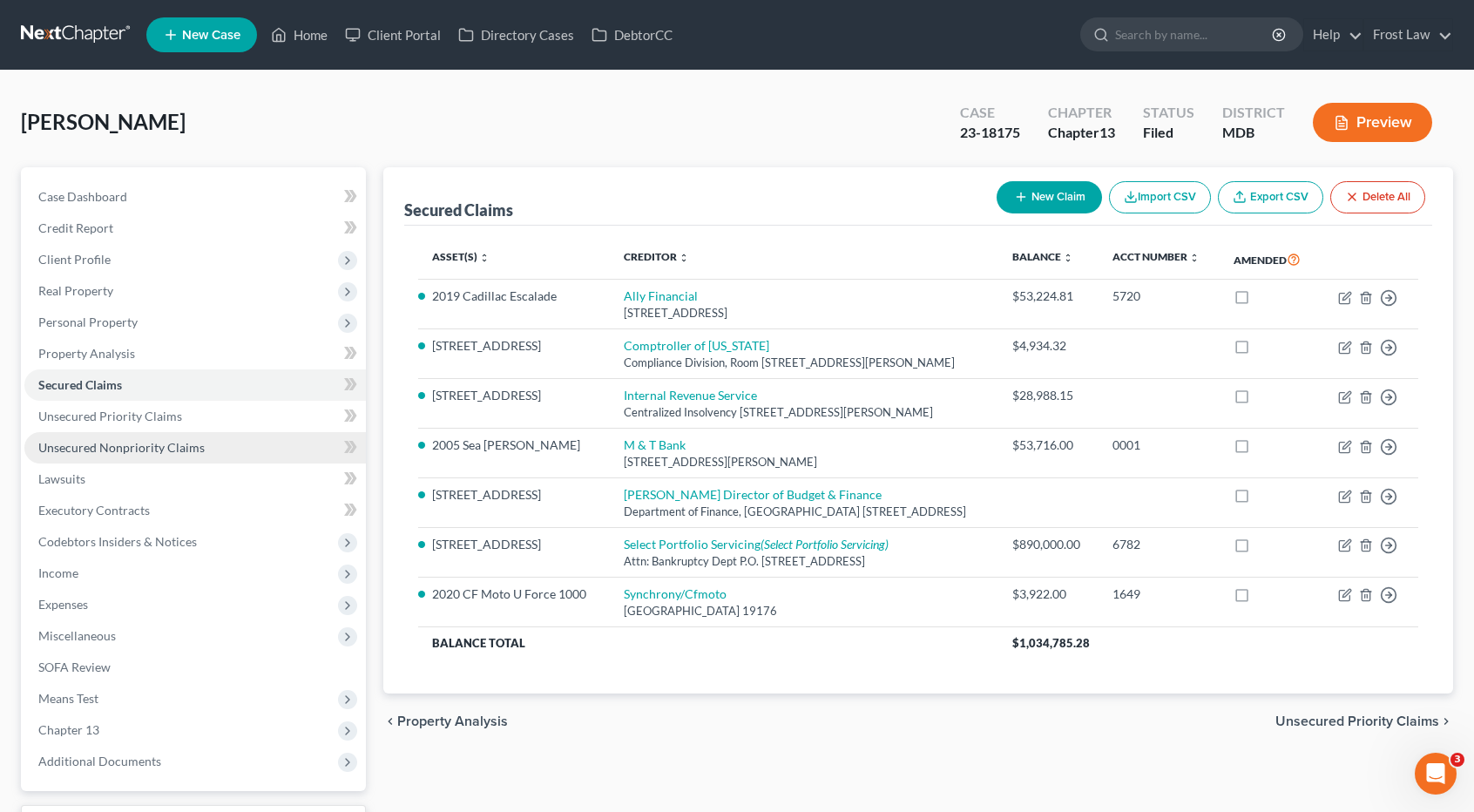
click at [160, 445] on span "Unsecured Nonpriority Claims" at bounding box center [121, 447] width 166 height 15
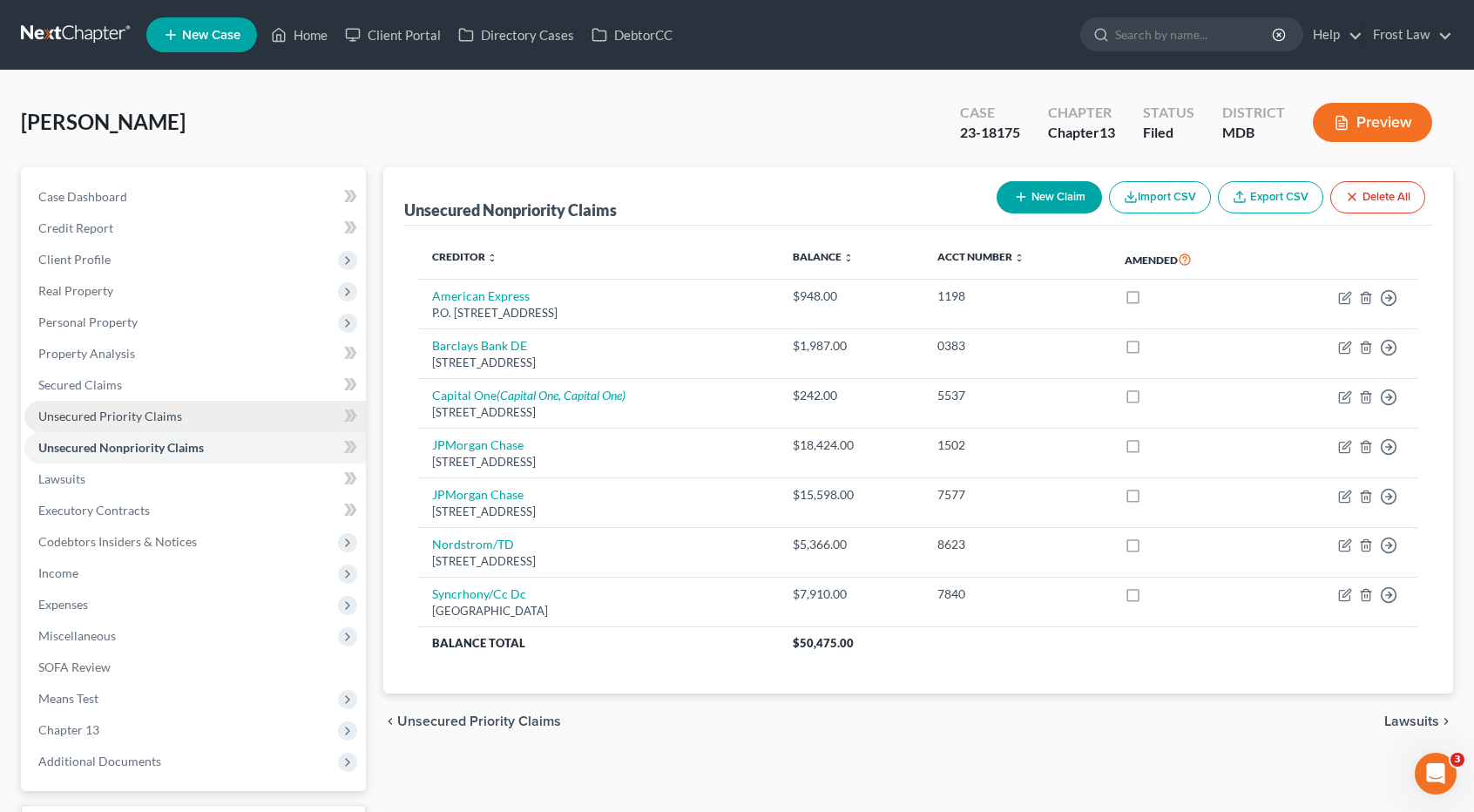
click at [104, 419] on span "Unsecured Priority Claims" at bounding box center [110, 416] width 143 height 15
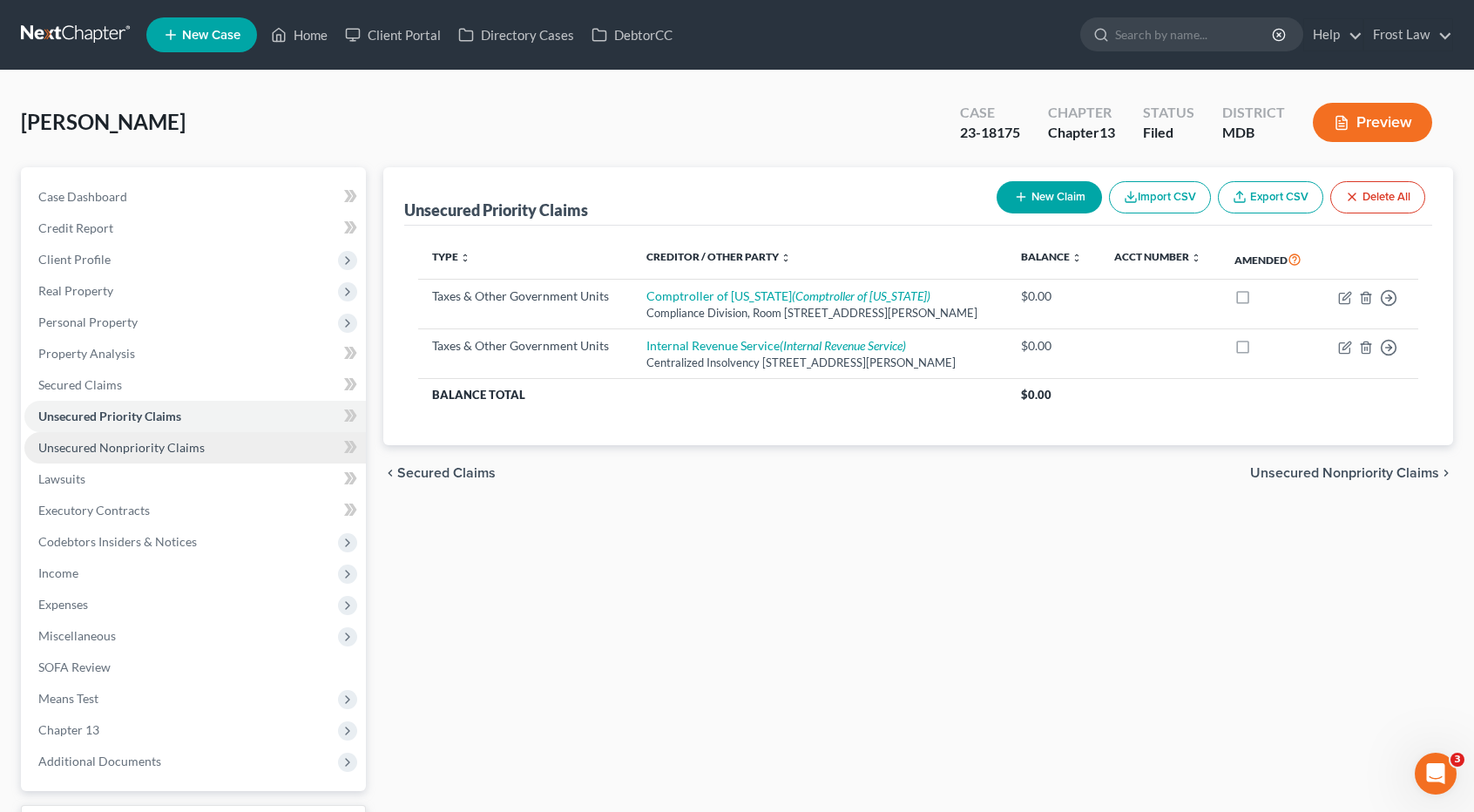
click at [129, 447] on span "Unsecured Nonpriority Claims" at bounding box center [121, 447] width 166 height 15
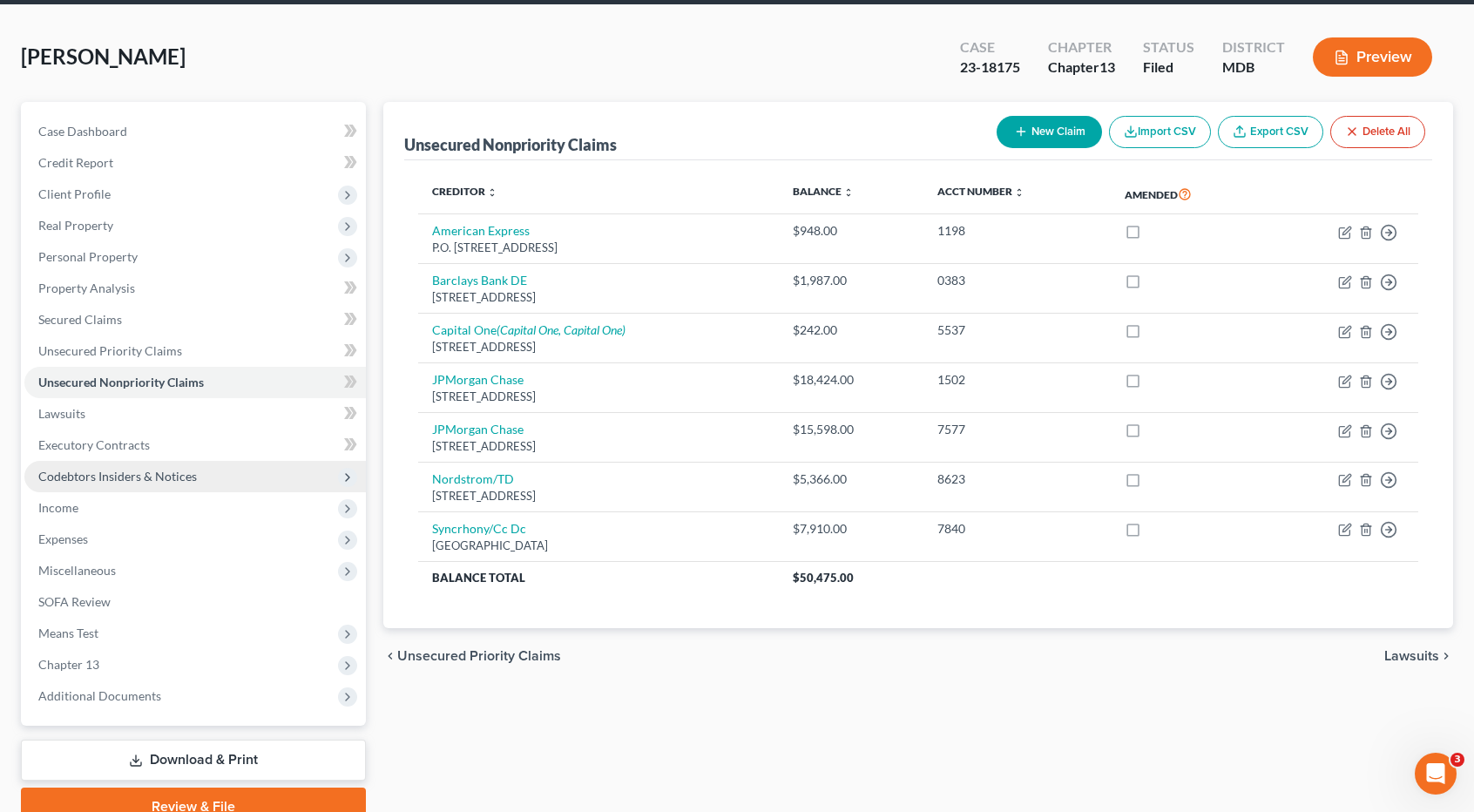
scroll to position [142, 0]
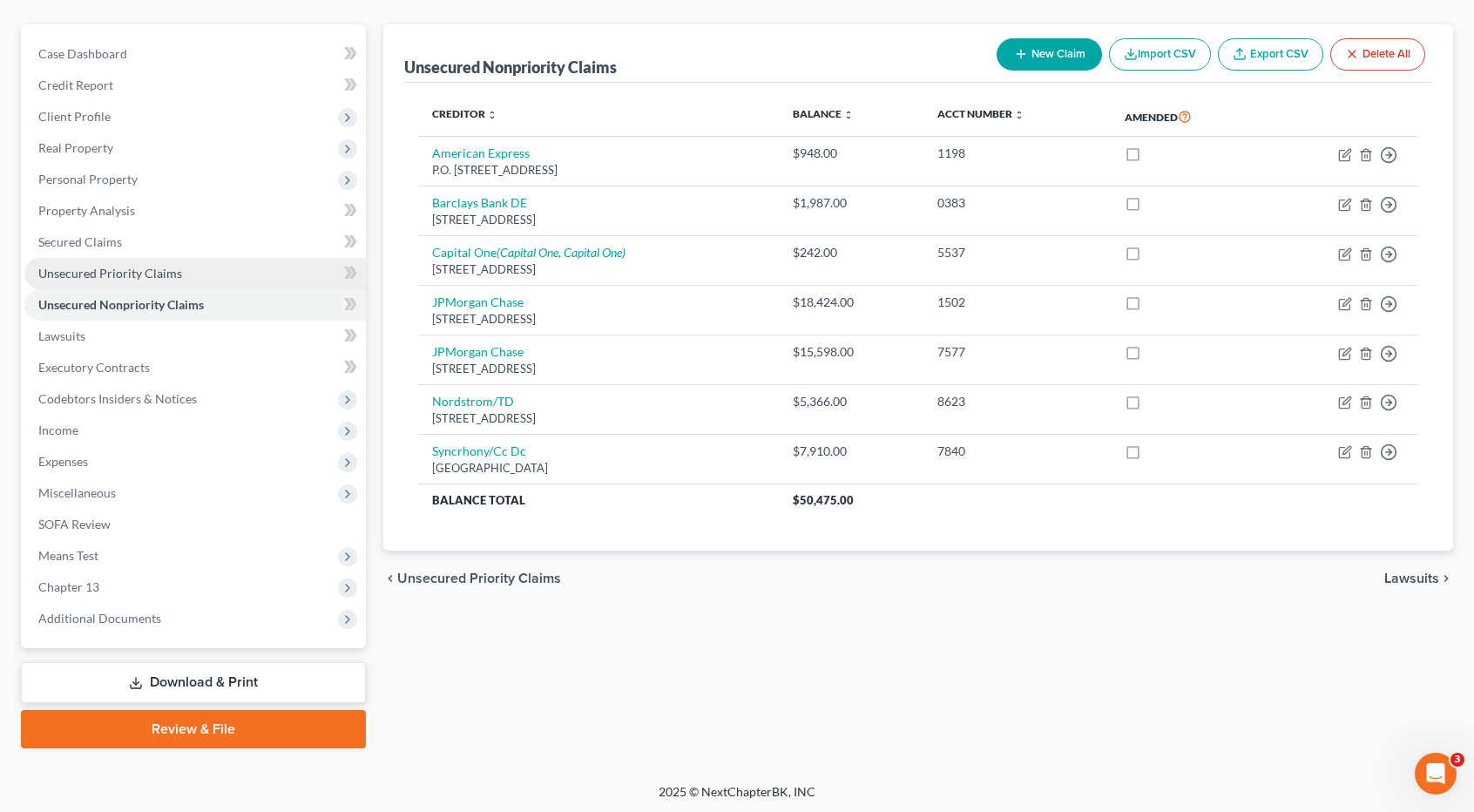
click at [161, 278] on span "Unsecured Priority Claims" at bounding box center [110, 273] width 143 height 15
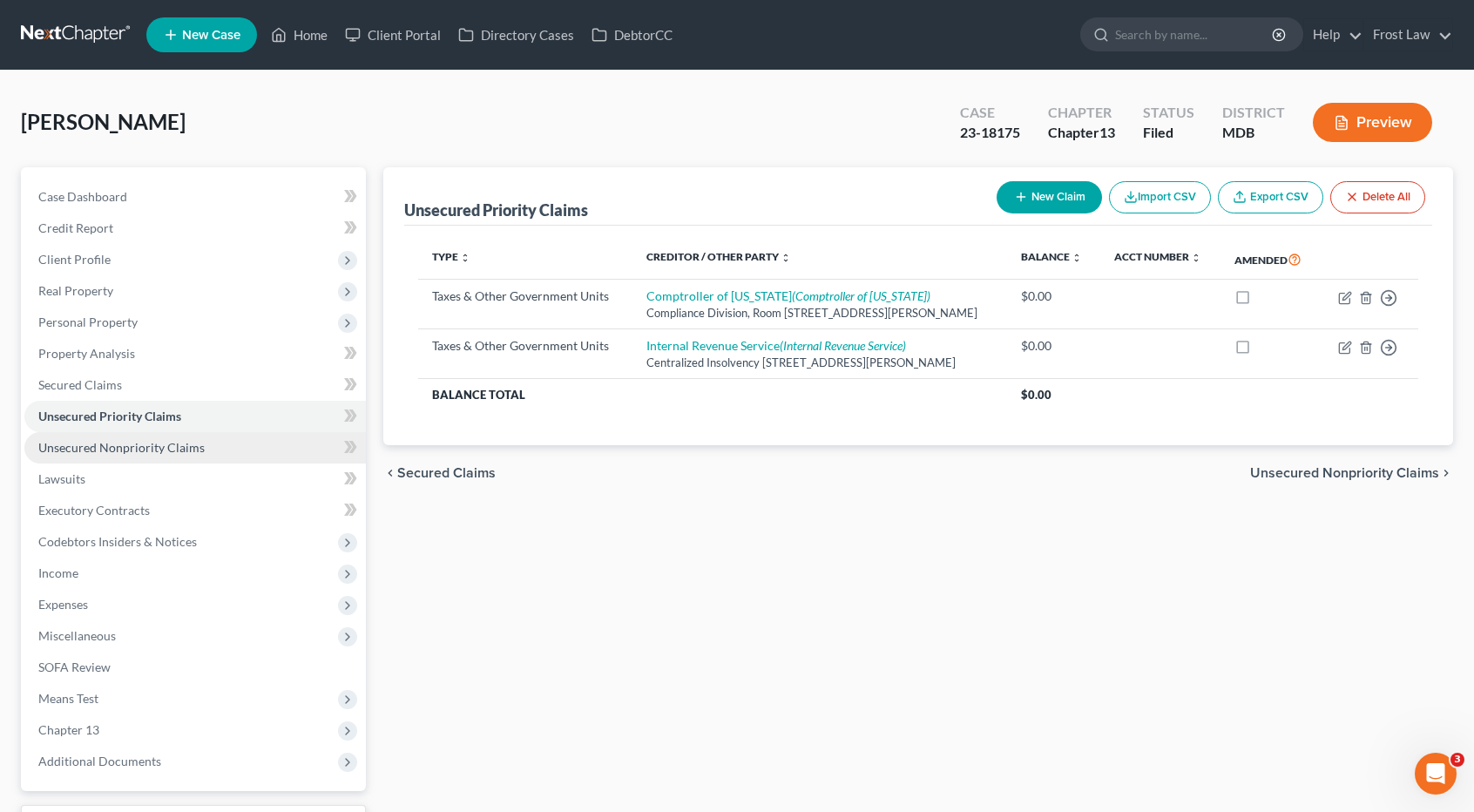
click at [103, 444] on span "Unsecured Nonpriority Claims" at bounding box center [121, 447] width 166 height 15
